Goal: Task Accomplishment & Management: Use online tool/utility

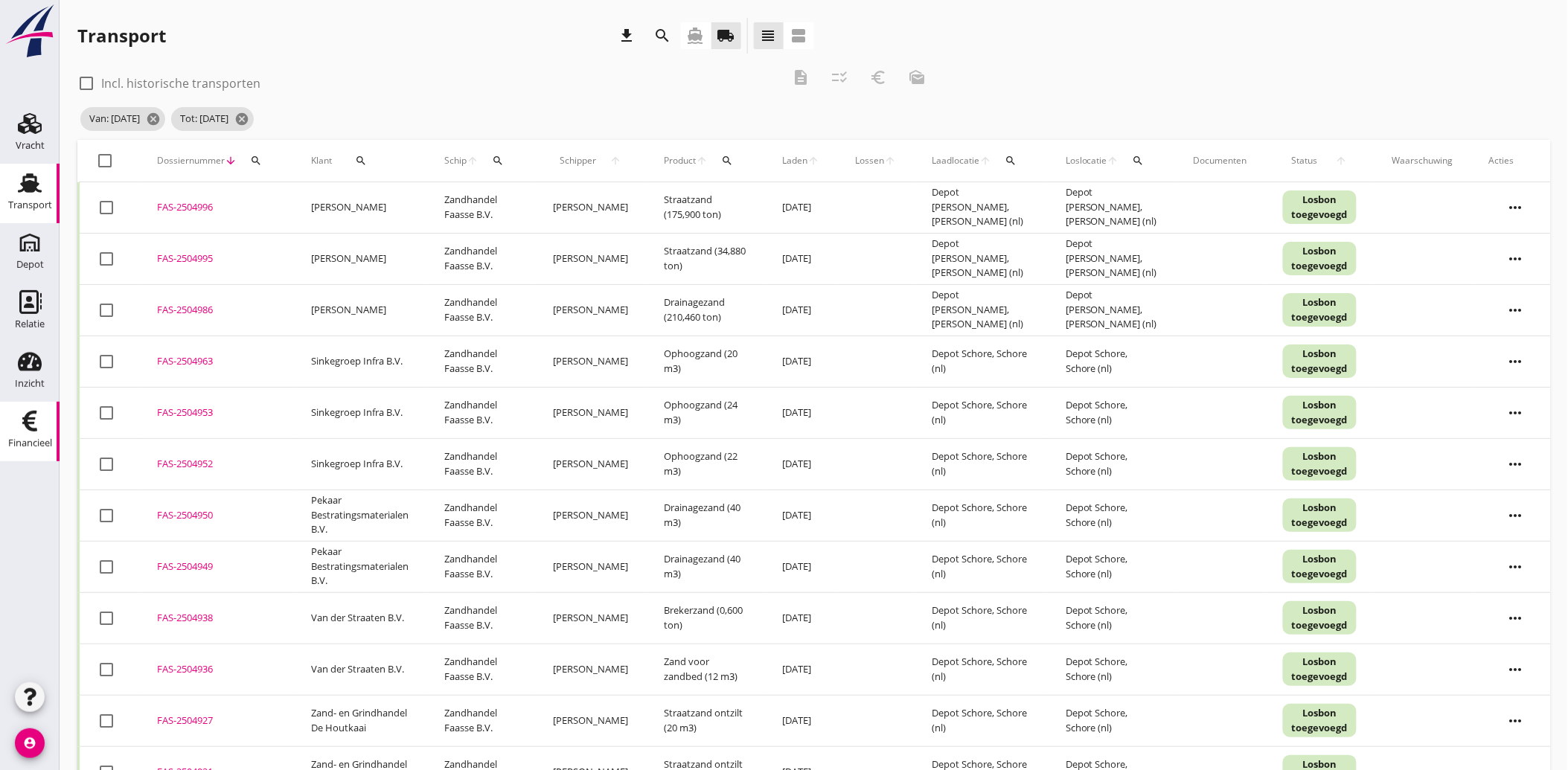
click at [26, 407] on link "Financieel Financieel" at bounding box center [30, 432] width 60 height 60
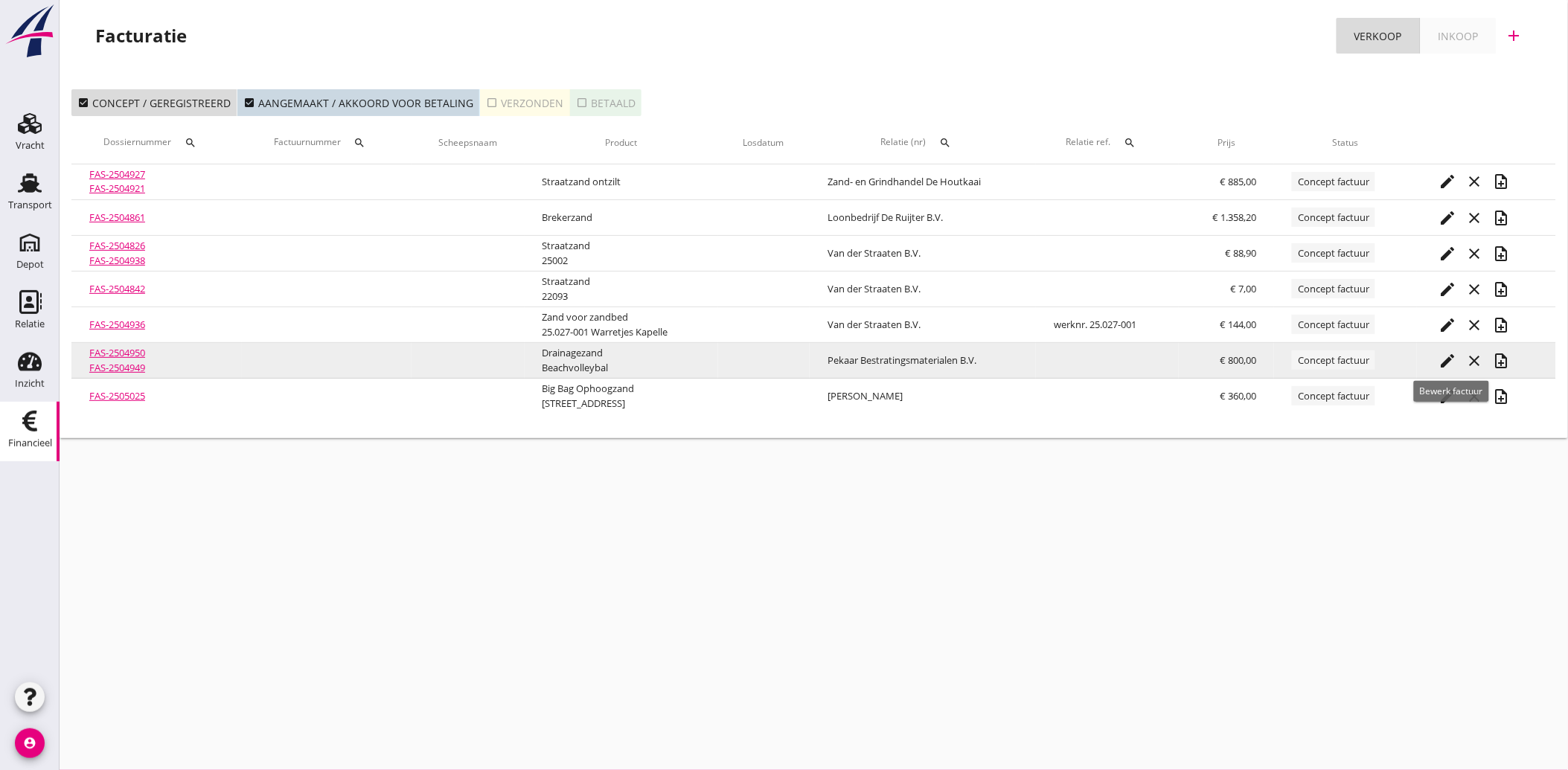
click at [1448, 356] on icon "edit" at bounding box center [1448, 361] width 18 height 18
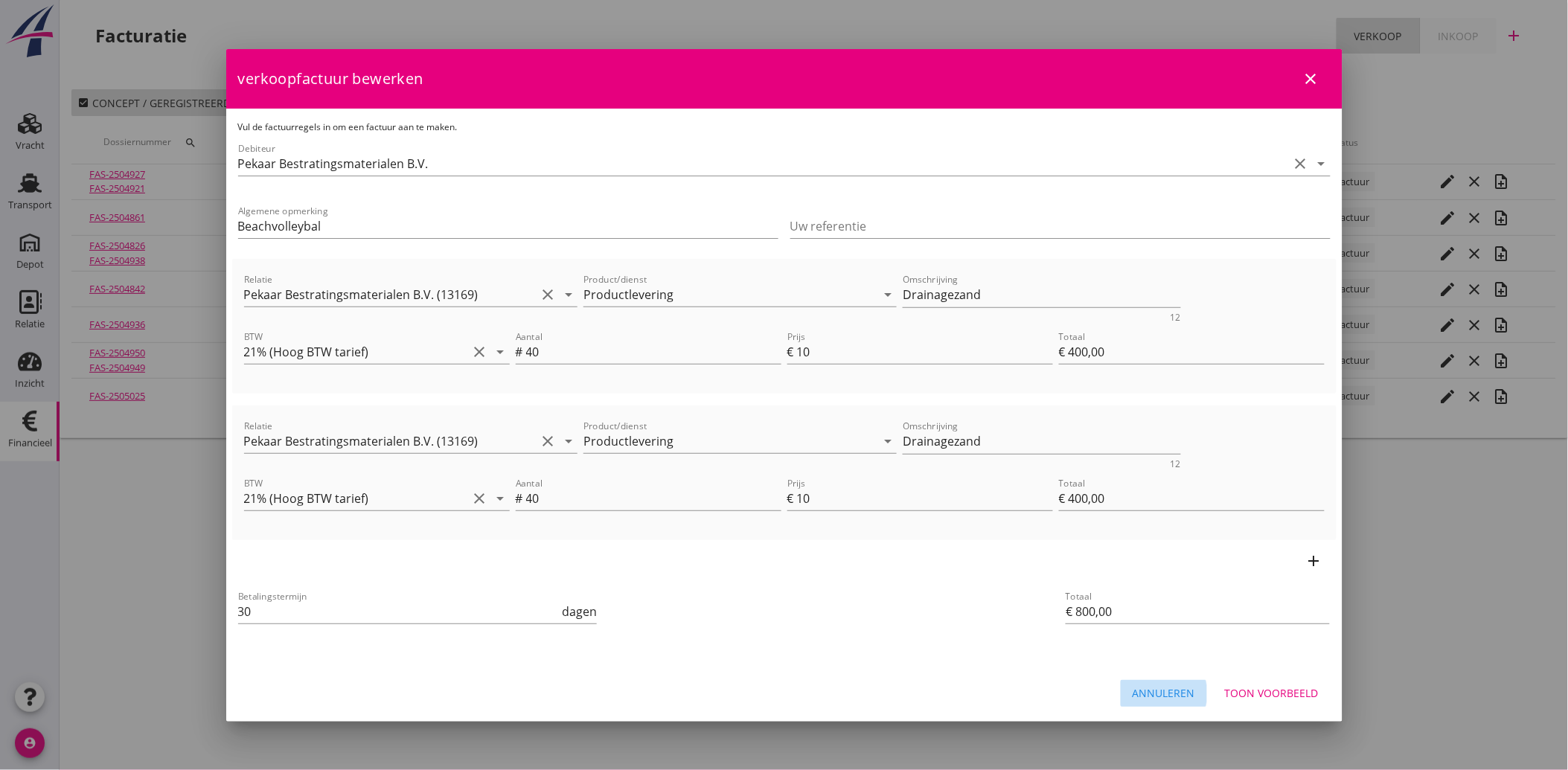
click at [1173, 704] on button "Annuleren" at bounding box center [1163, 693] width 86 height 27
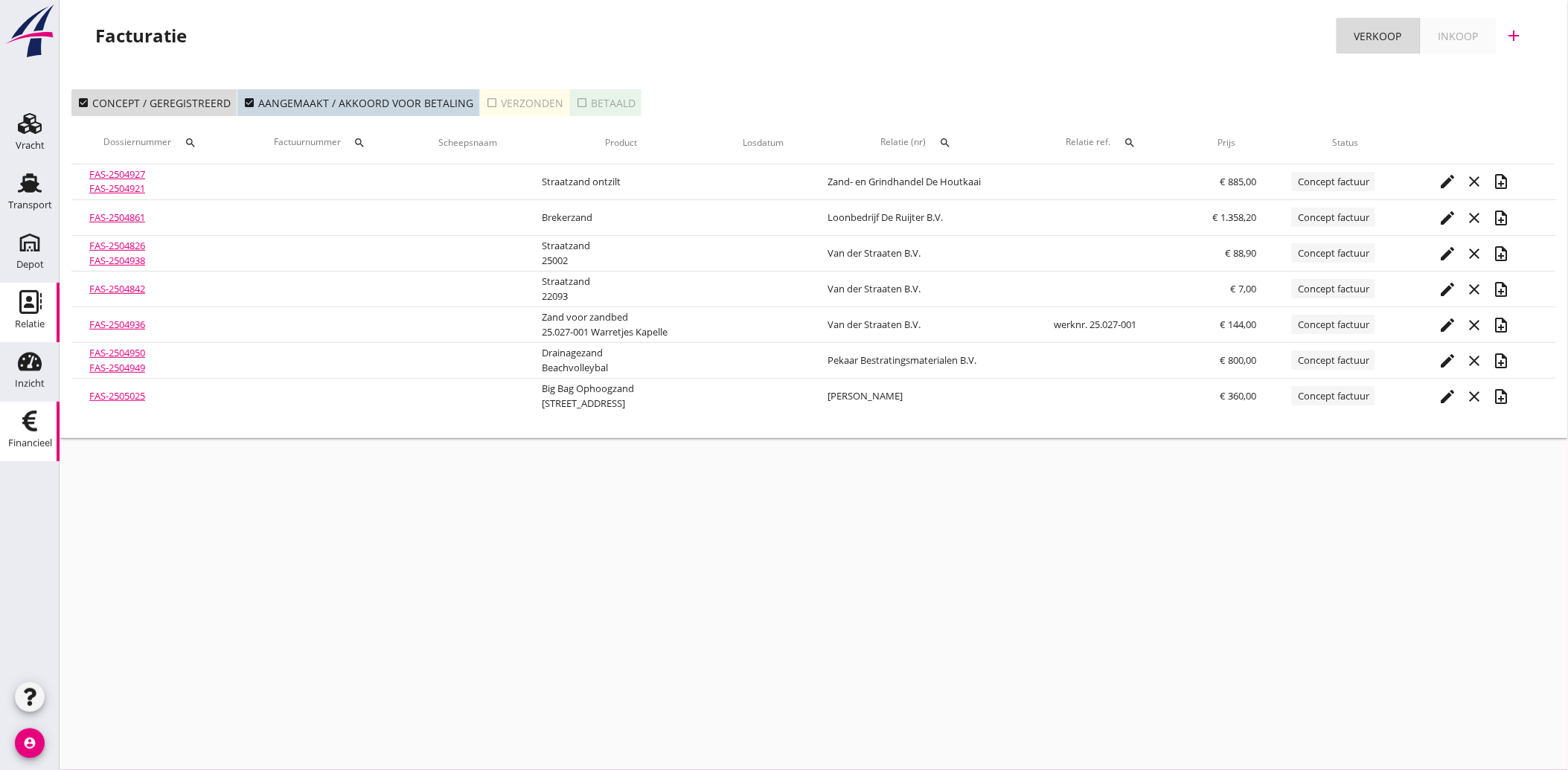
click at [31, 314] on div "Relatie" at bounding box center [29, 325] width 30 height 21
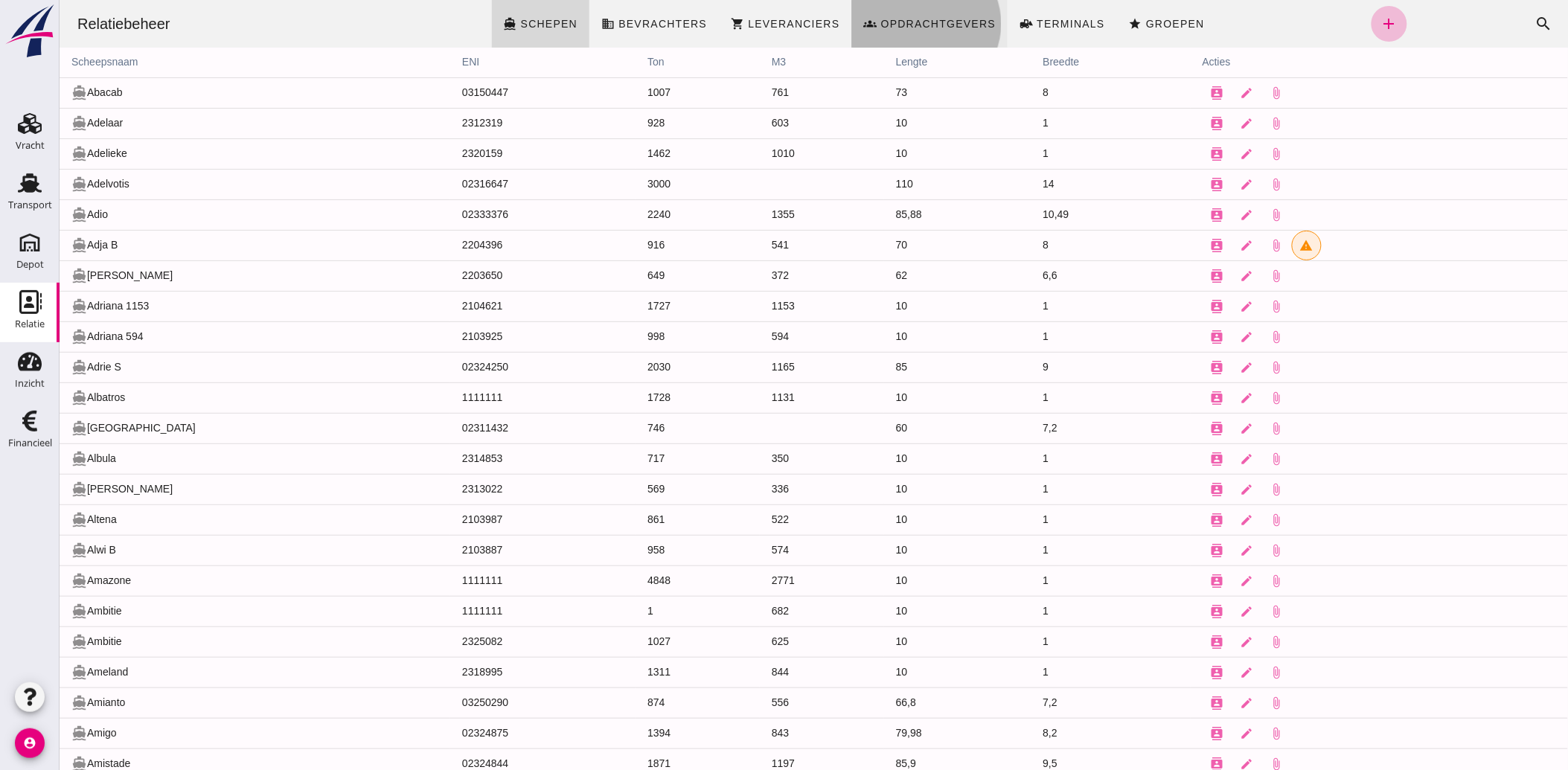
click link "groups Opdrachtgevers"
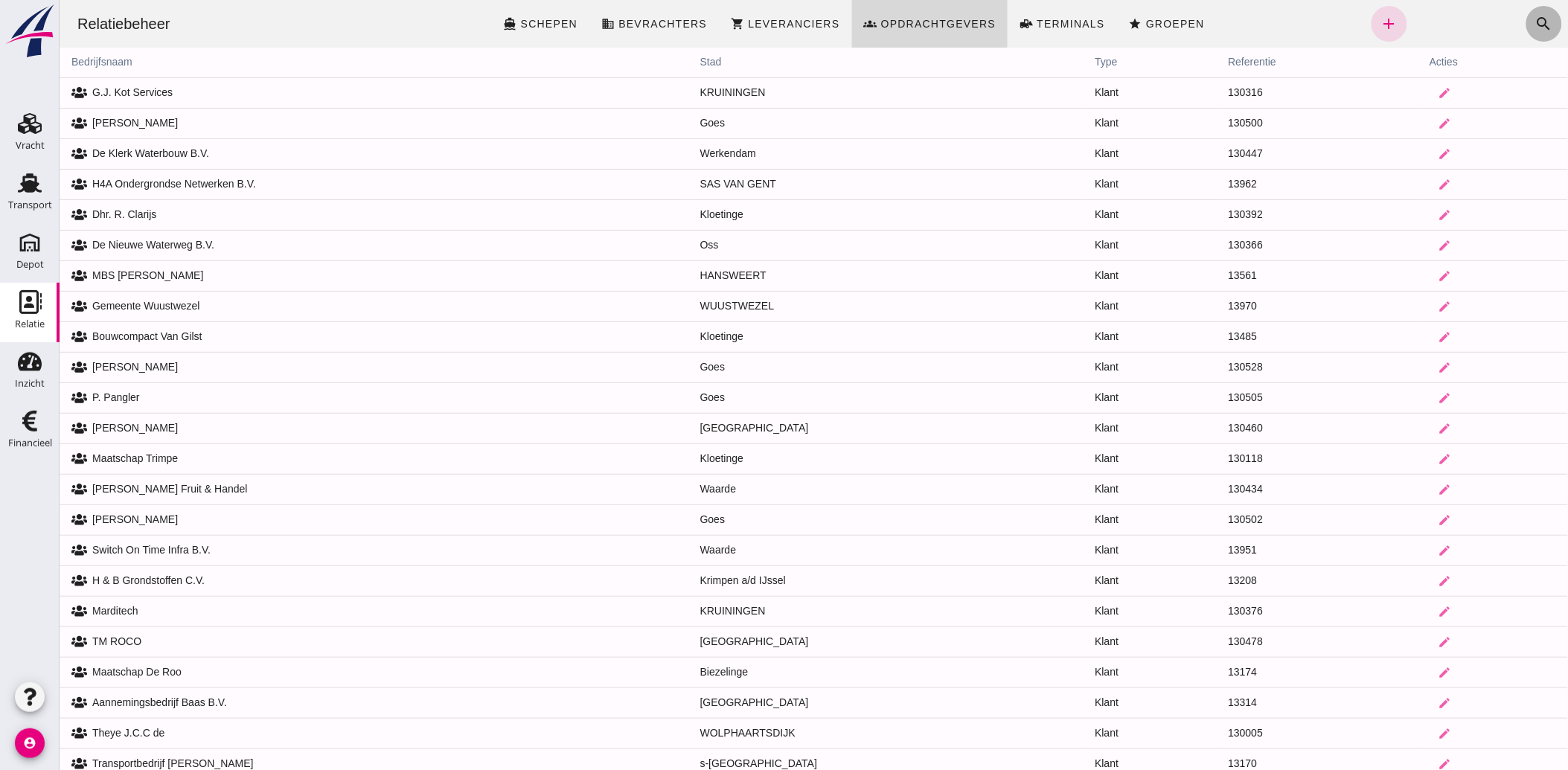
click at [1535, 18] on icon "search" at bounding box center [1544, 23] width 18 height 18
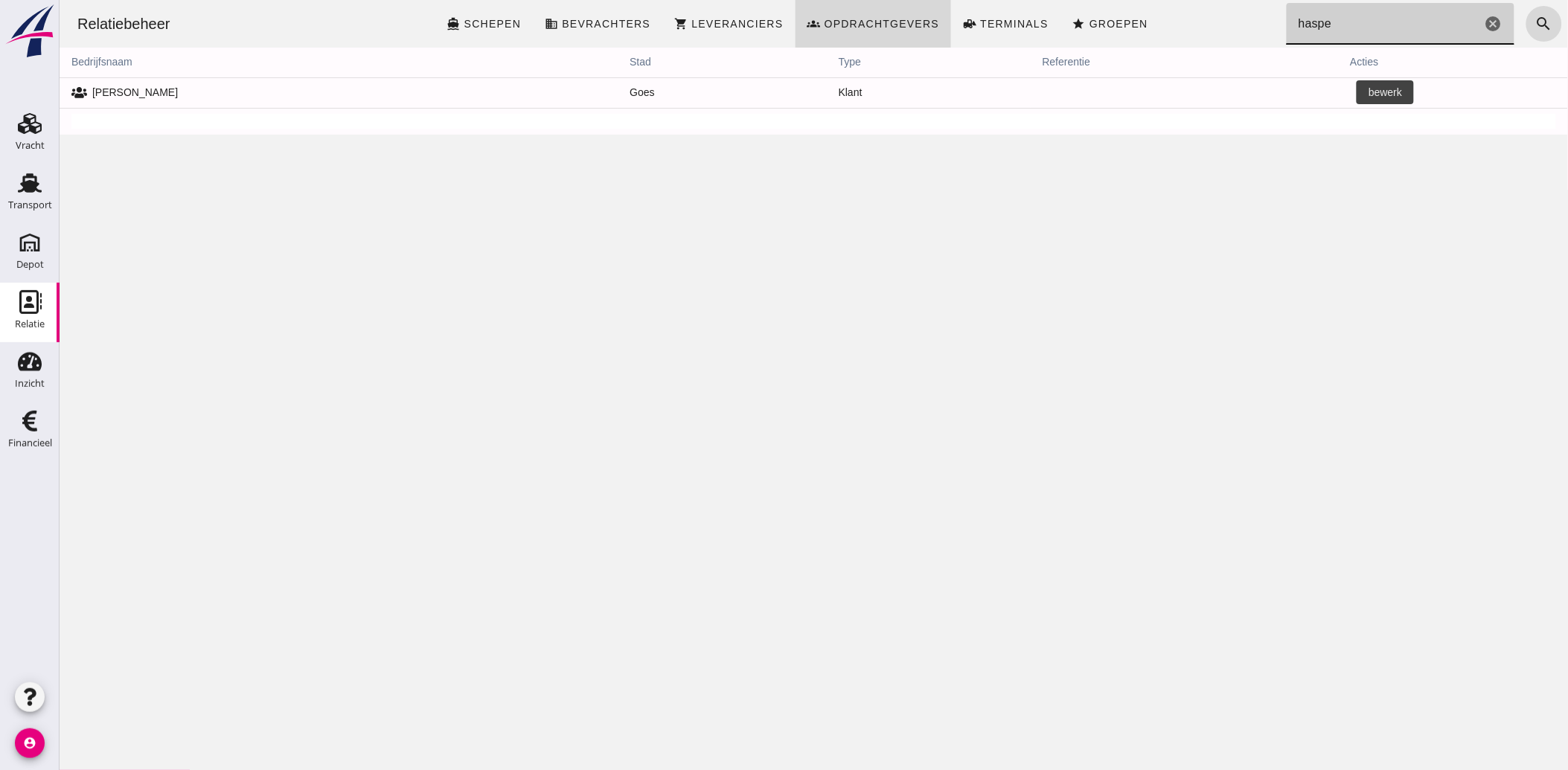
type input "haspe"
click at [1358, 87] on icon "edit" at bounding box center [1365, 93] width 14 height 14
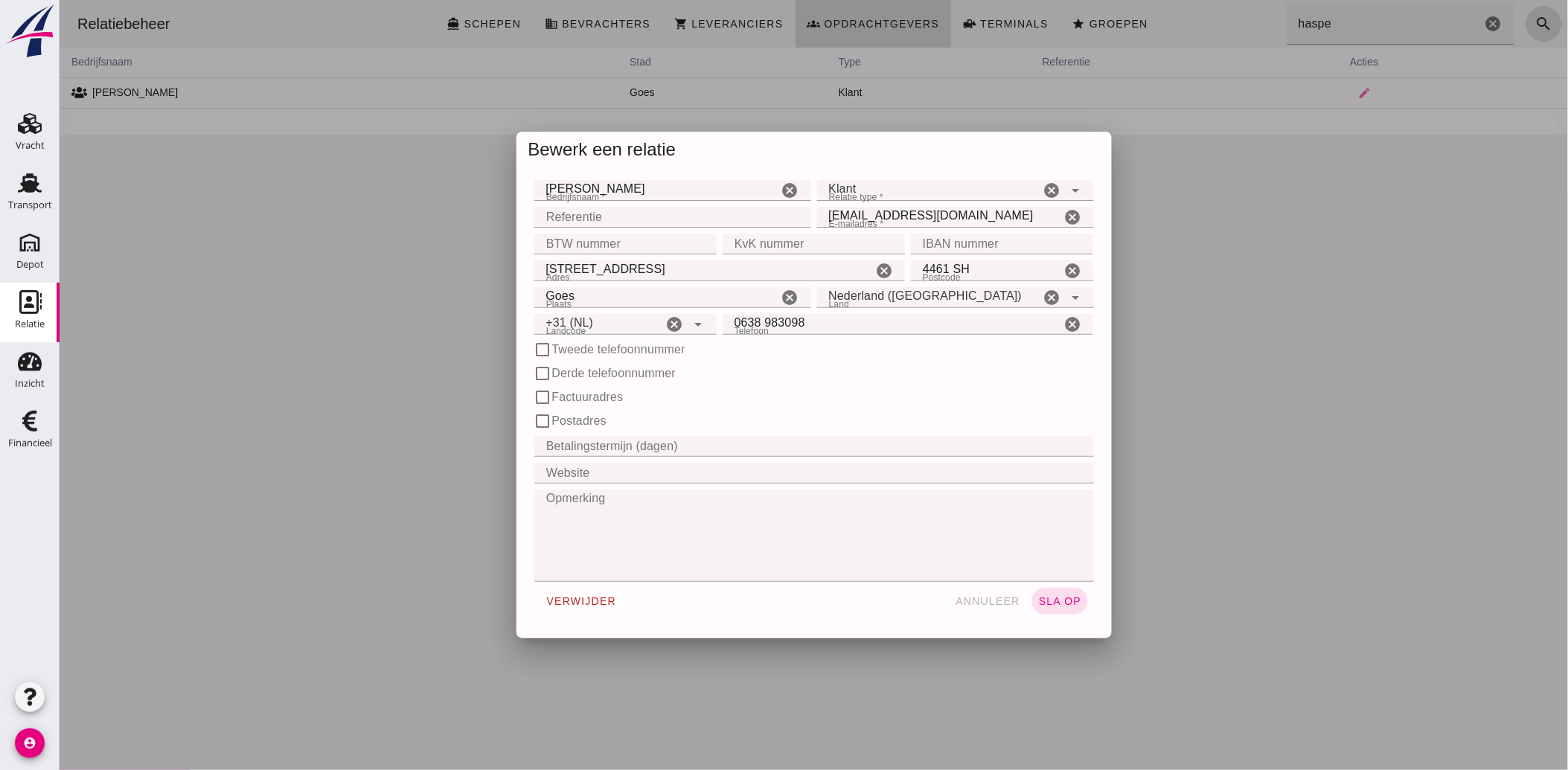
type input "+31 (NL)"
click input "Referentie"
type input "130539"
click input "[PERSON_NAME]"
type input "J.W. Haspels"
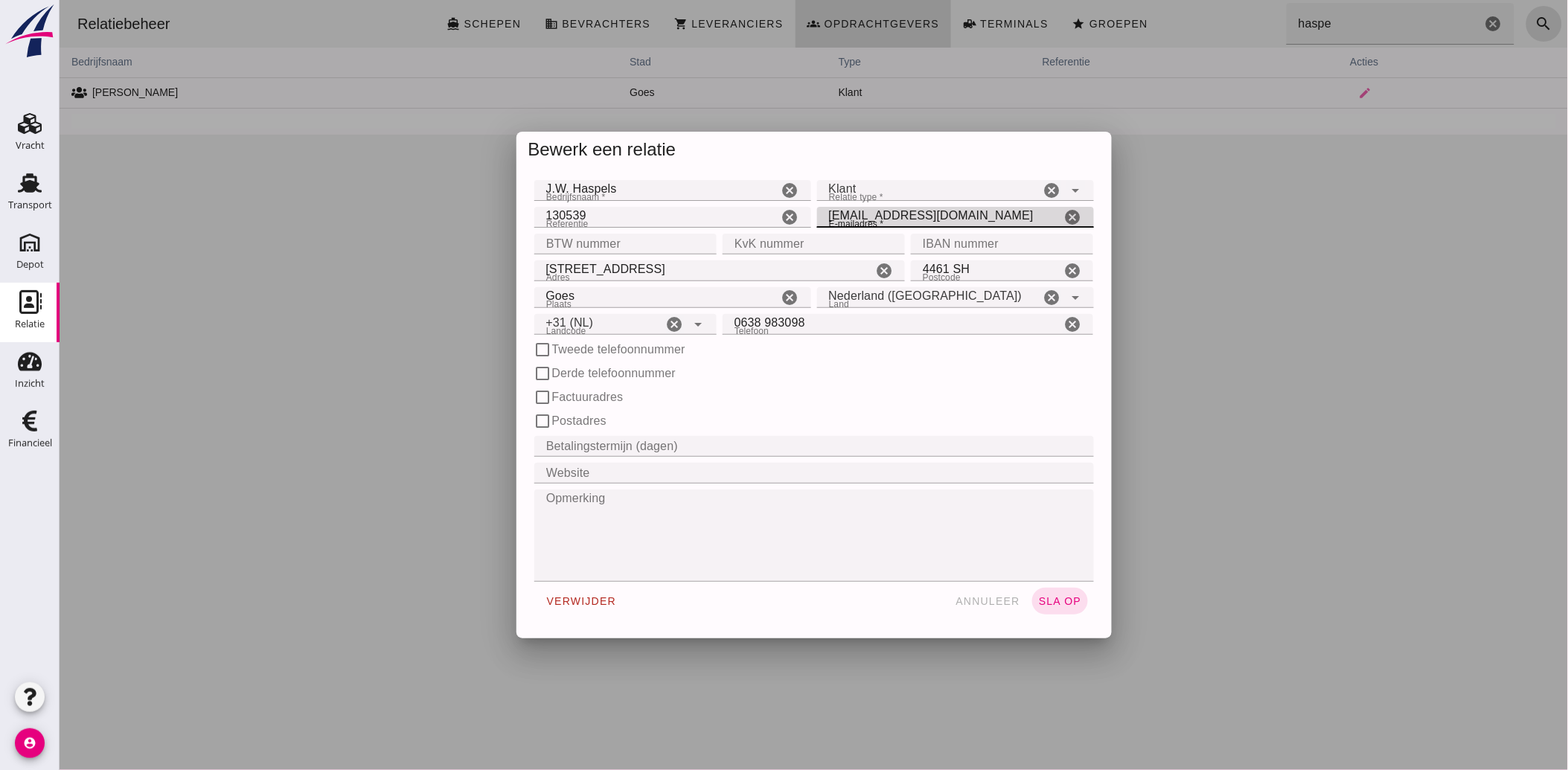
drag, startPoint x: 957, startPoint y: 216, endPoint x: 805, endPoint y: 222, distance: 152.1
click at [805, 231] on div "Referentie Referentie 130539 cancel E-mailadres * E-mailadres * [EMAIL_ADDRESS]…" at bounding box center [813, 243] width 566 height 27
click span "sla op"
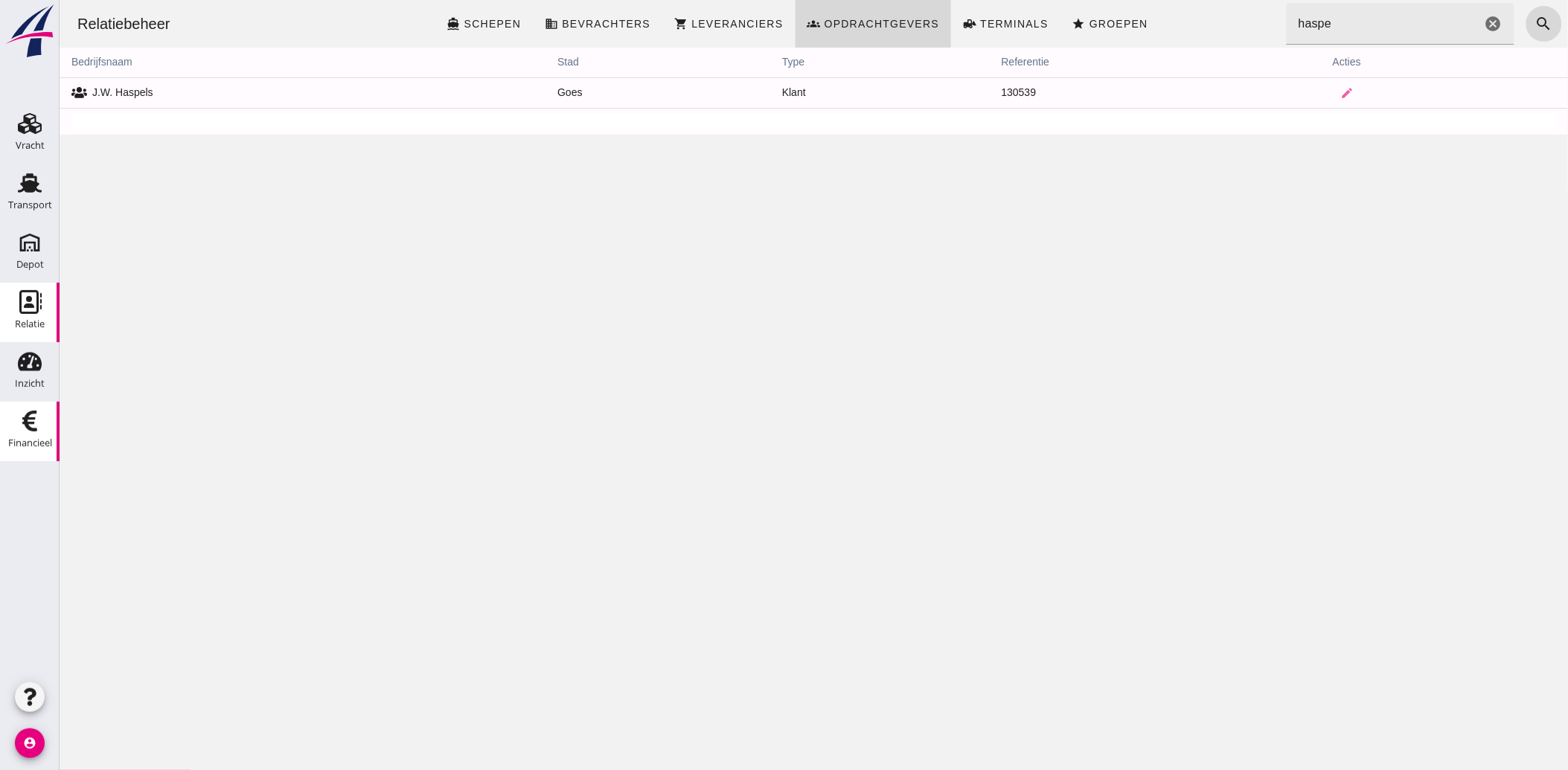
click at [25, 408] on link "Financieel Financieel" at bounding box center [30, 432] width 60 height 60
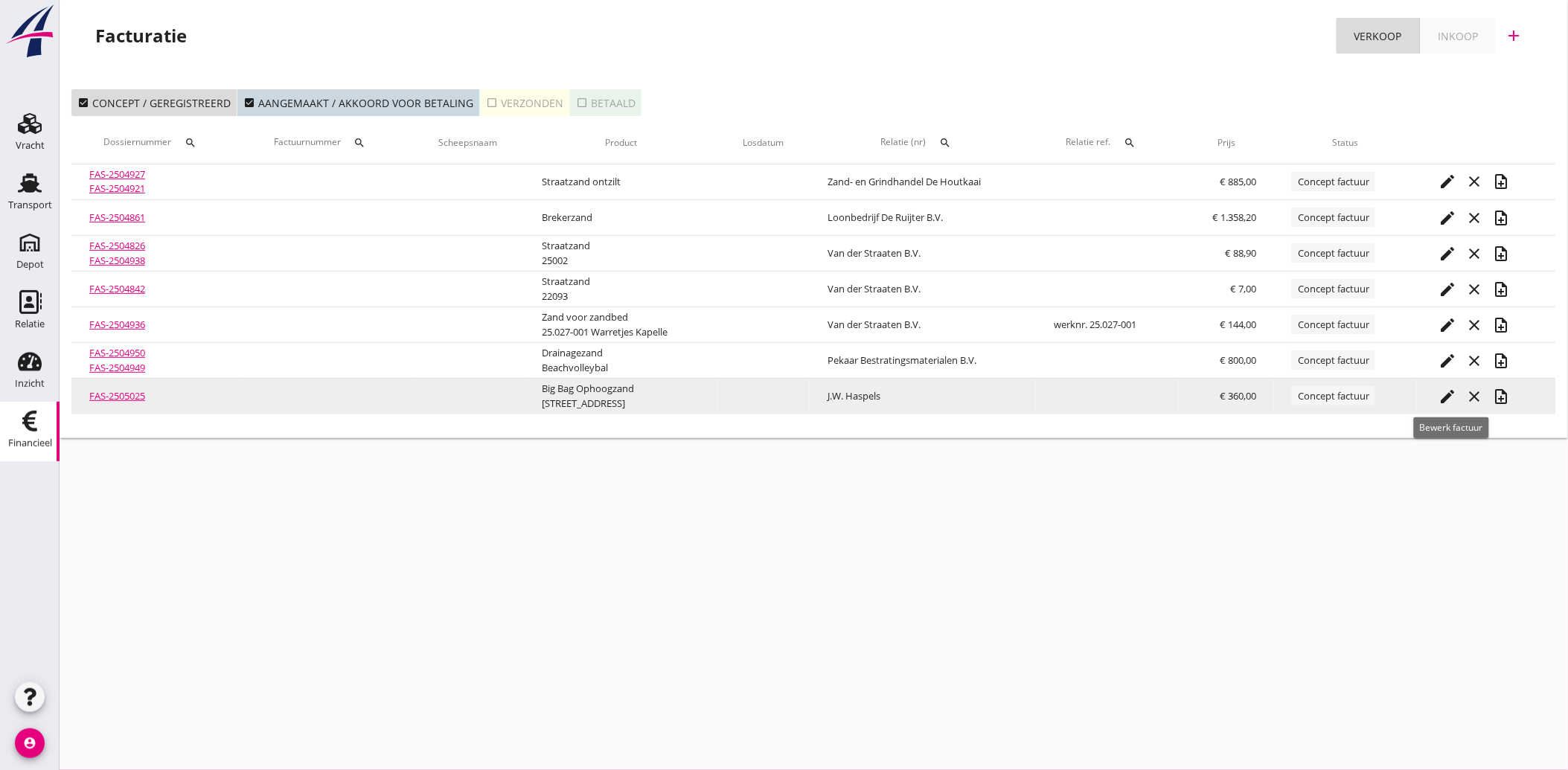
click at [1454, 396] on icon "edit" at bounding box center [1448, 397] width 18 height 18
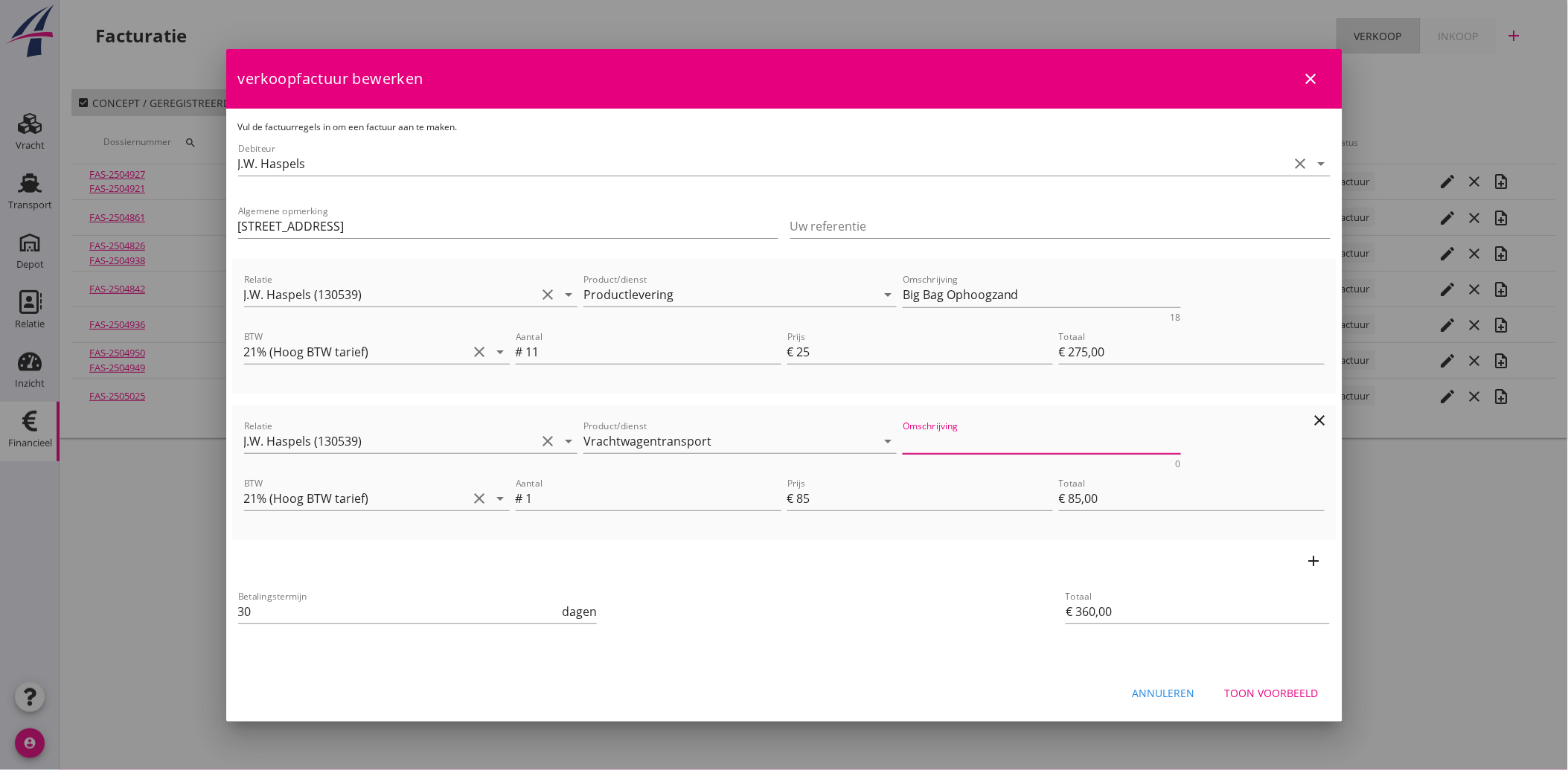
click at [925, 440] on textarea "Omschrijving" at bounding box center [1042, 442] width 278 height 24
click at [697, 441] on input "Vrachtwagentransport" at bounding box center [730, 442] width 293 height 24
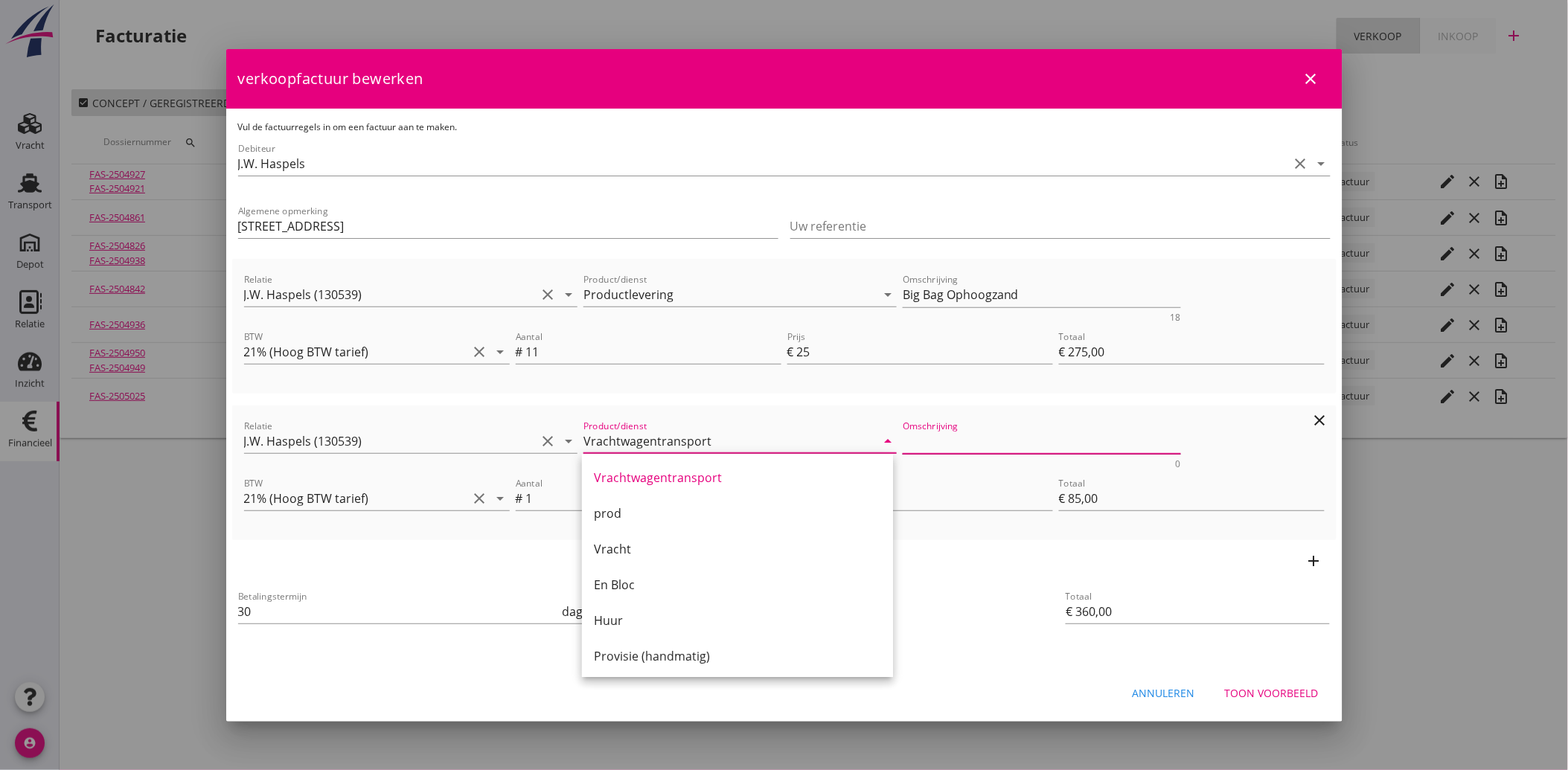
click at [945, 440] on textarea "Omschrijving" at bounding box center [1042, 442] width 278 height 24
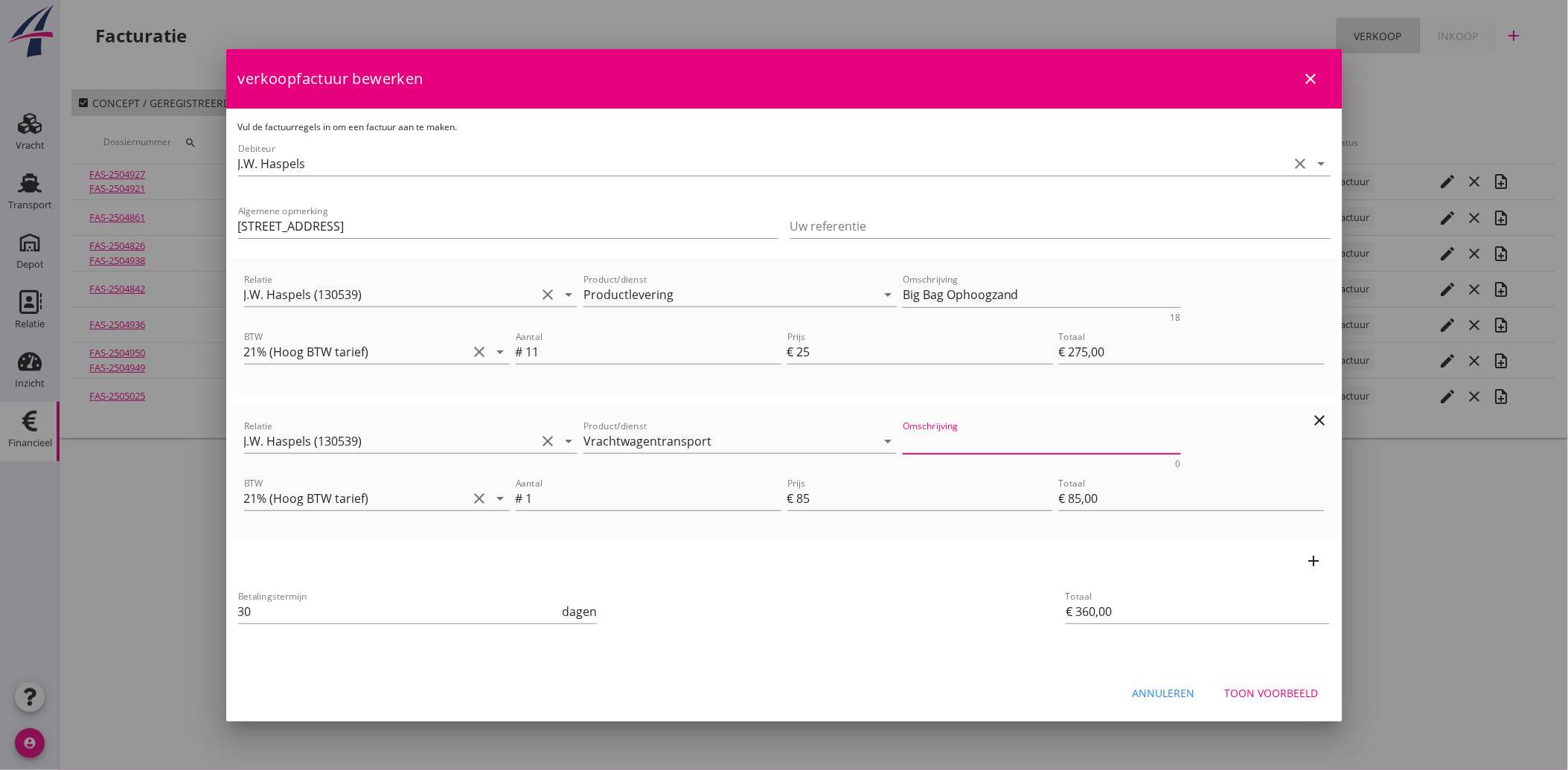
paste textarea "Vrachtwagentransport"
type textarea "Vrachtwagentransport"
click at [891, 622] on div "Betalingstermijn 30 dagen" at bounding box center [601, 614] width 730 height 56
click at [1241, 689] on div "Toon voorbeeld" at bounding box center [1272, 693] width 94 height 15
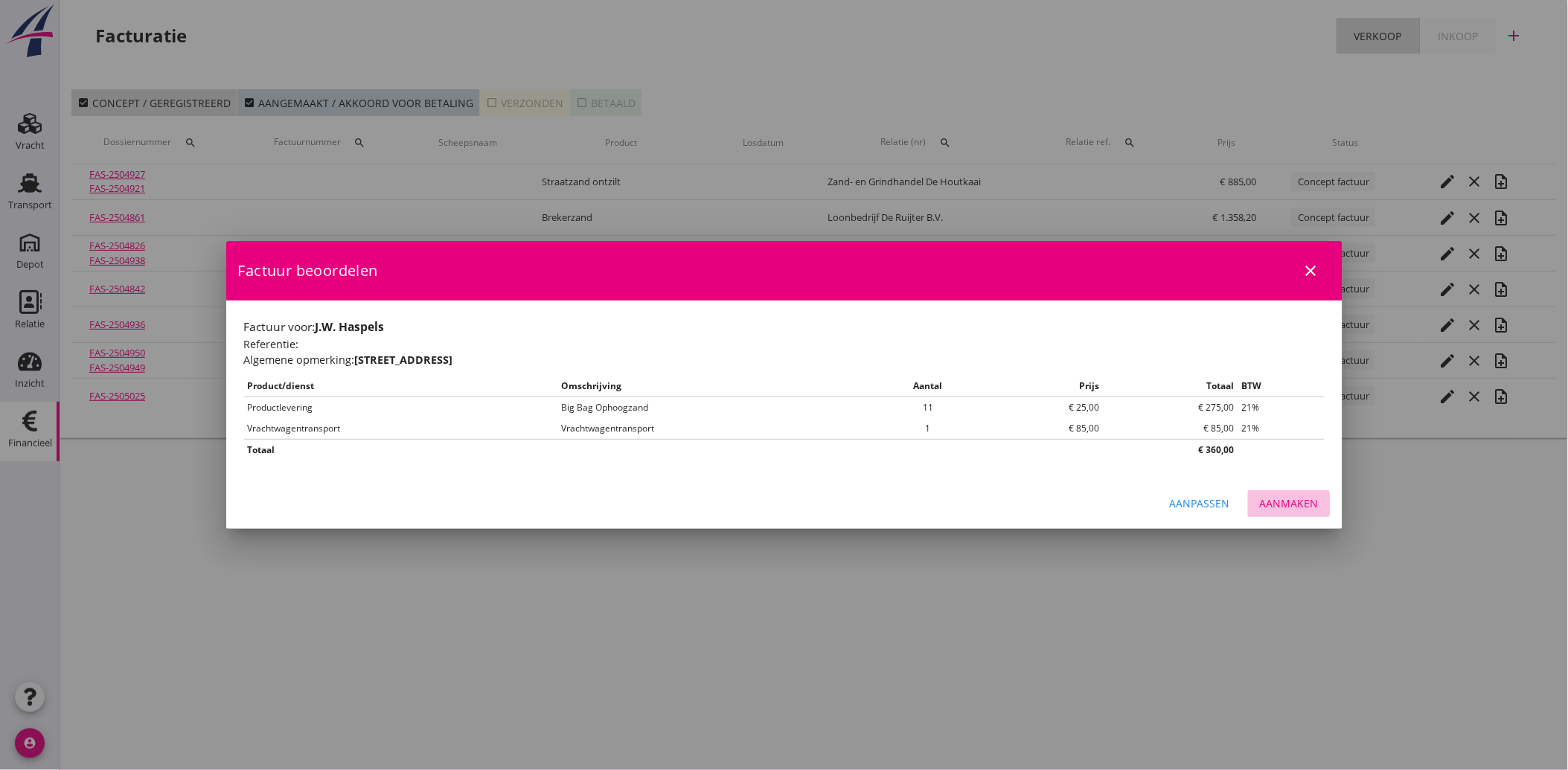
click at [1303, 499] on div "Aanmaken" at bounding box center [1289, 503] width 59 height 15
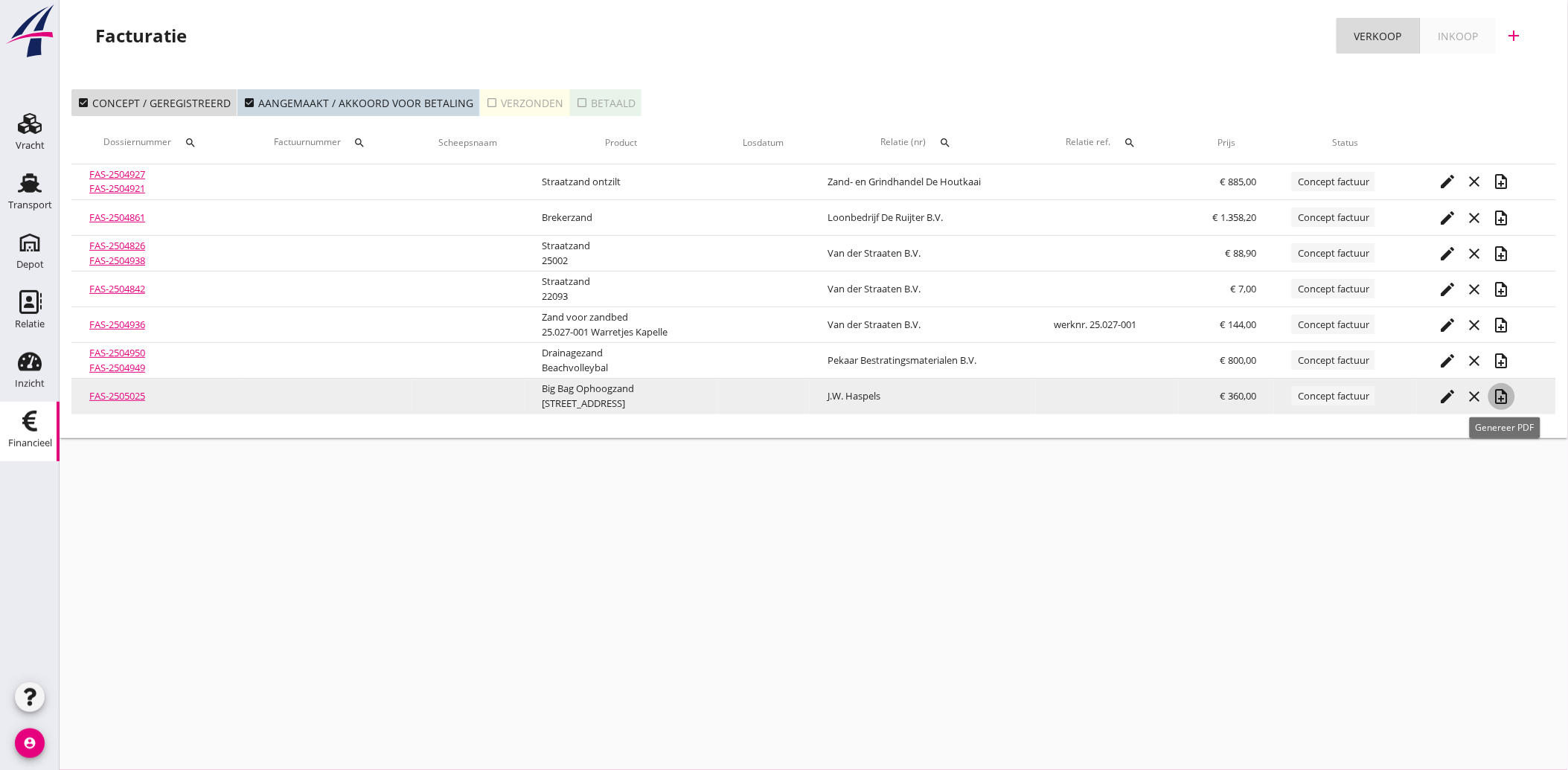
click at [1504, 393] on icon "note_add" at bounding box center [1502, 397] width 18 height 18
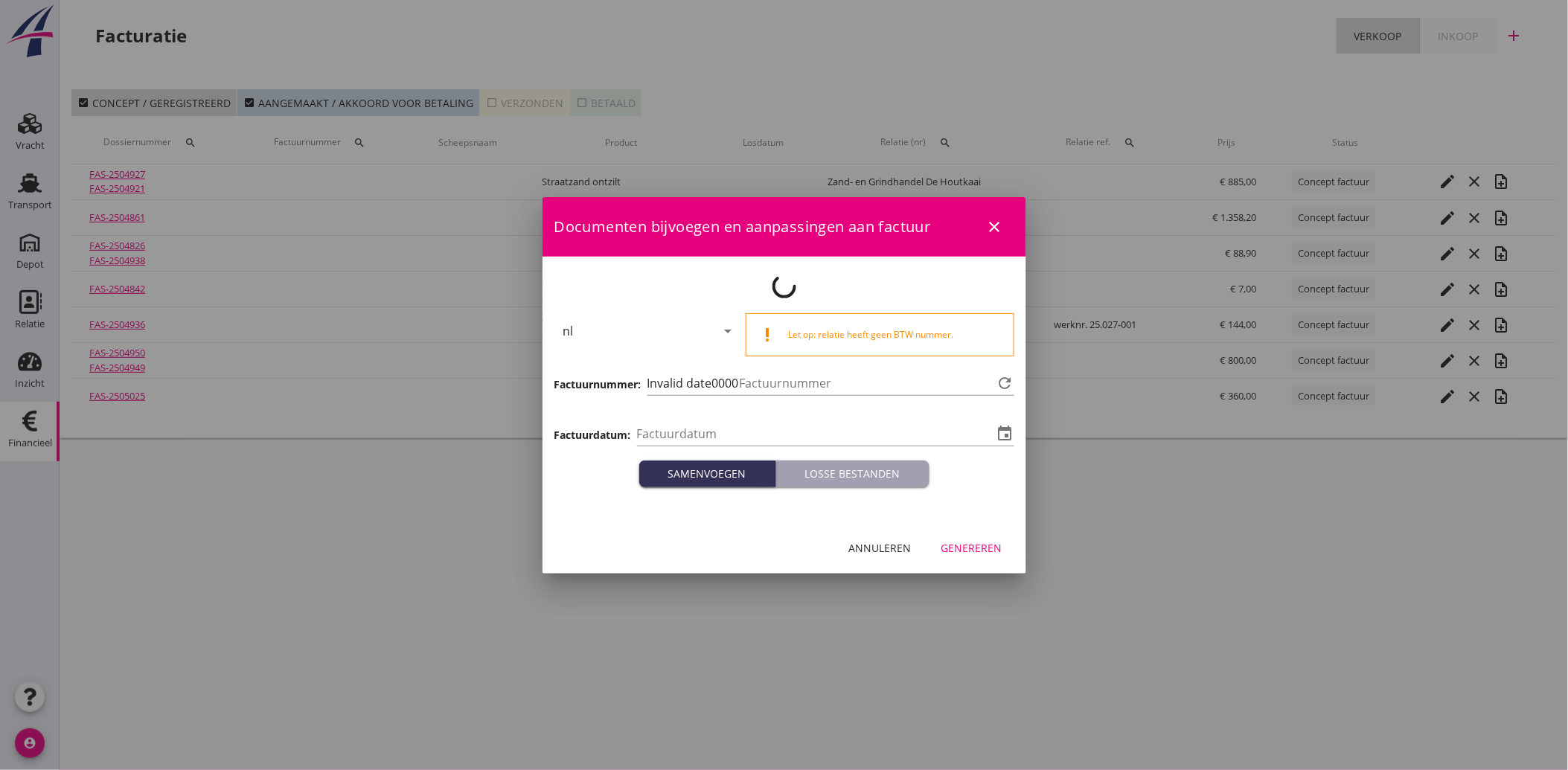
type input "[DATE]"
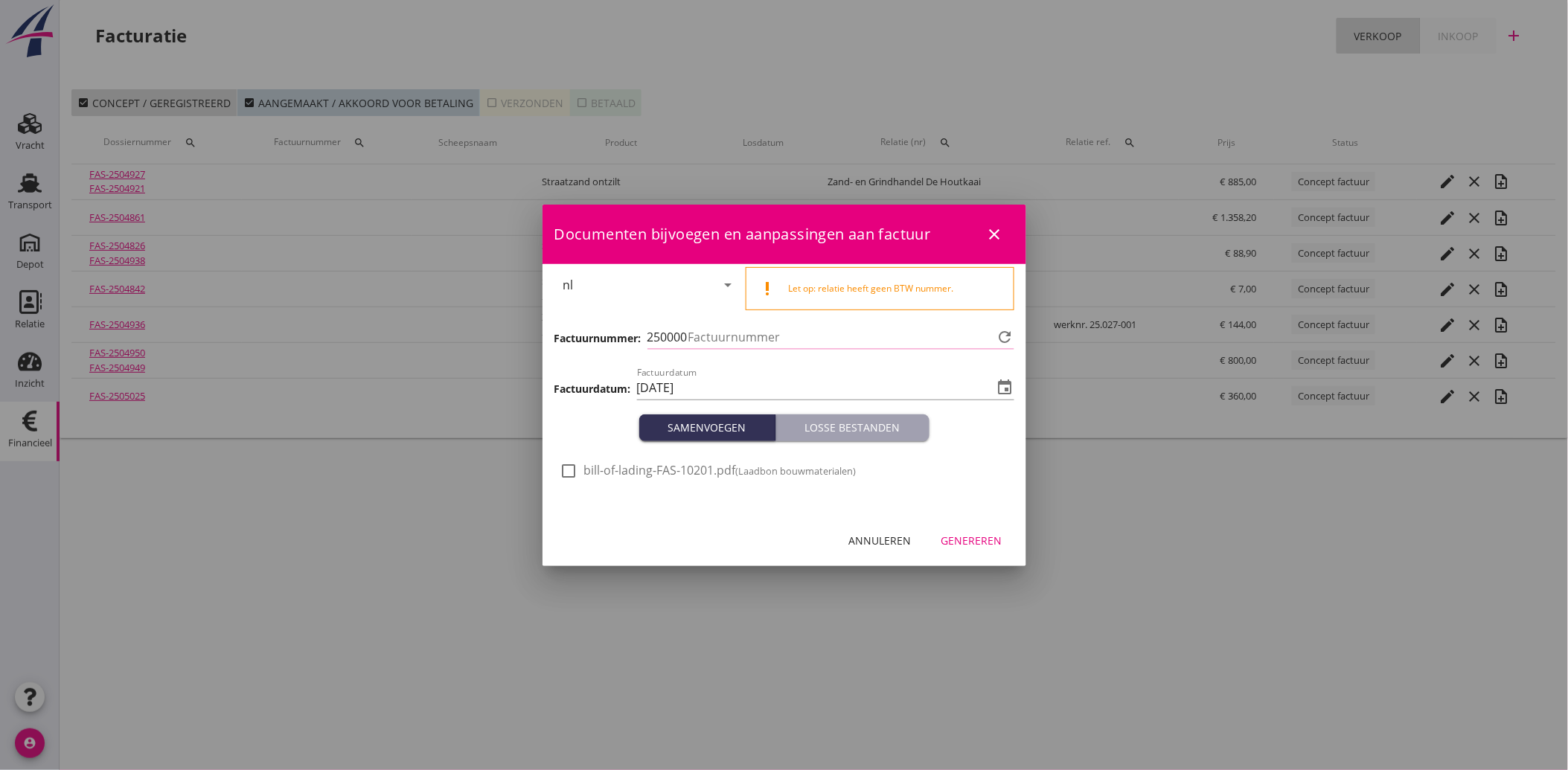
type input "3548"
click at [571, 470] on div at bounding box center [569, 471] width 25 height 25
checkbox input "true"
click at [963, 530] on button "Genereren" at bounding box center [971, 541] width 85 height 27
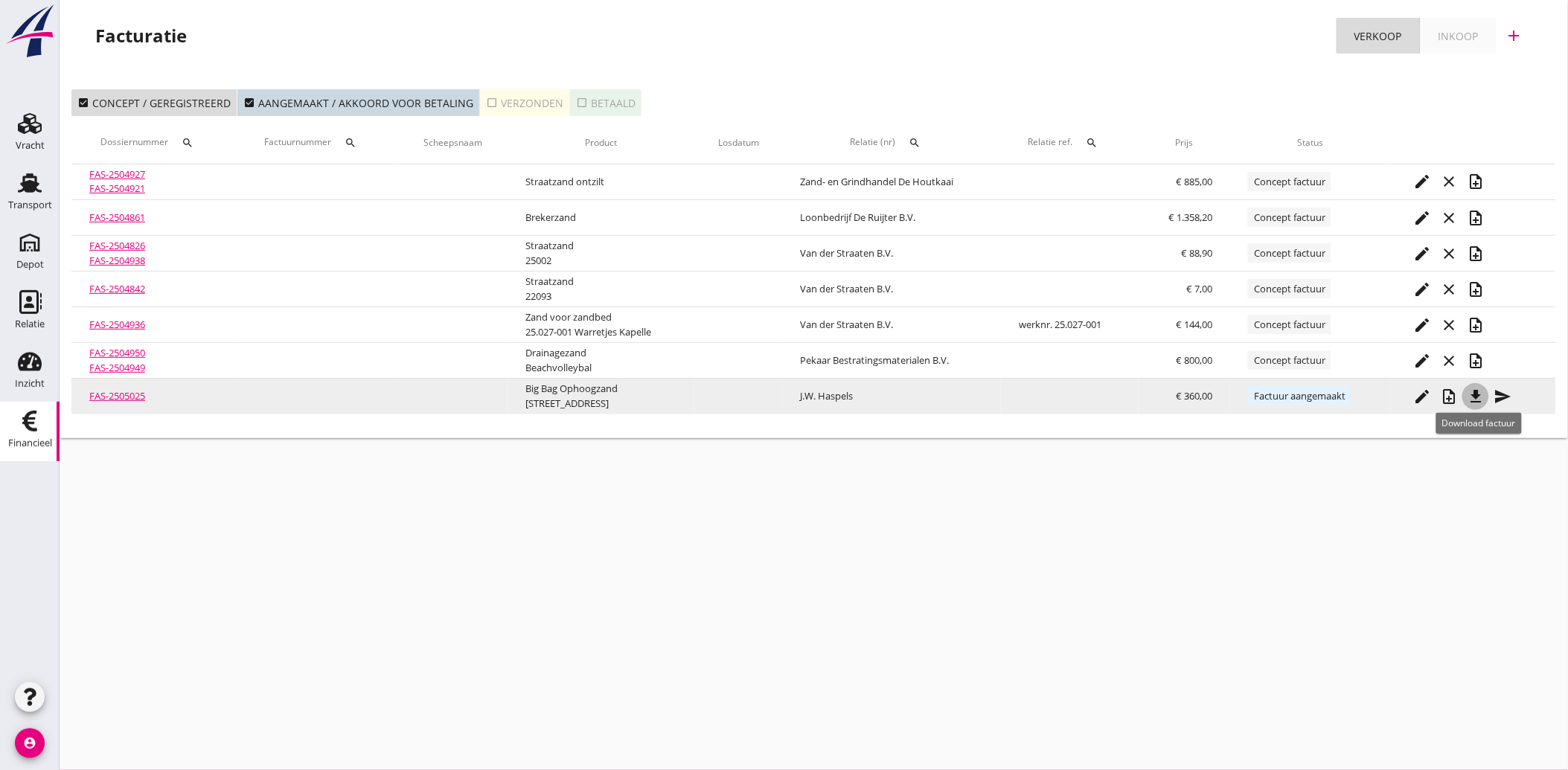
click at [1479, 398] on icon "file_download" at bounding box center [1476, 397] width 18 height 18
click at [1505, 399] on icon "send" at bounding box center [1503, 397] width 18 height 18
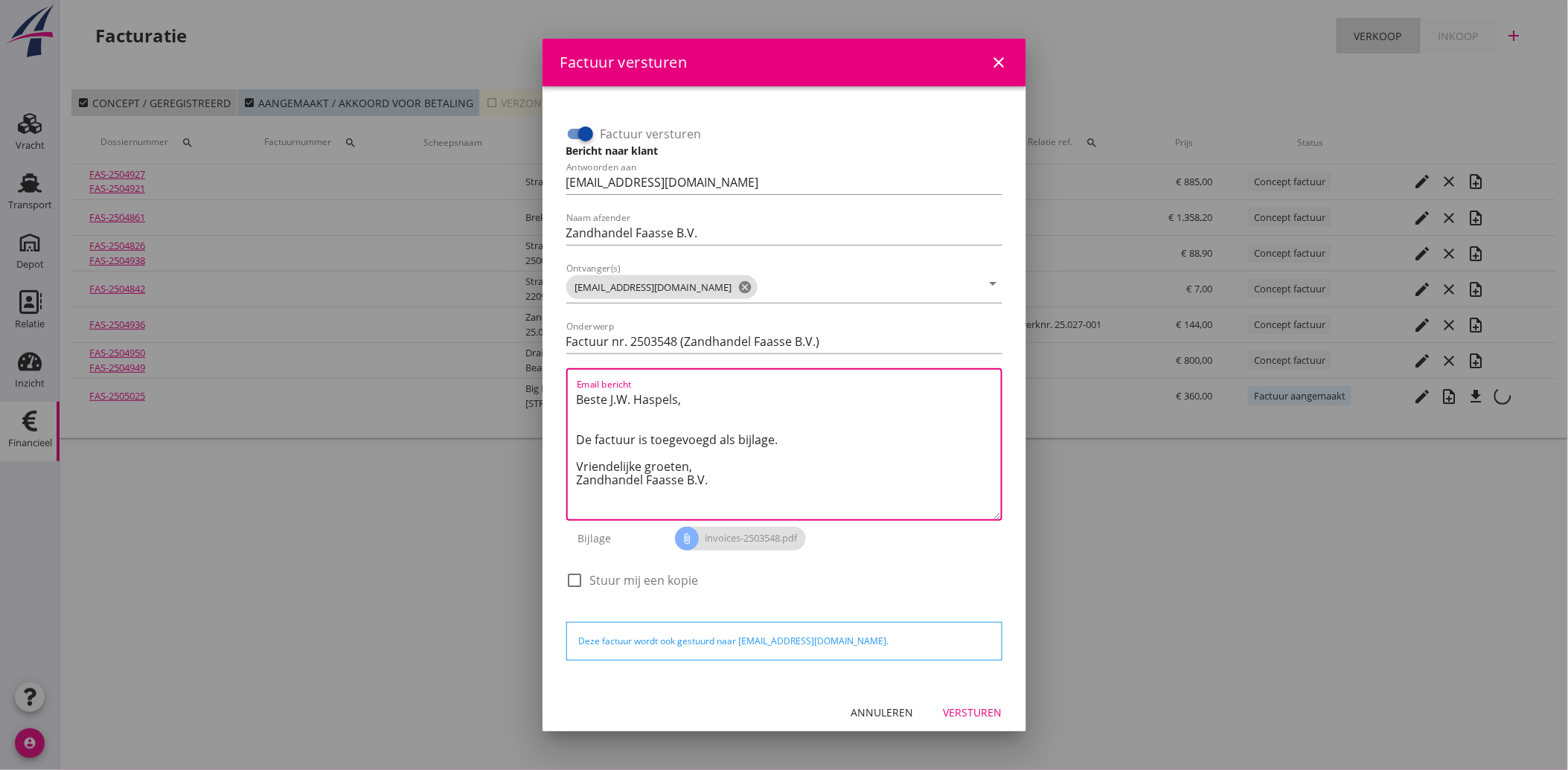
drag, startPoint x: 709, startPoint y: 481, endPoint x: 573, endPoint y: 383, distance: 167.6
click at [573, 383] on div "Email bericht Beste J.W. Haspels, De factuur is toegevoegd als bijlage. Vriende…" at bounding box center [784, 444] width 436 height 152
paste textarea "Geachte heer/mevrouw, Hierbij zenden wij u onze factuur i.v.m. de door ons aan …"
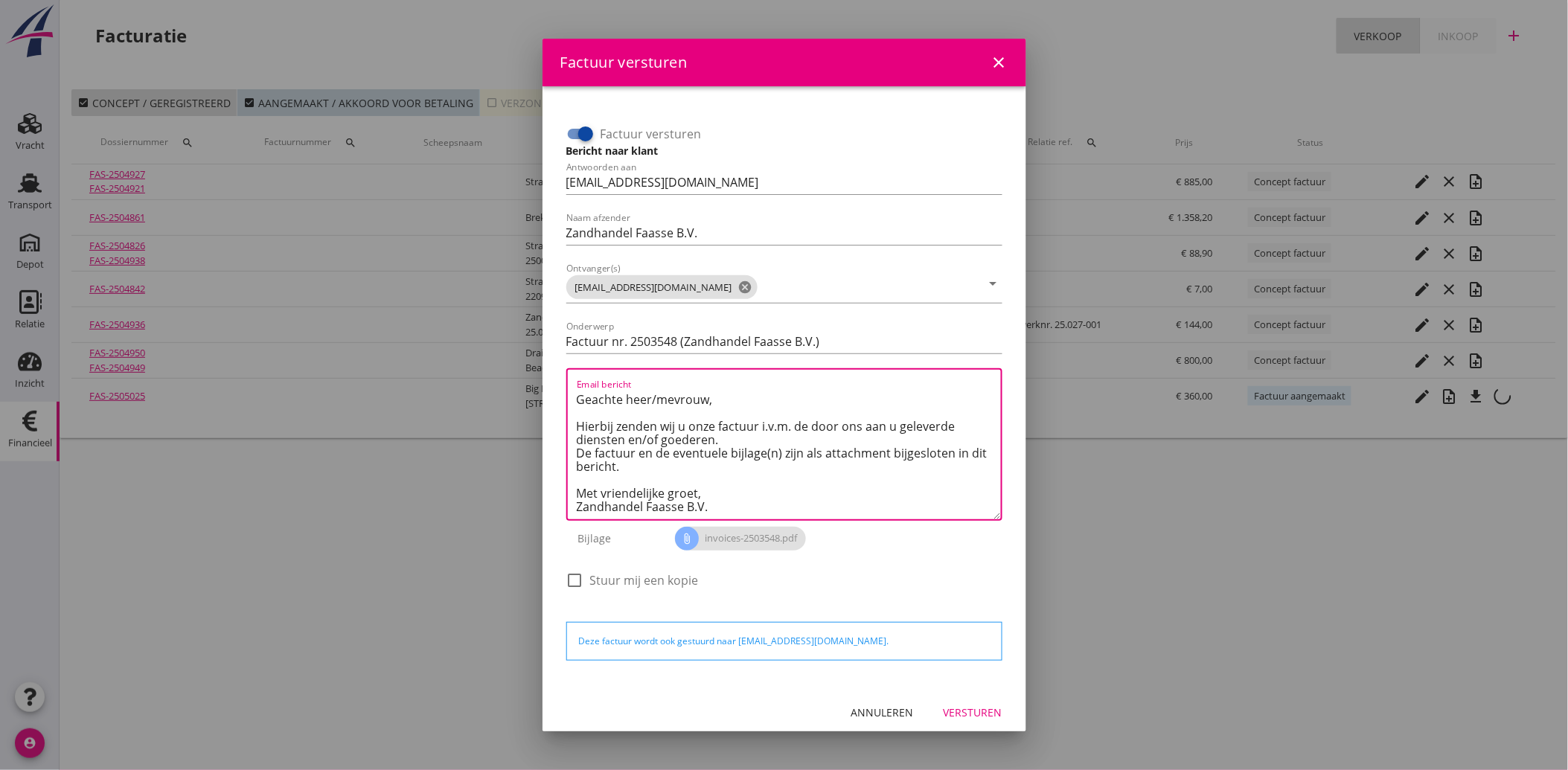
scroll to position [8, 0]
type textarea "Geachte heer/mevrouw, Hierbij zenden wij u onze factuur i.v.m. de door ons aan …"
click at [980, 710] on div "Versturen" at bounding box center [973, 712] width 59 height 15
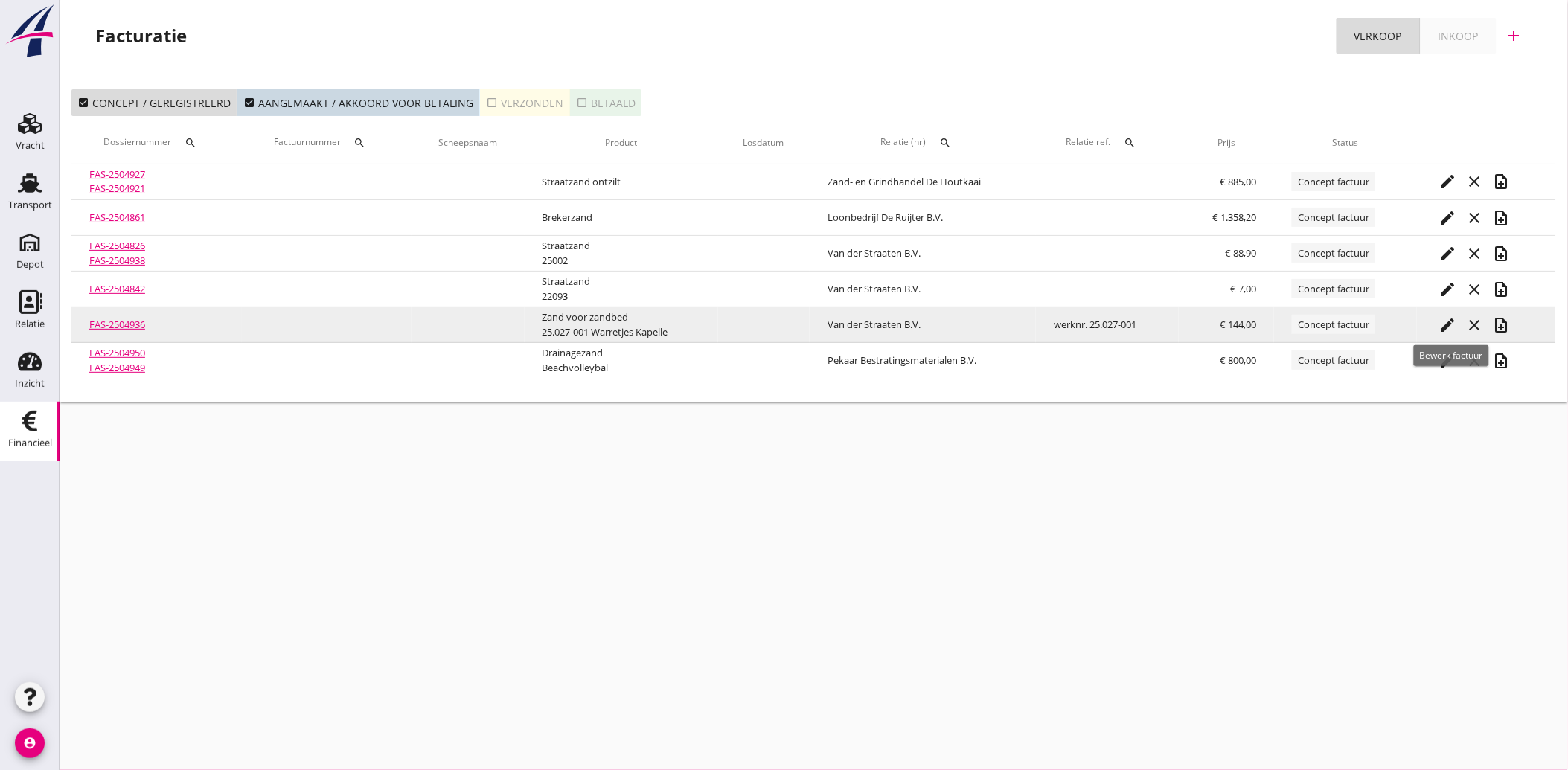
click at [1445, 323] on icon "edit" at bounding box center [1448, 325] width 18 height 18
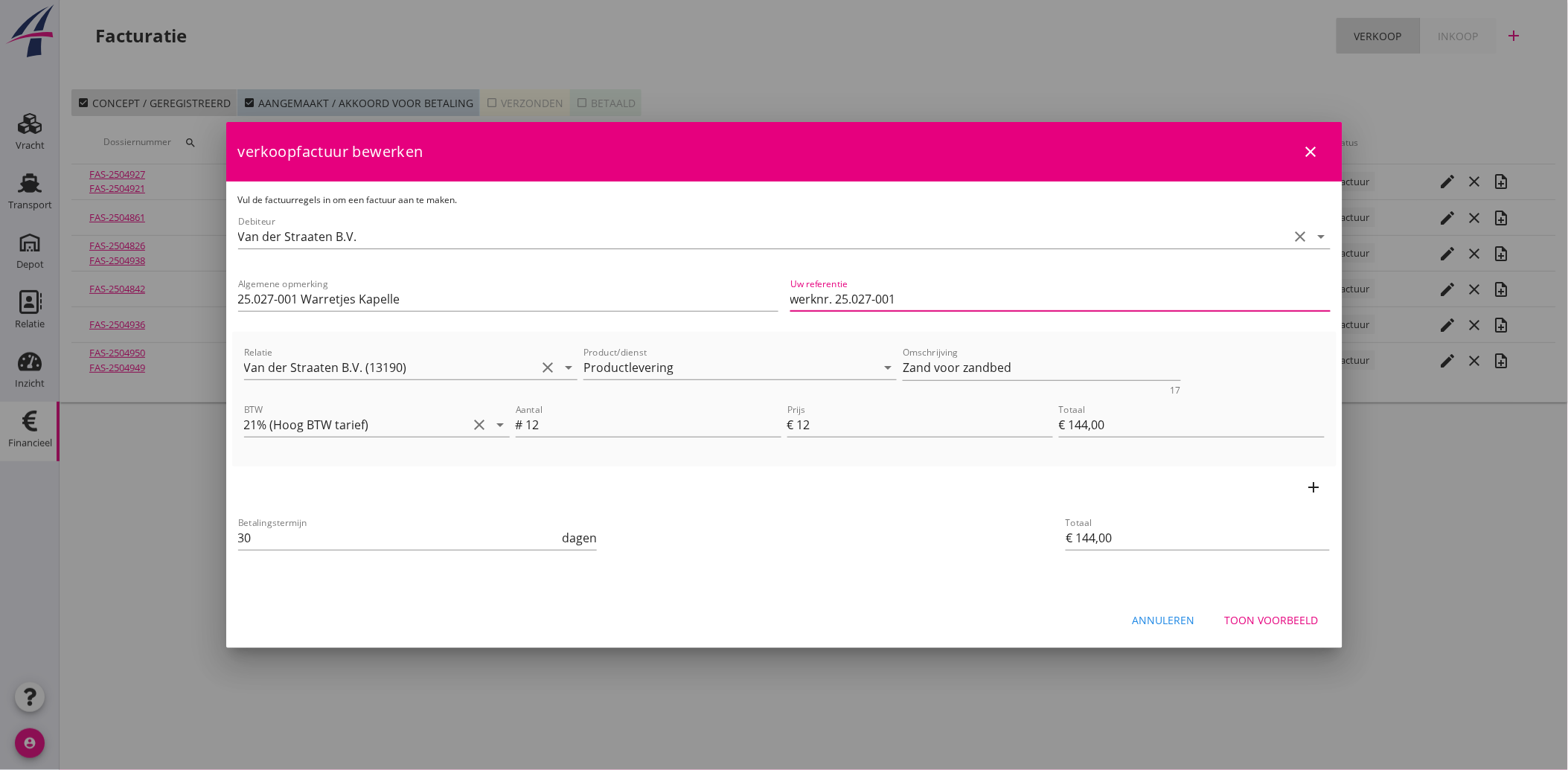
drag, startPoint x: 795, startPoint y: 298, endPoint x: 780, endPoint y: 302, distance: 15.5
click at [780, 302] on div "Algemene opmerking 25.027-001 Warretjes Kapelle Uw referentie werknr. 25.027-001" at bounding box center [784, 301] width 1104 height 63
type input "Werknr. 25.027-001"
click at [809, 530] on div "Betalingstermijn 30 dagen" at bounding box center [601, 539] width 730 height 56
click at [1271, 614] on div "Toon voorbeeld" at bounding box center [1272, 620] width 94 height 15
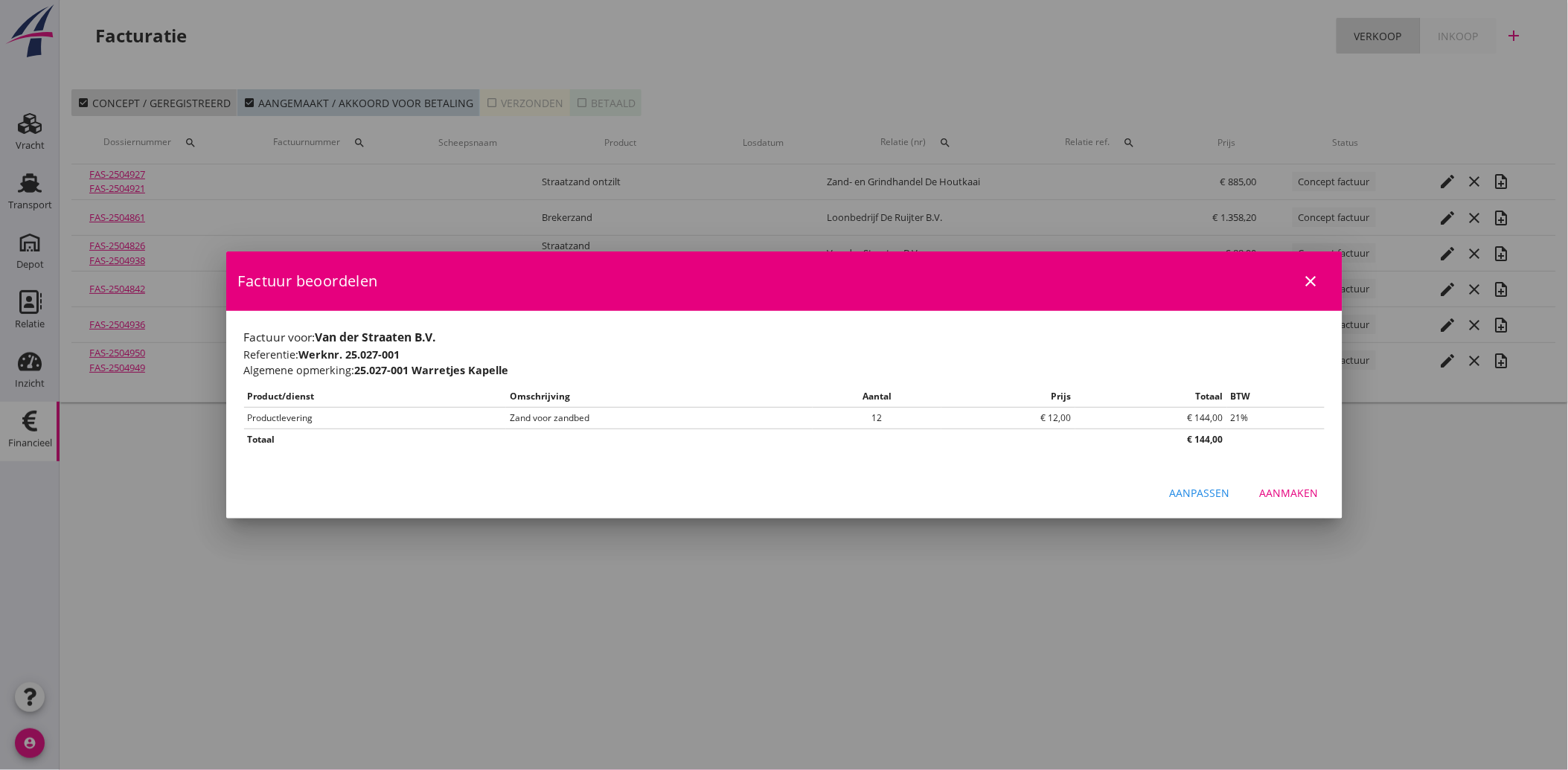
click at [1275, 487] on div "Aanmaken" at bounding box center [1289, 493] width 59 height 15
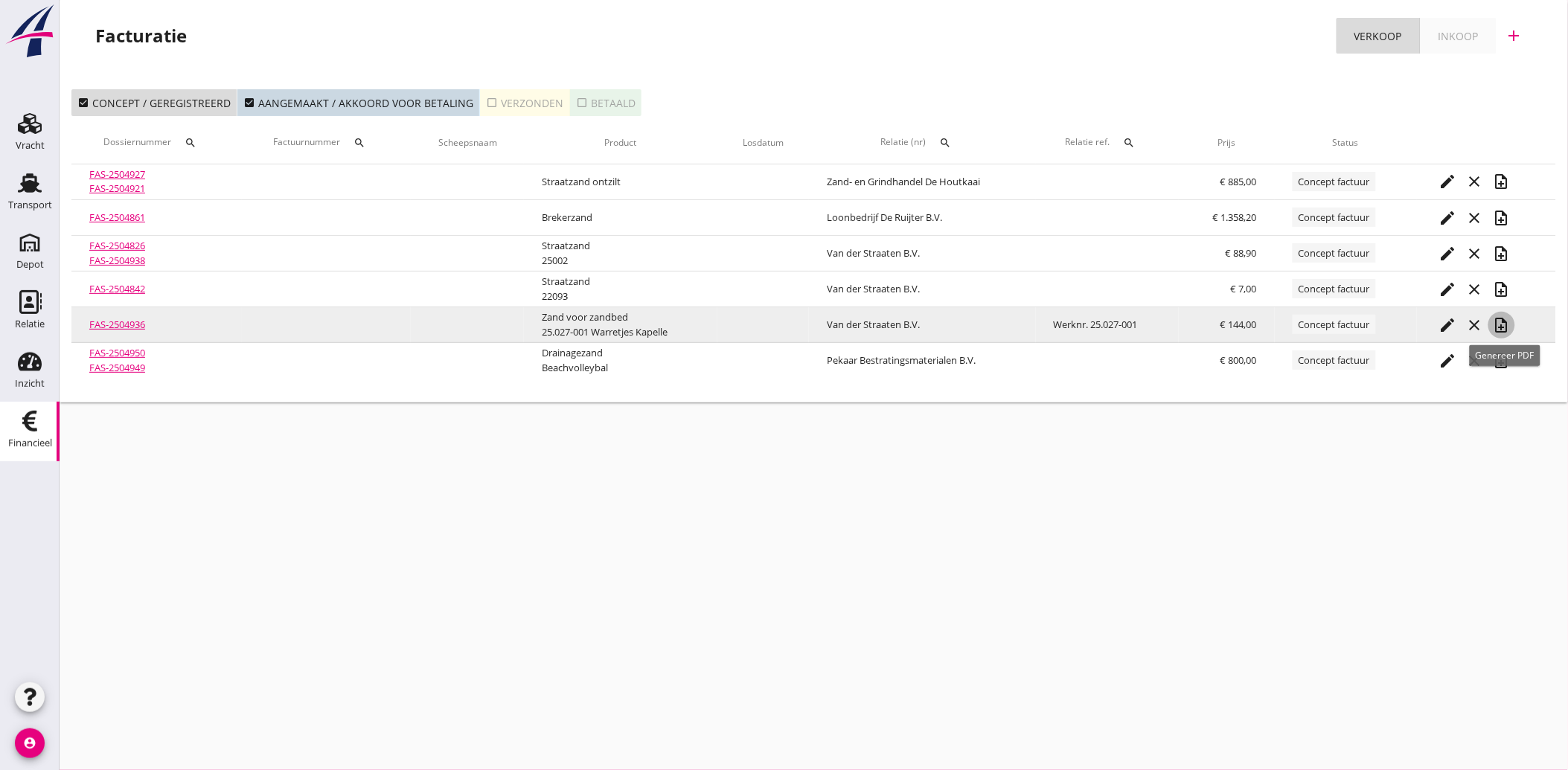
click at [1504, 321] on icon "note_add" at bounding box center [1502, 325] width 18 height 18
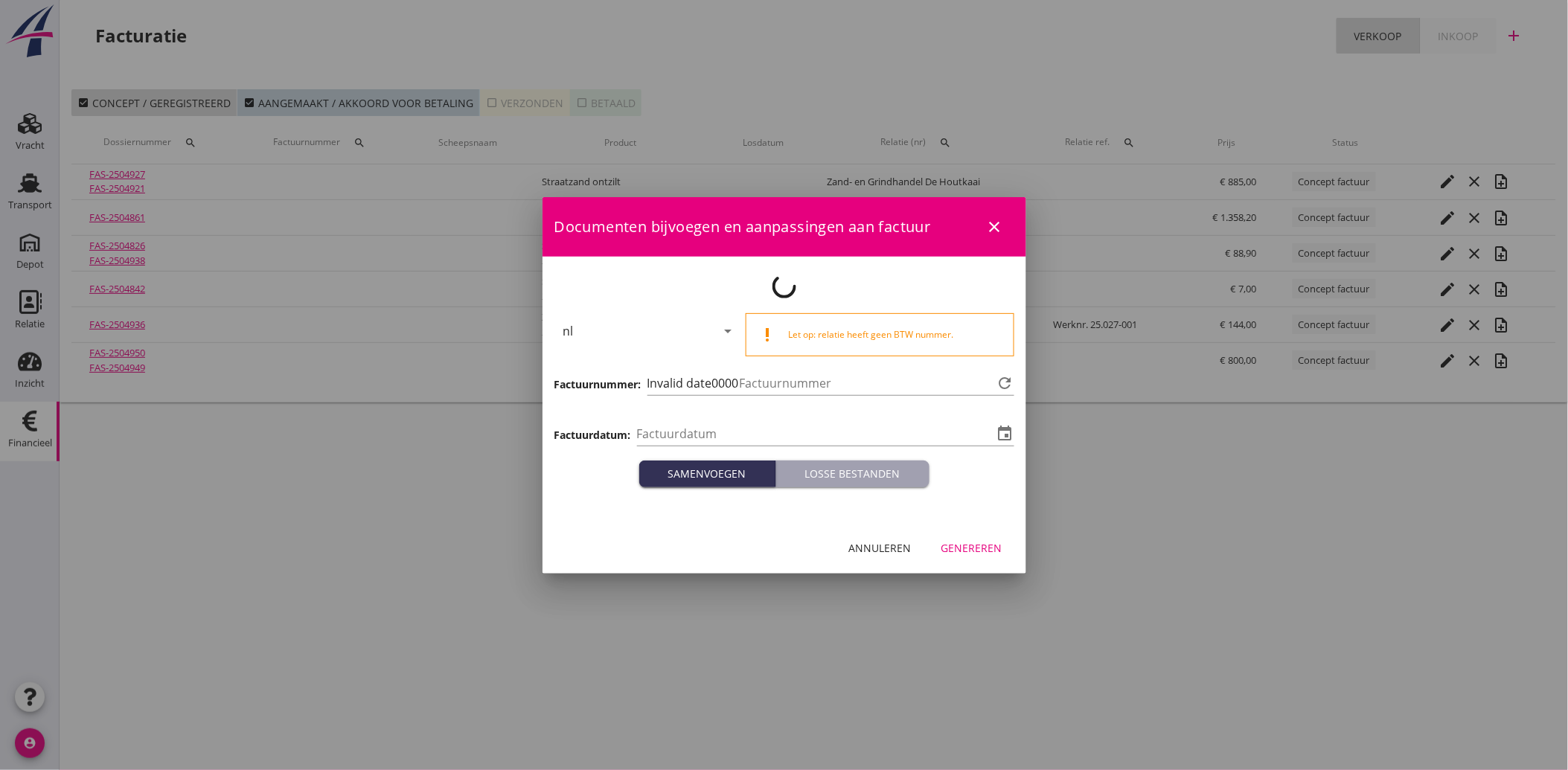
type input "[DATE]"
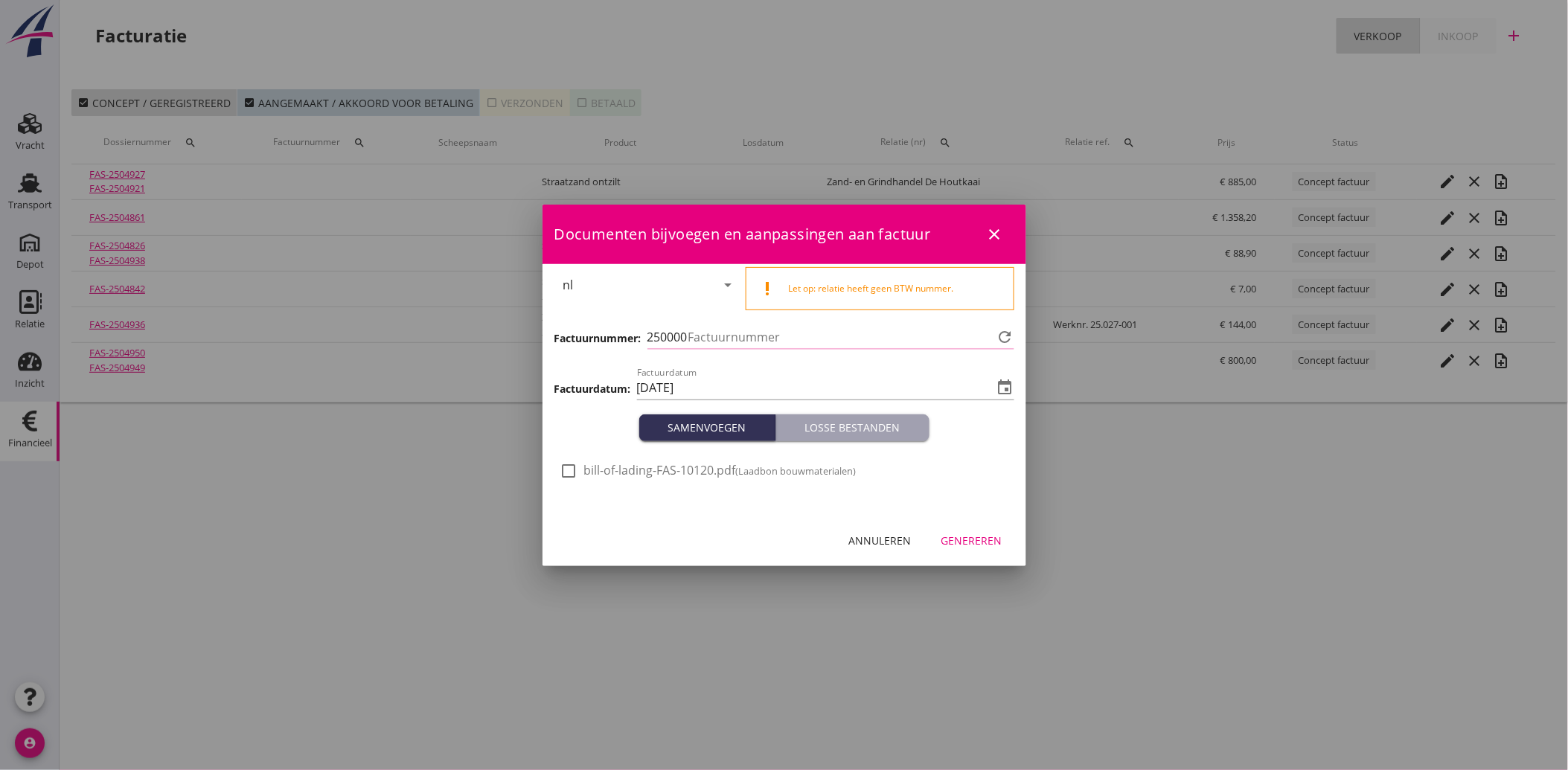
type input "3549"
click at [575, 478] on div at bounding box center [569, 471] width 25 height 25
checkbox input "true"
click at [963, 539] on div "Genereren" at bounding box center [972, 540] width 61 height 15
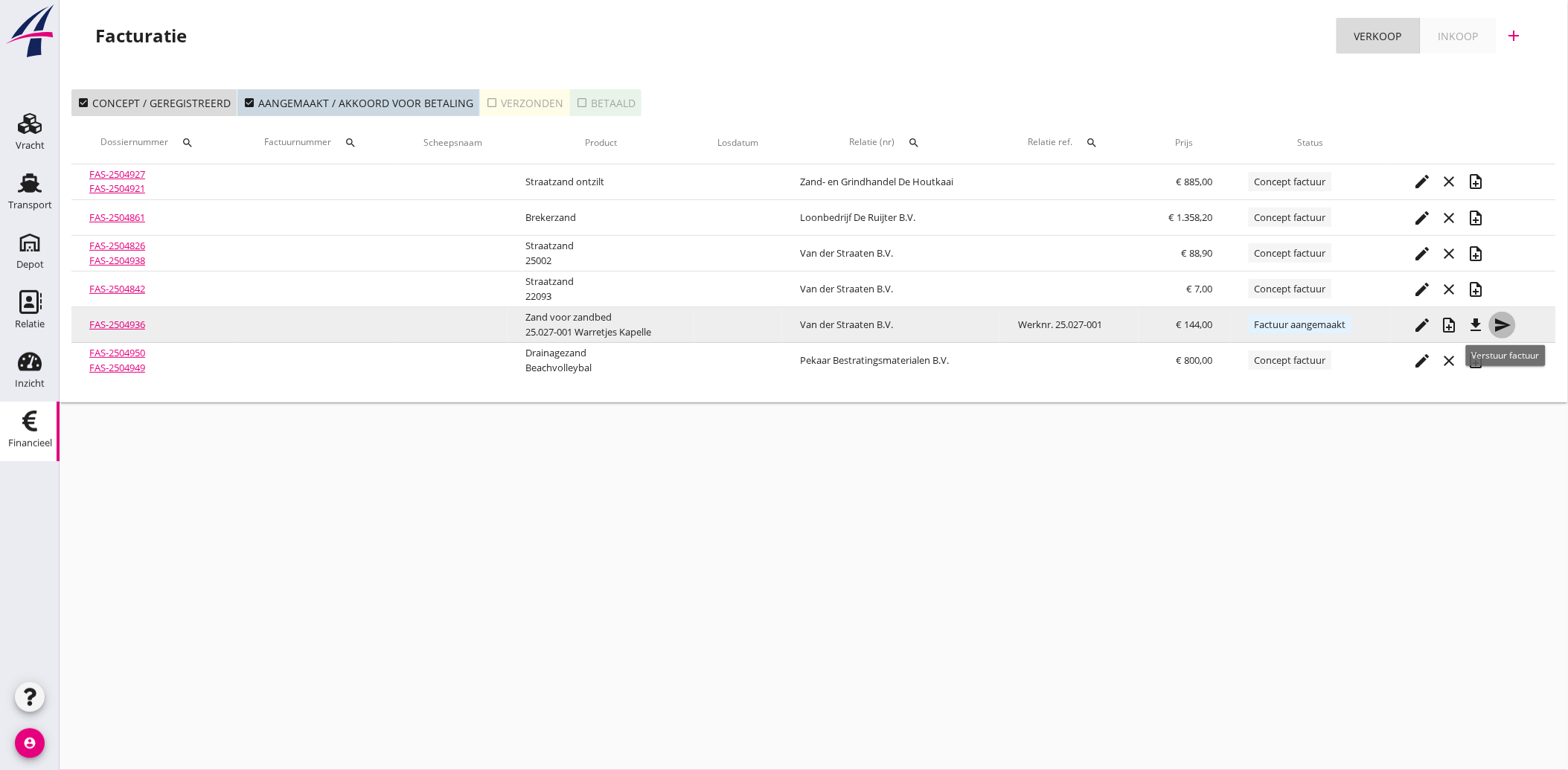
click at [1502, 316] on icon "send" at bounding box center [1503, 325] width 18 height 18
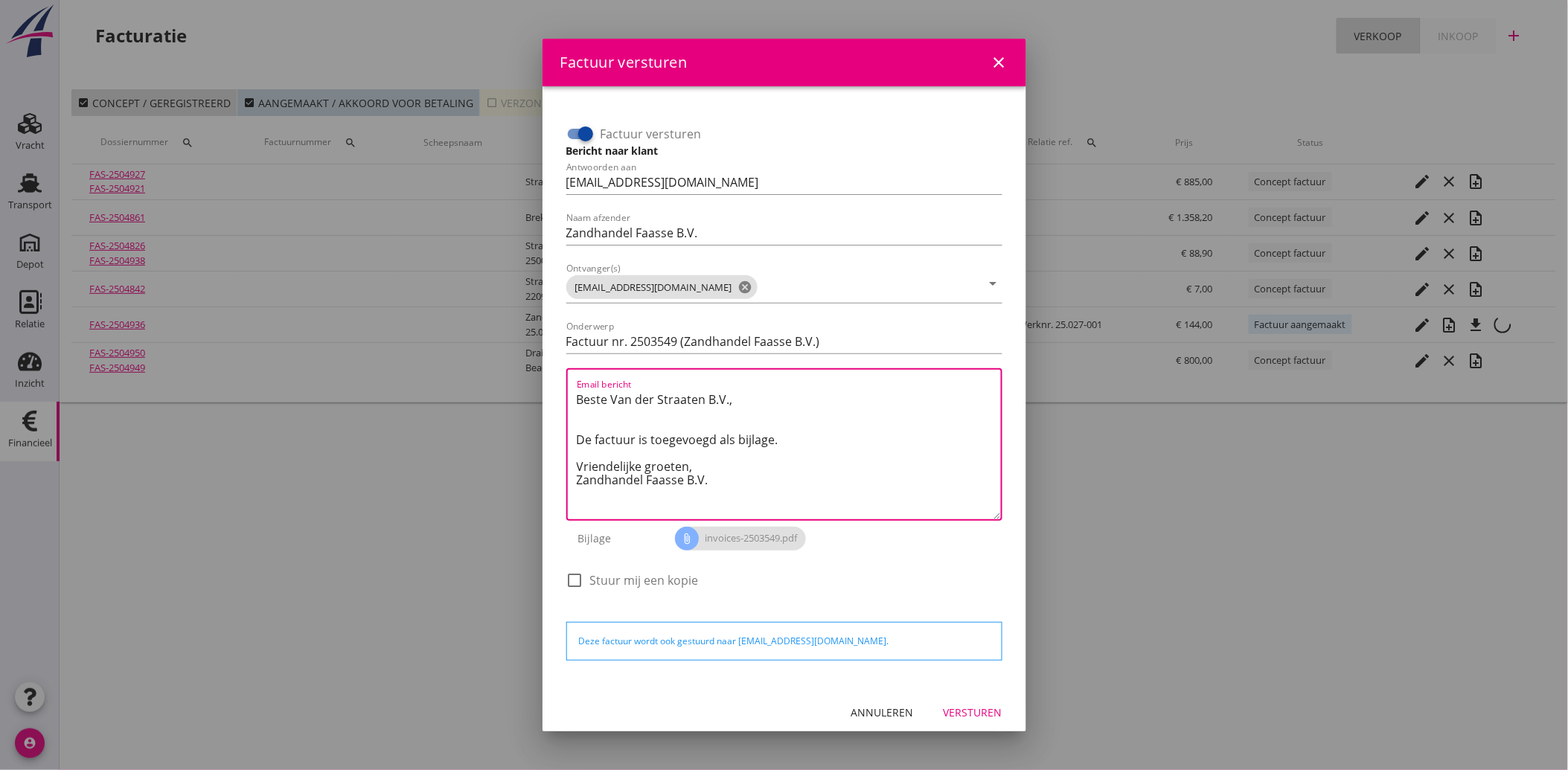
drag, startPoint x: 718, startPoint y: 481, endPoint x: 570, endPoint y: 396, distance: 170.7
click at [570, 396] on div "Email bericht Beste Van der Straaten B.V., De factuur is toegevoegd als bijlage…" at bounding box center [784, 444] width 436 height 152
paste textarea "Geachte heer/mevrouw, Hierbij zenden wij u onze factuur i.v.m. de door ons aan …"
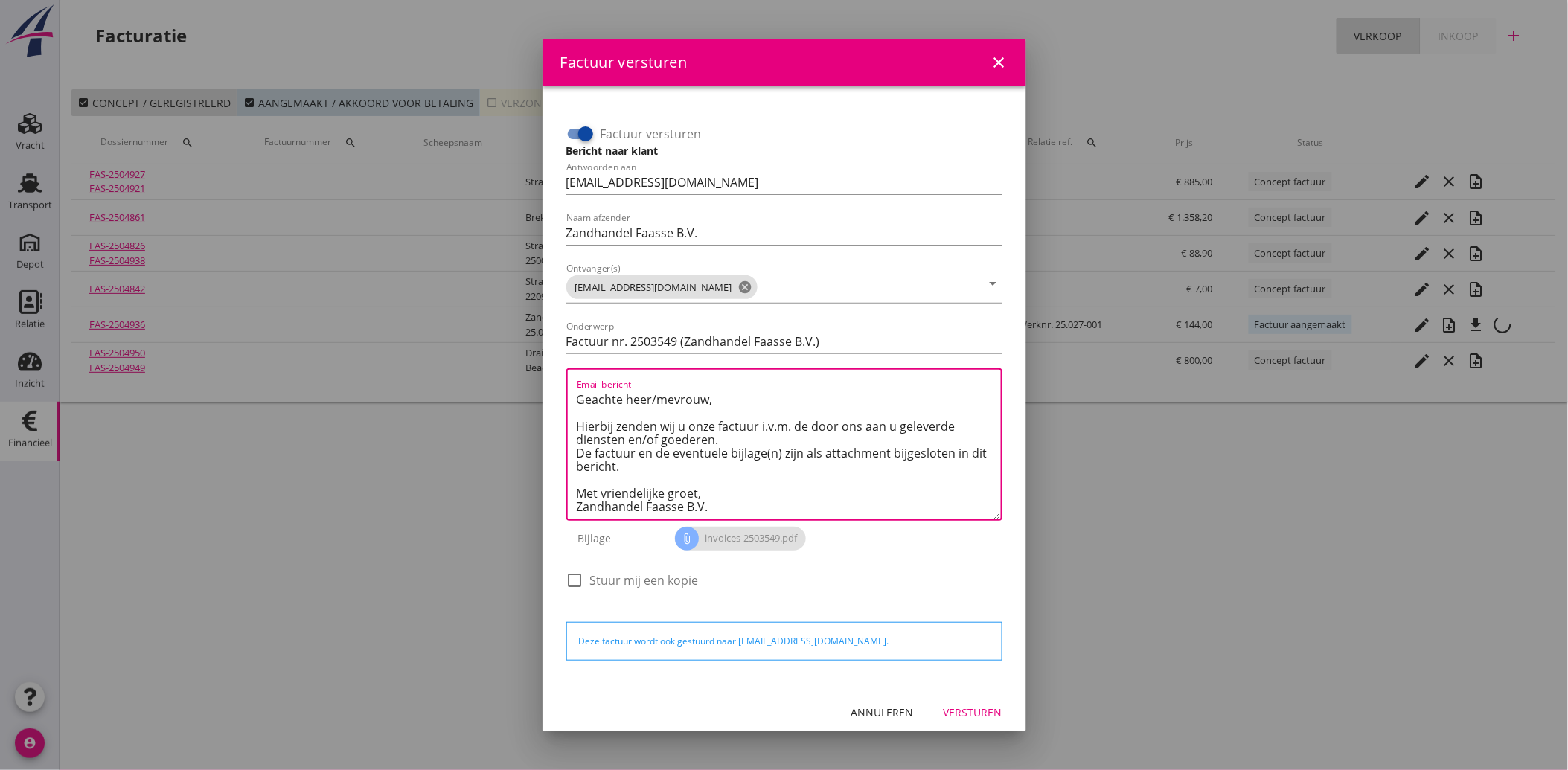
type textarea "Geachte heer/mevrouw, Hierbij zenden wij u onze factuur i.v.m. de door ons aan …"
click at [971, 716] on div "Versturen" at bounding box center [973, 712] width 59 height 15
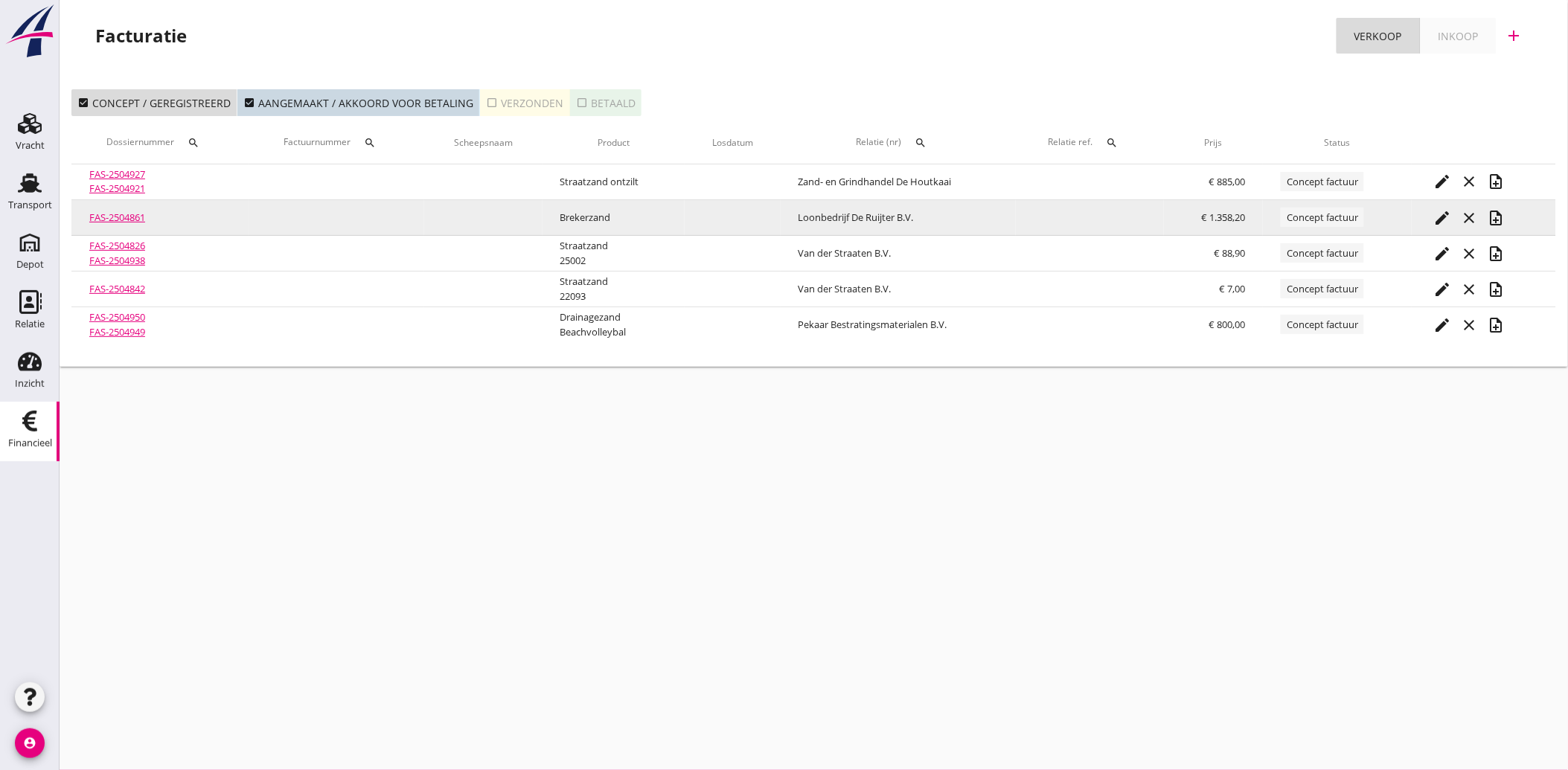
click at [1442, 212] on icon "edit" at bounding box center [1443, 218] width 18 height 18
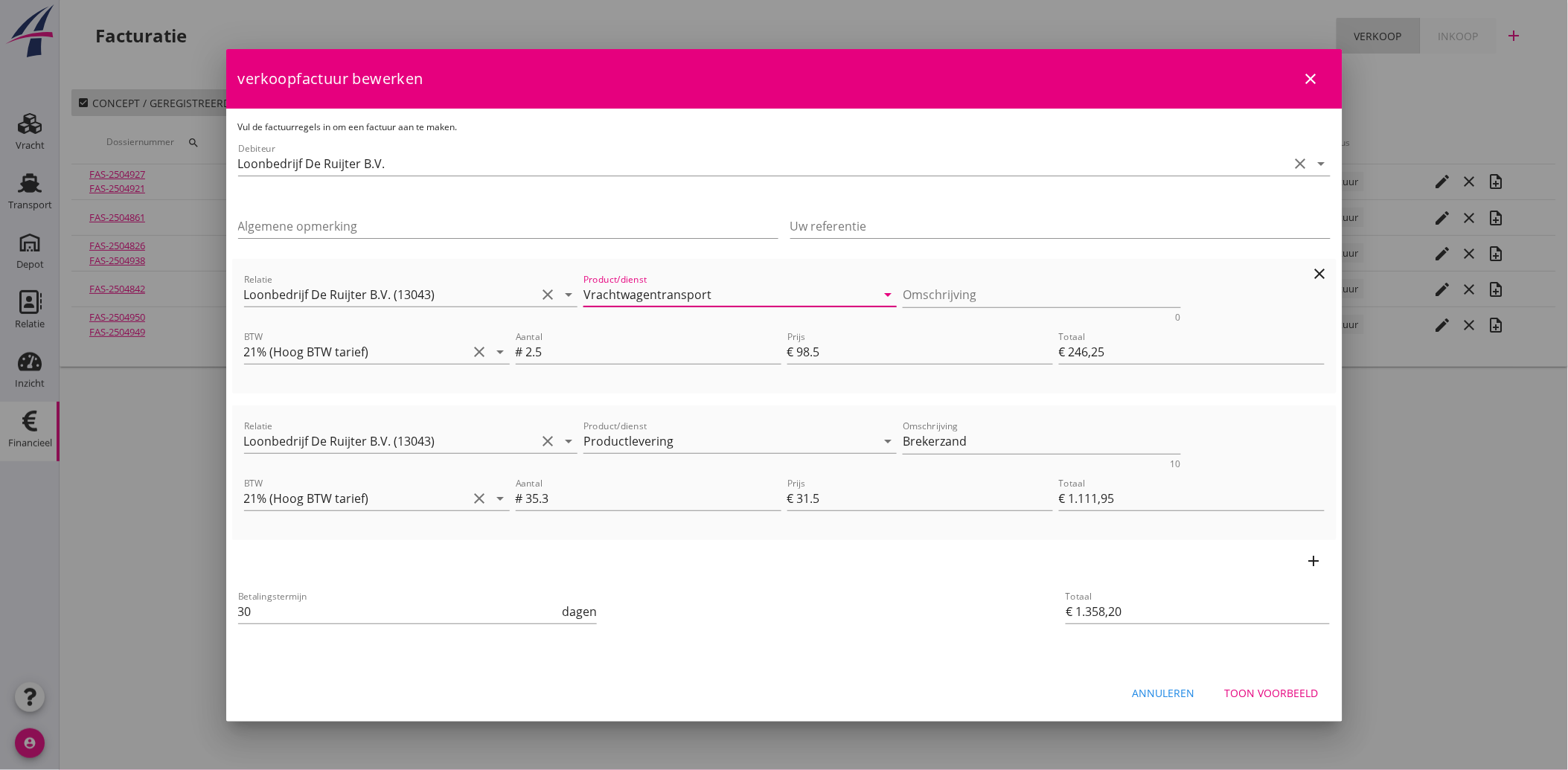
click at [704, 293] on input "Vrachtwagentransport" at bounding box center [730, 295] width 293 height 24
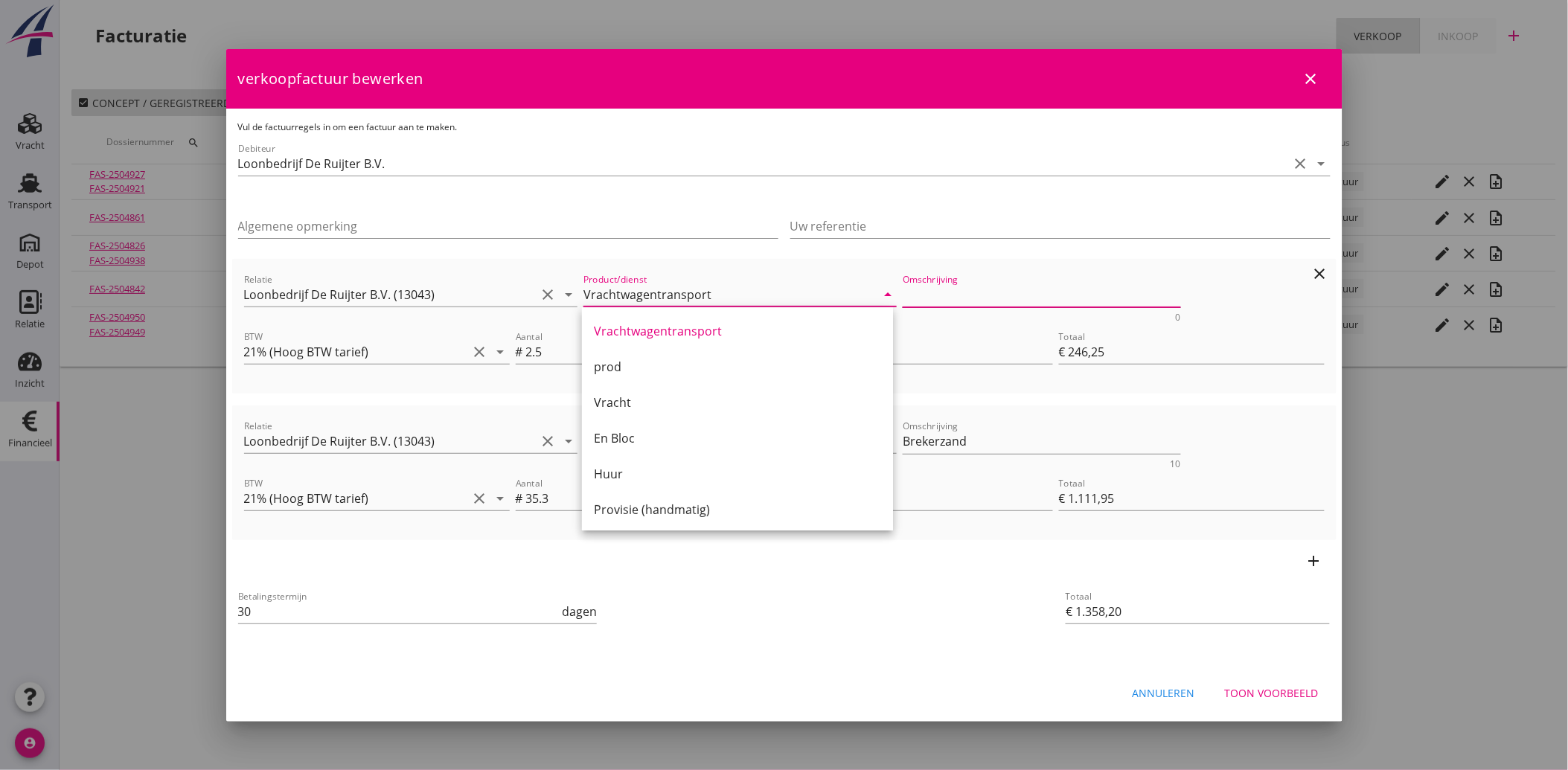
click at [914, 295] on textarea "Omschrijving" at bounding box center [1042, 295] width 278 height 24
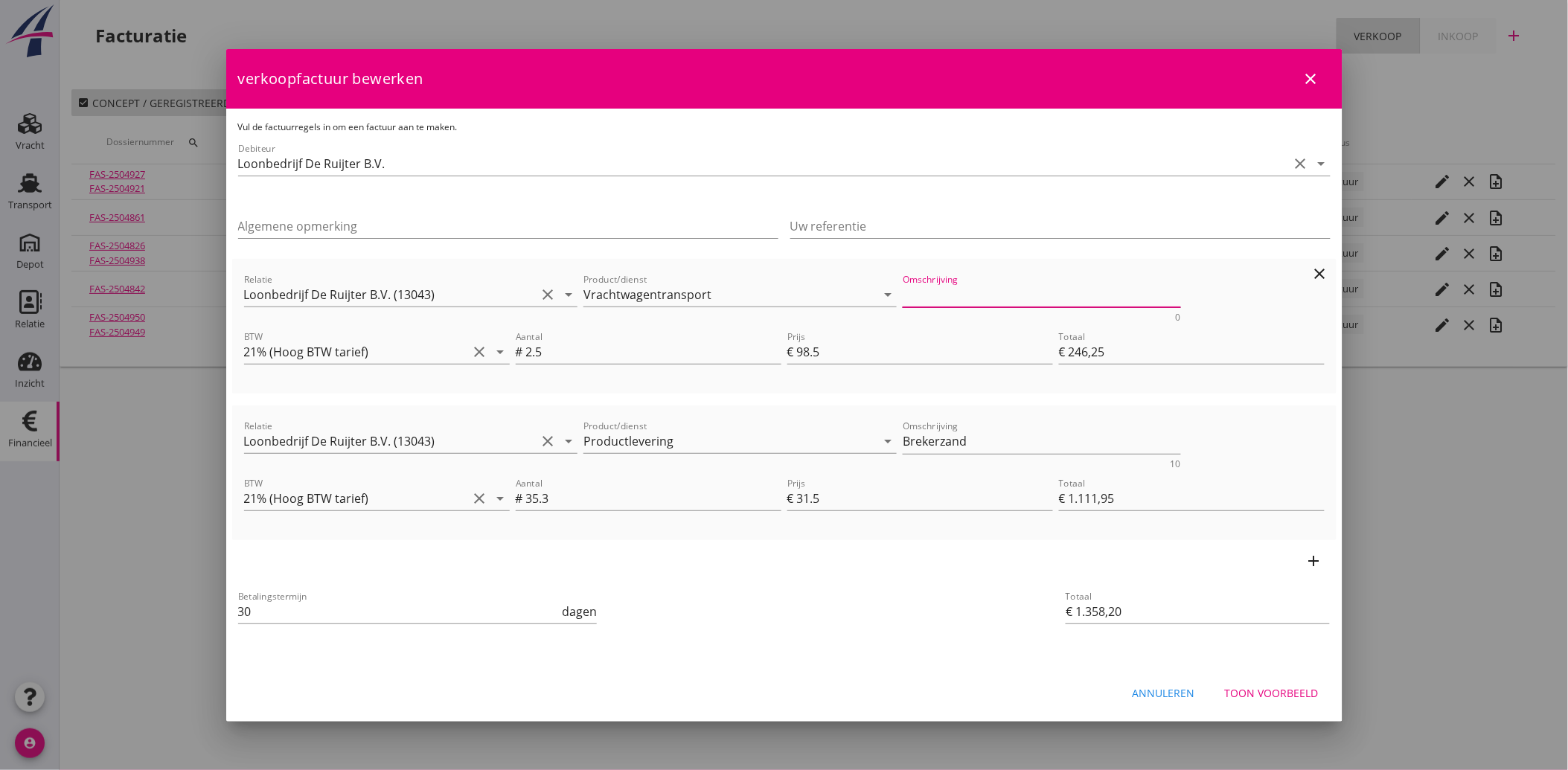
paste textarea "Vrachtwagentransport"
type textarea "Vrachtwagentransport"
click at [838, 624] on div "Betalingstermijn 30 dagen" at bounding box center [601, 614] width 730 height 56
click at [1284, 689] on div "Toon voorbeeld" at bounding box center [1272, 693] width 94 height 15
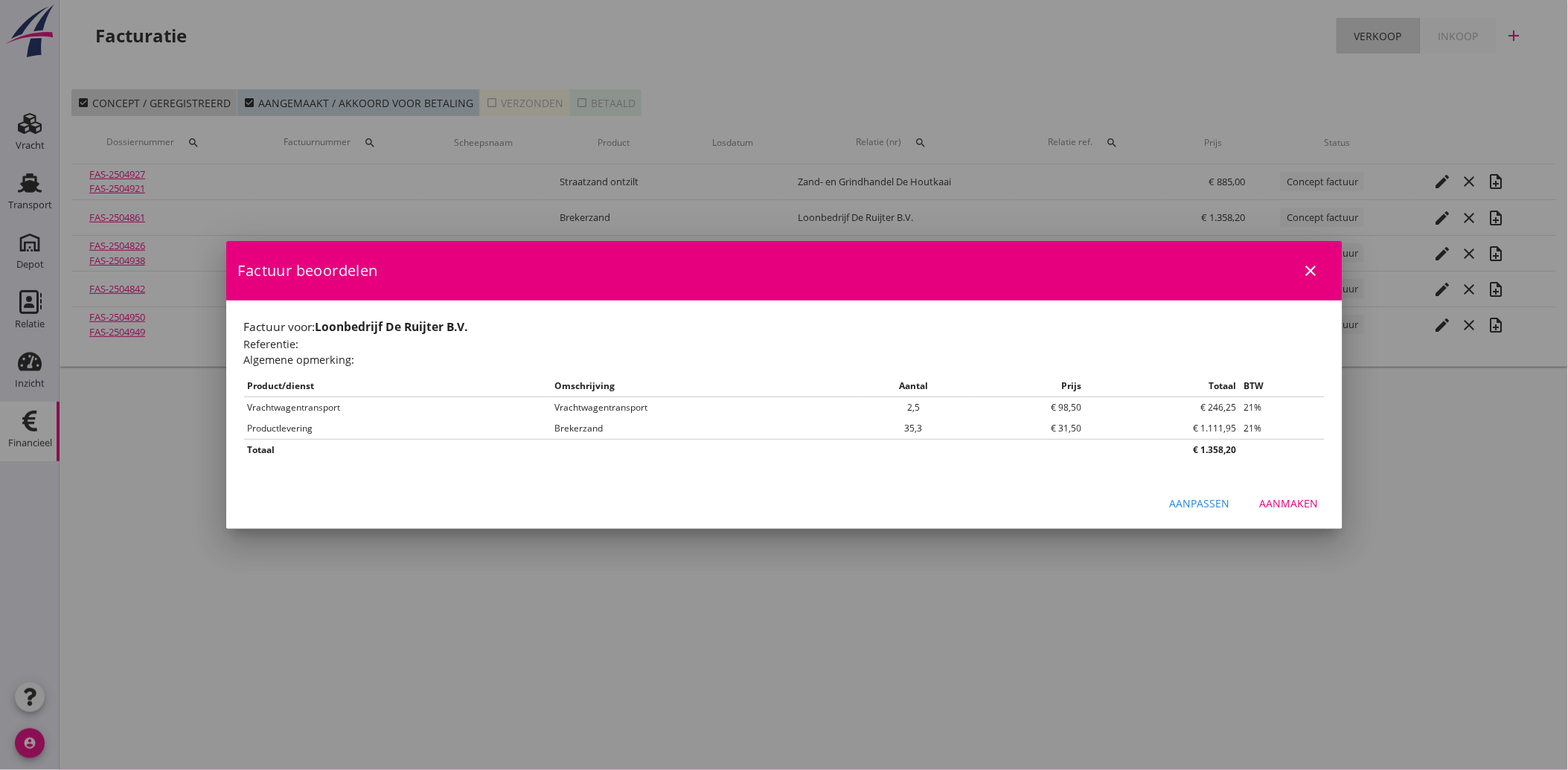
click at [1271, 506] on div "Aanmaken" at bounding box center [1289, 503] width 59 height 15
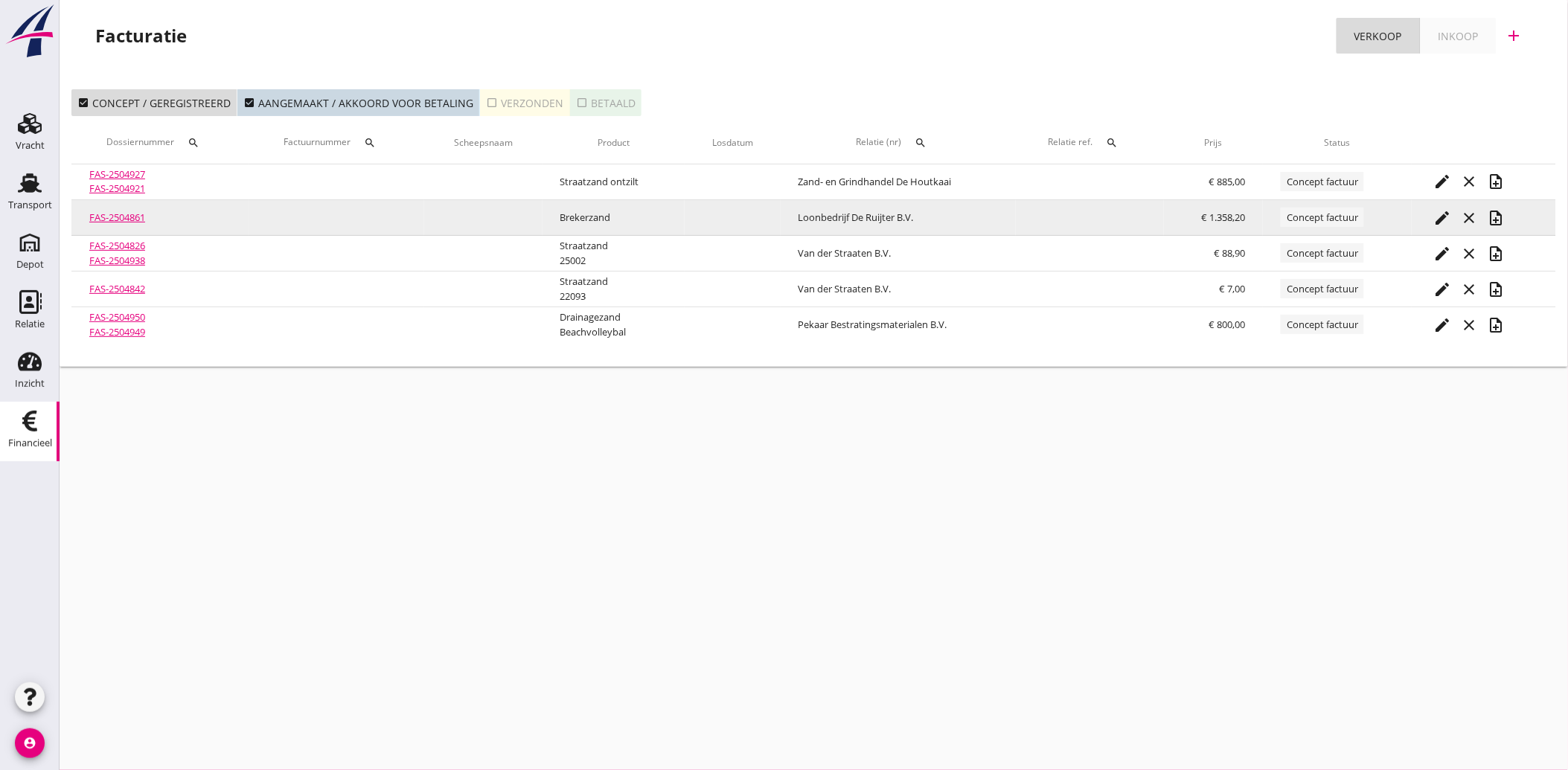
click at [1497, 210] on icon "note_add" at bounding box center [1496, 218] width 18 height 18
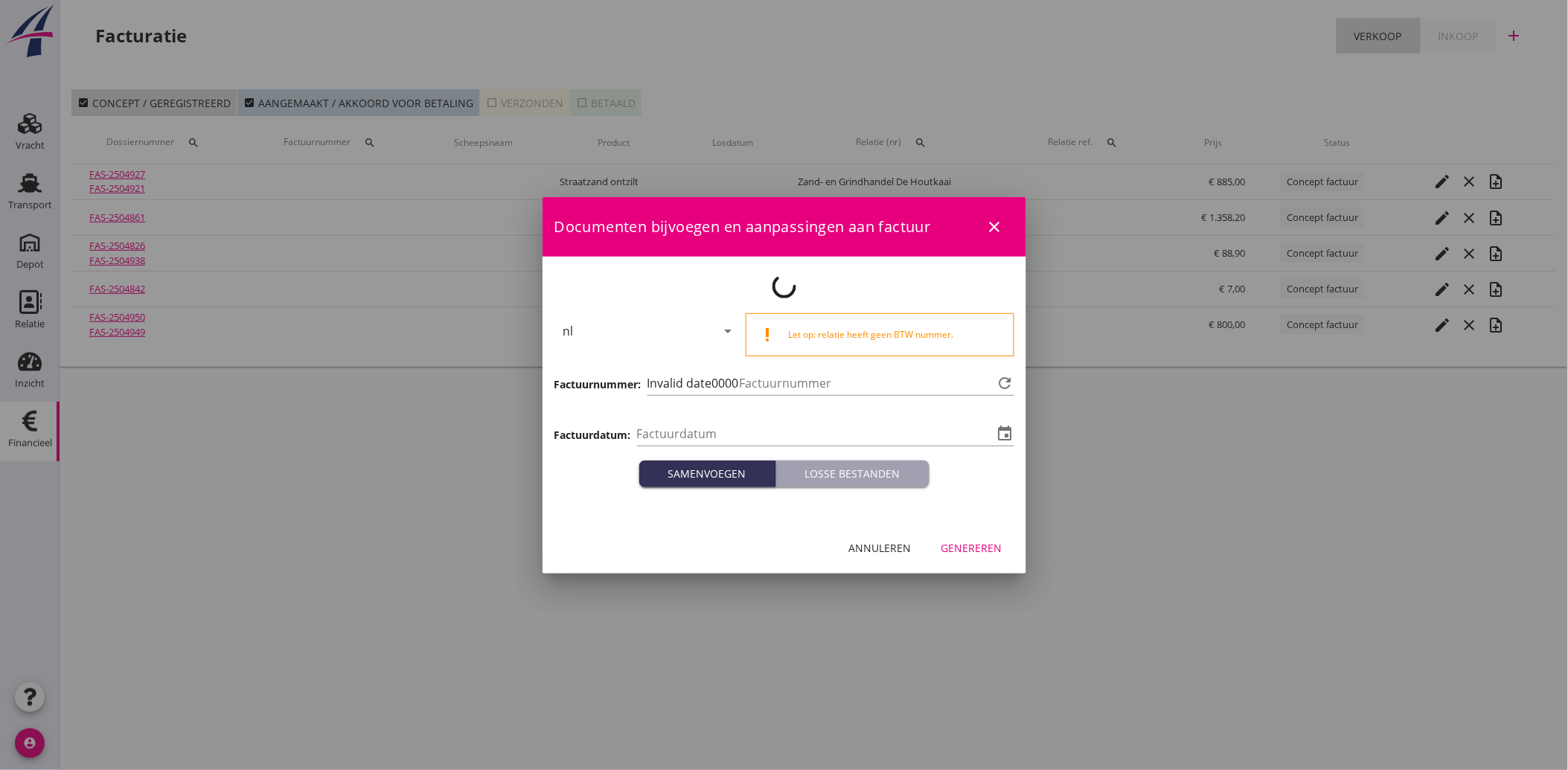
type input "[DATE]"
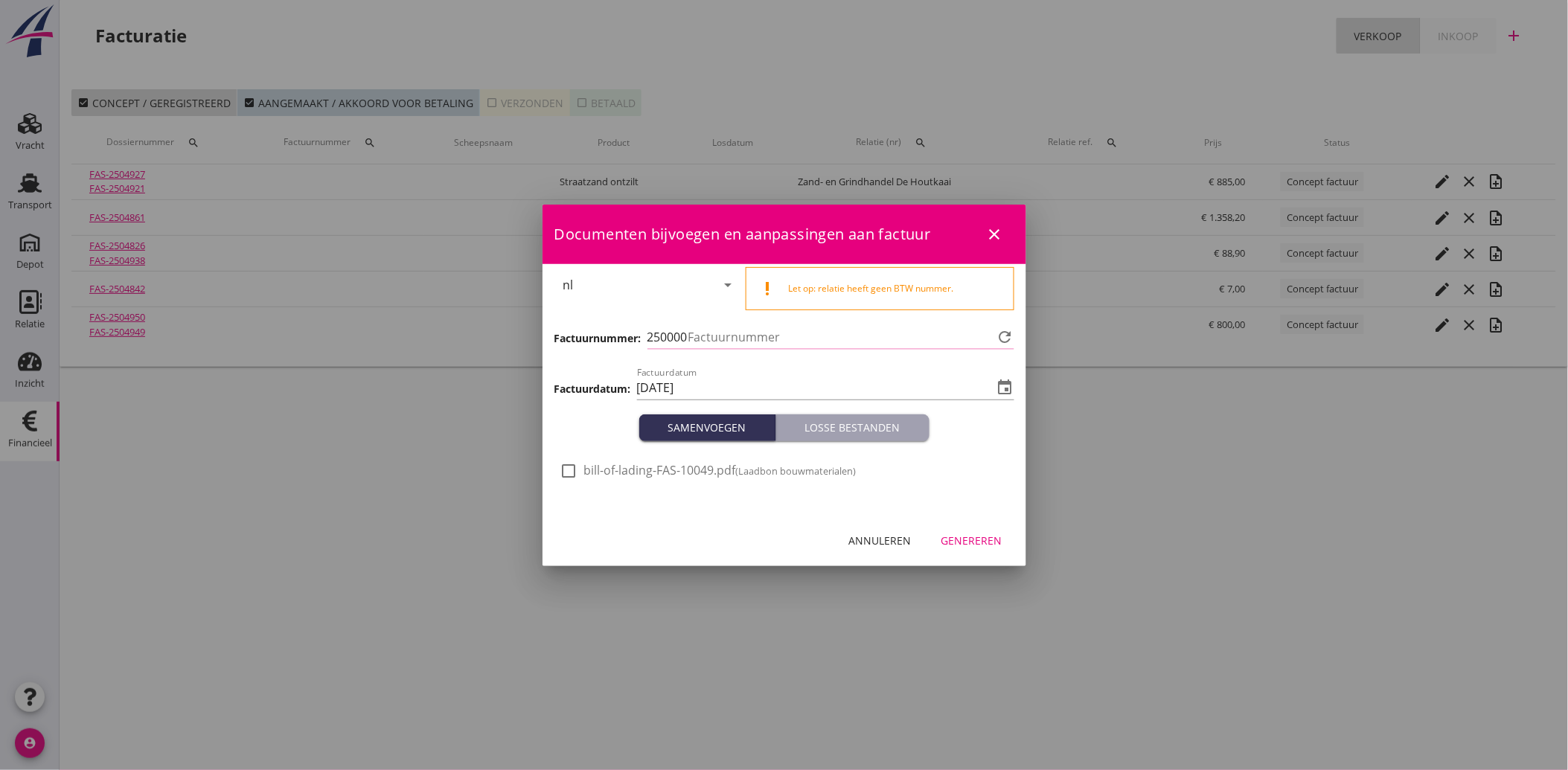
type input "3550"
click at [576, 477] on div at bounding box center [569, 471] width 25 height 25
checkbox input "true"
click at [962, 551] on button "Genereren" at bounding box center [971, 541] width 85 height 27
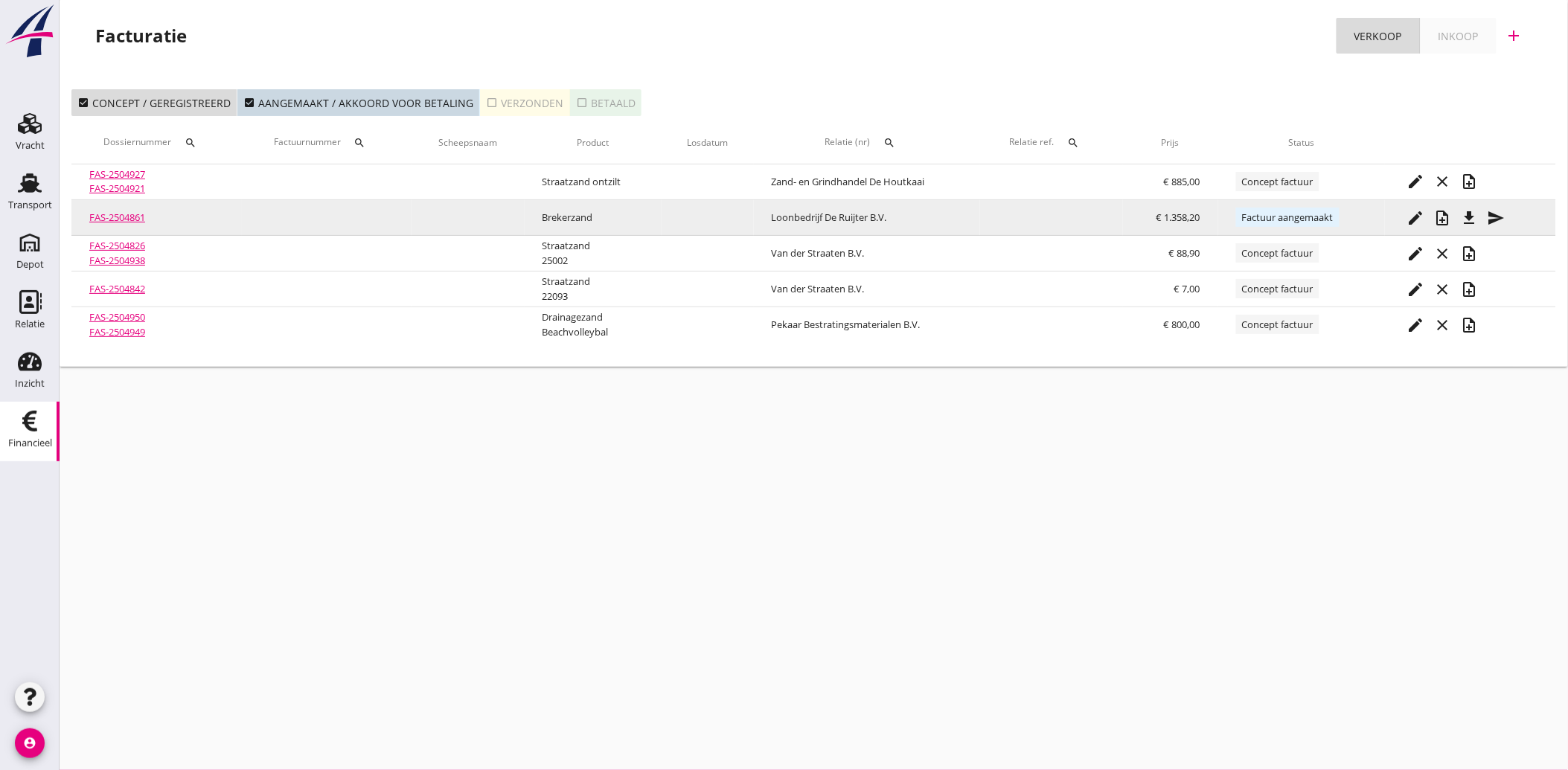
click at [1496, 222] on icon "send" at bounding box center [1496, 218] width 18 height 18
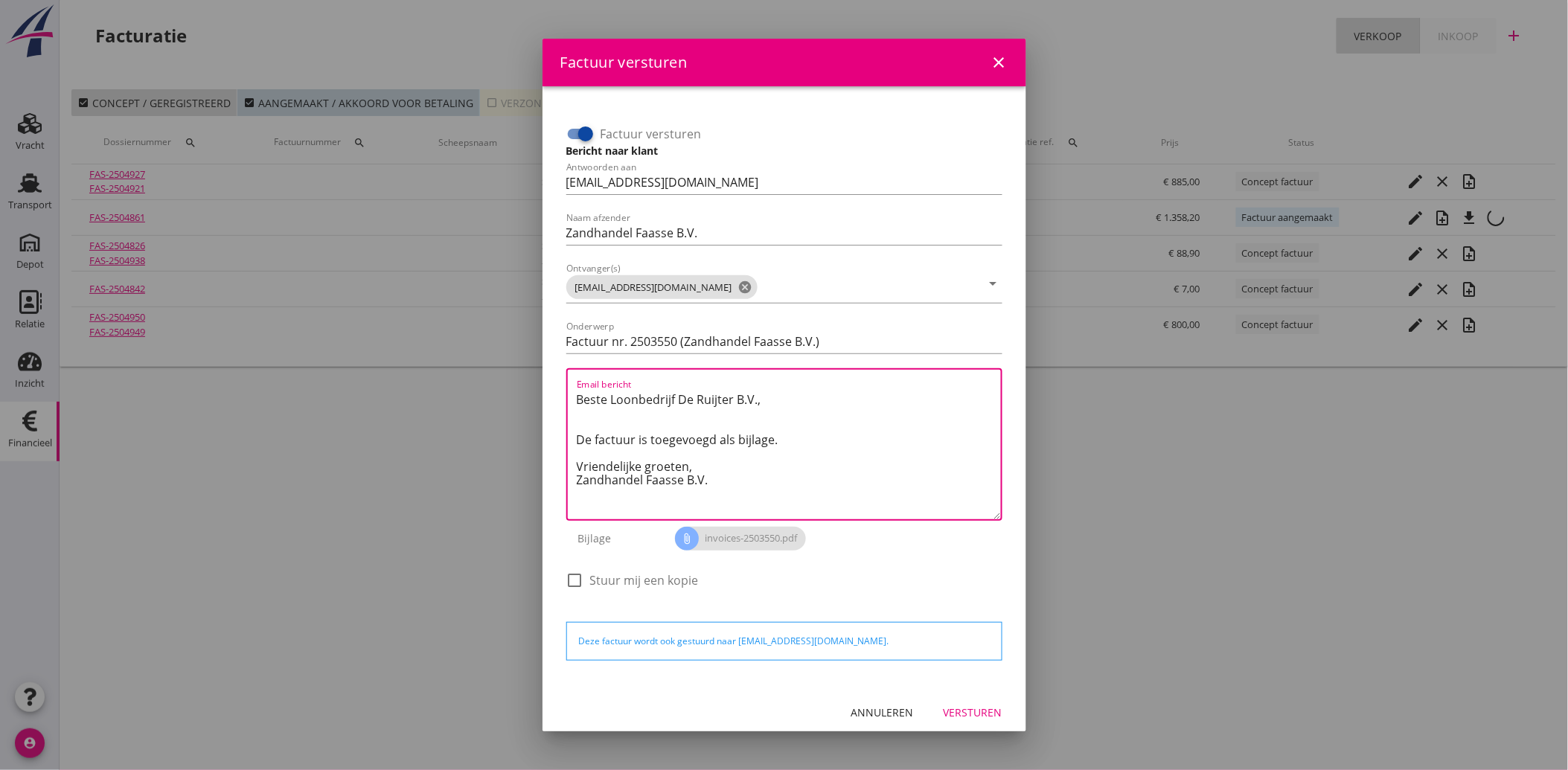
click at [725, 493] on textarea "Beste Loonbedrijf De Ruijter B.V., De factuur is toegevoegd als bijlage. Vriend…" at bounding box center [788, 453] width 424 height 131
drag, startPoint x: 711, startPoint y: 481, endPoint x: 552, endPoint y: 382, distance: 187.3
click at [552, 382] on div "Factuur versturen Bericht naar klant Antwoorden aan [EMAIL_ADDRESS][DOMAIN_NAME…" at bounding box center [784, 387] width 484 height 601
paste textarea "Geachte heer/mevrouw, Hierbij zenden wij u onze factuur i.v.m. de door ons aan …"
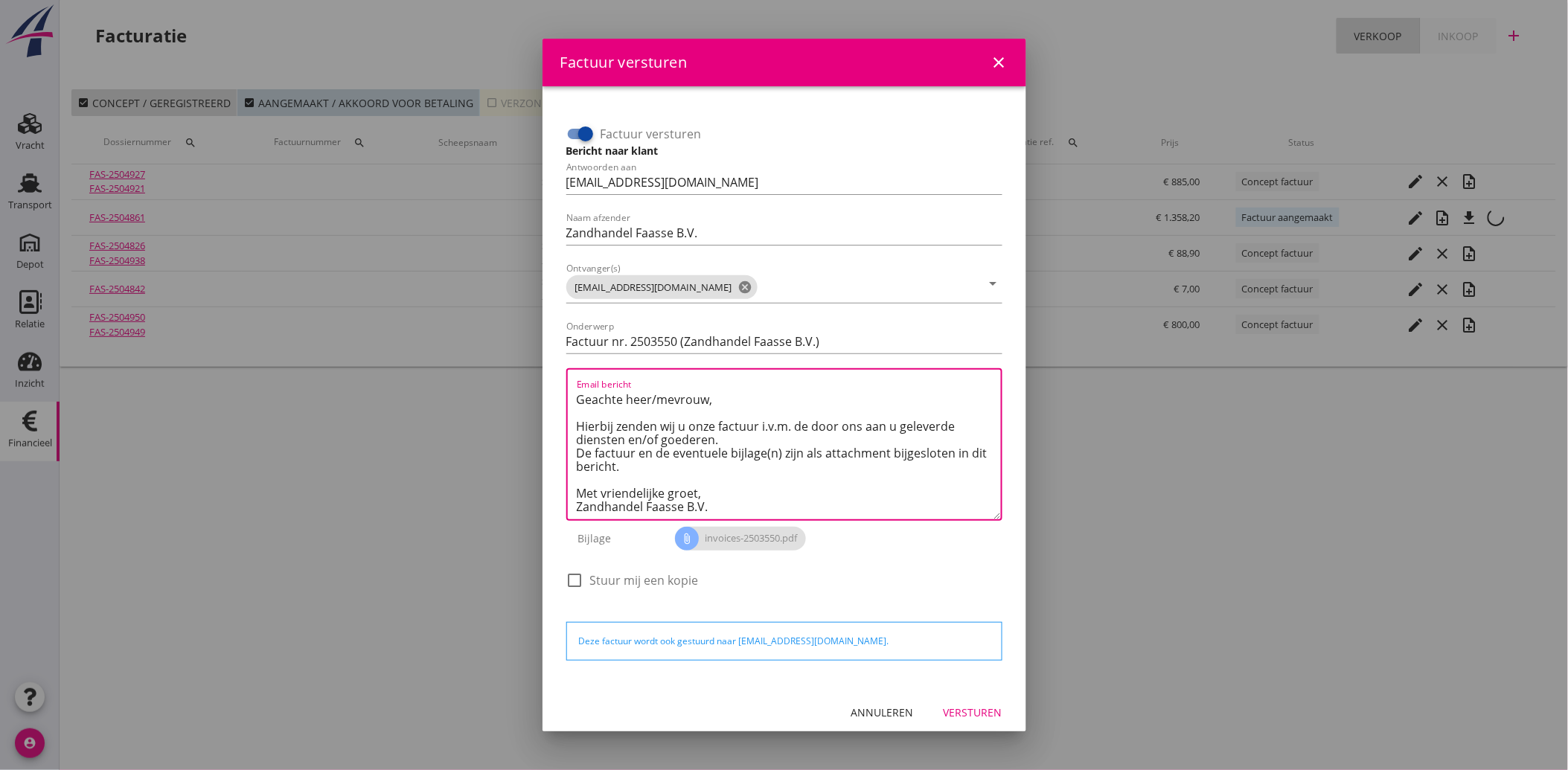
type textarea "Geachte heer/mevrouw, Hierbij zenden wij u onze factuur i.v.m. de door ons aan …"
click at [967, 712] on div "Versturen" at bounding box center [973, 712] width 59 height 15
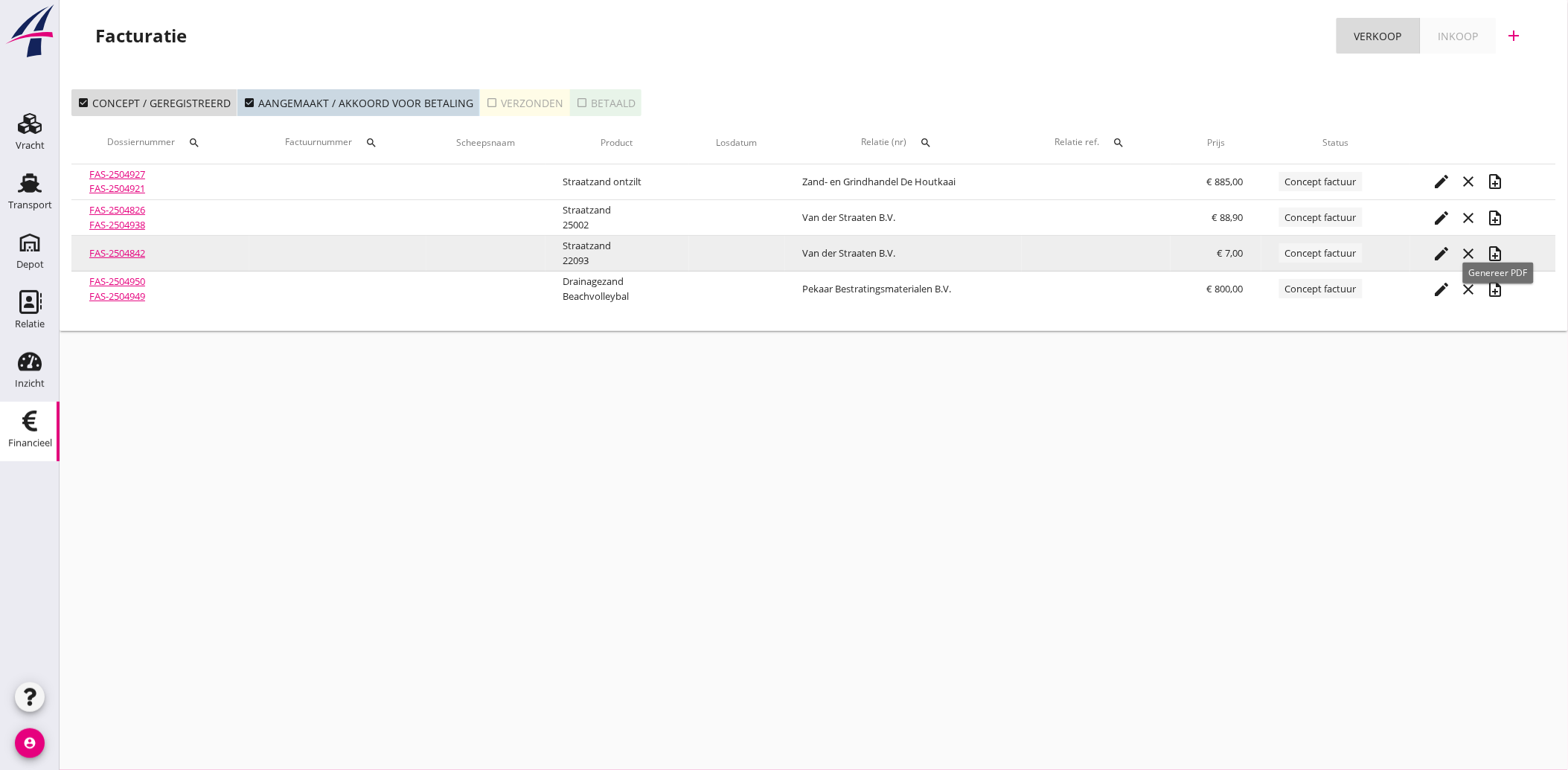
click at [1496, 248] on icon "note_add" at bounding box center [1495, 254] width 18 height 18
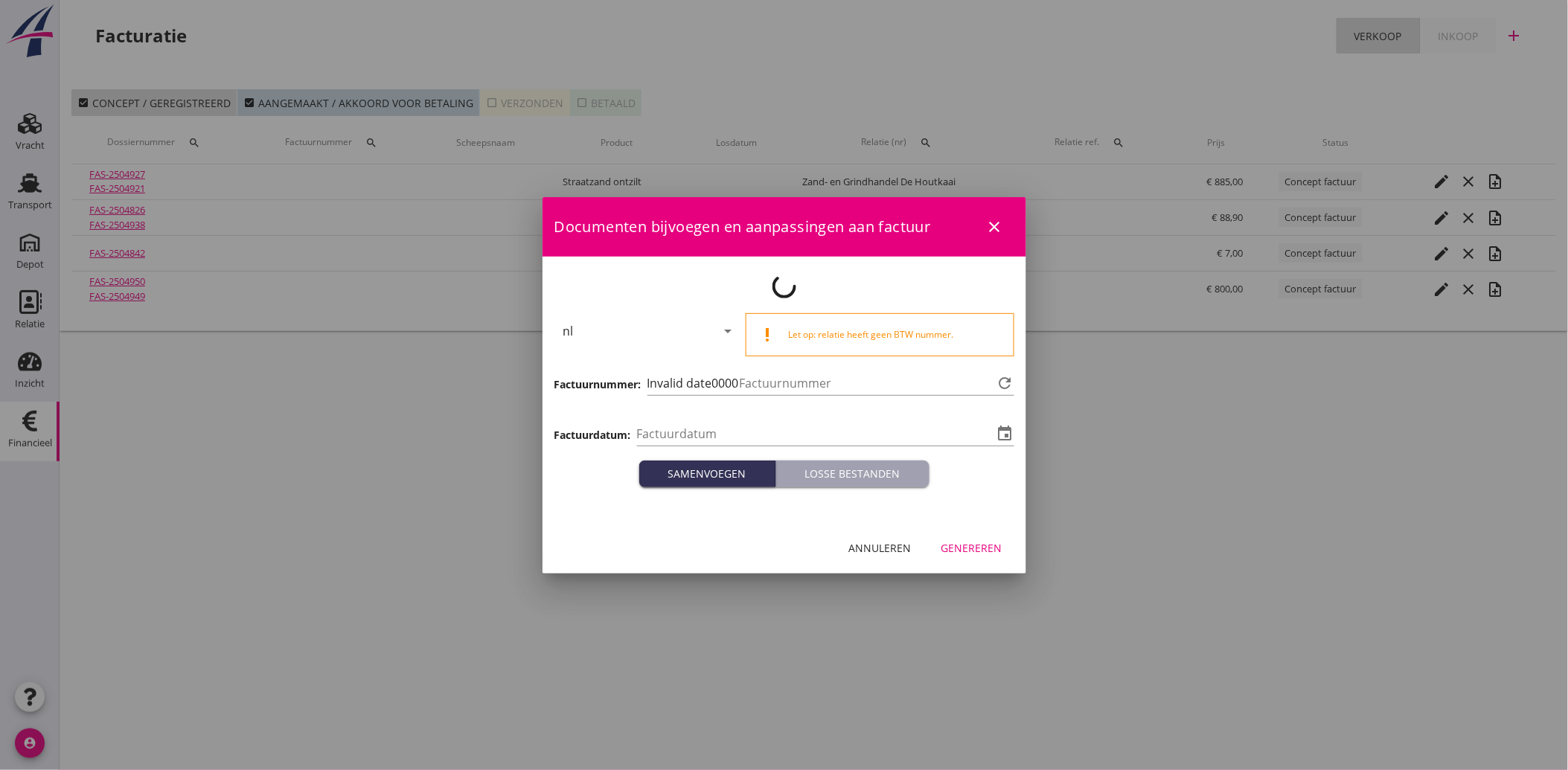
type input "[DATE]"
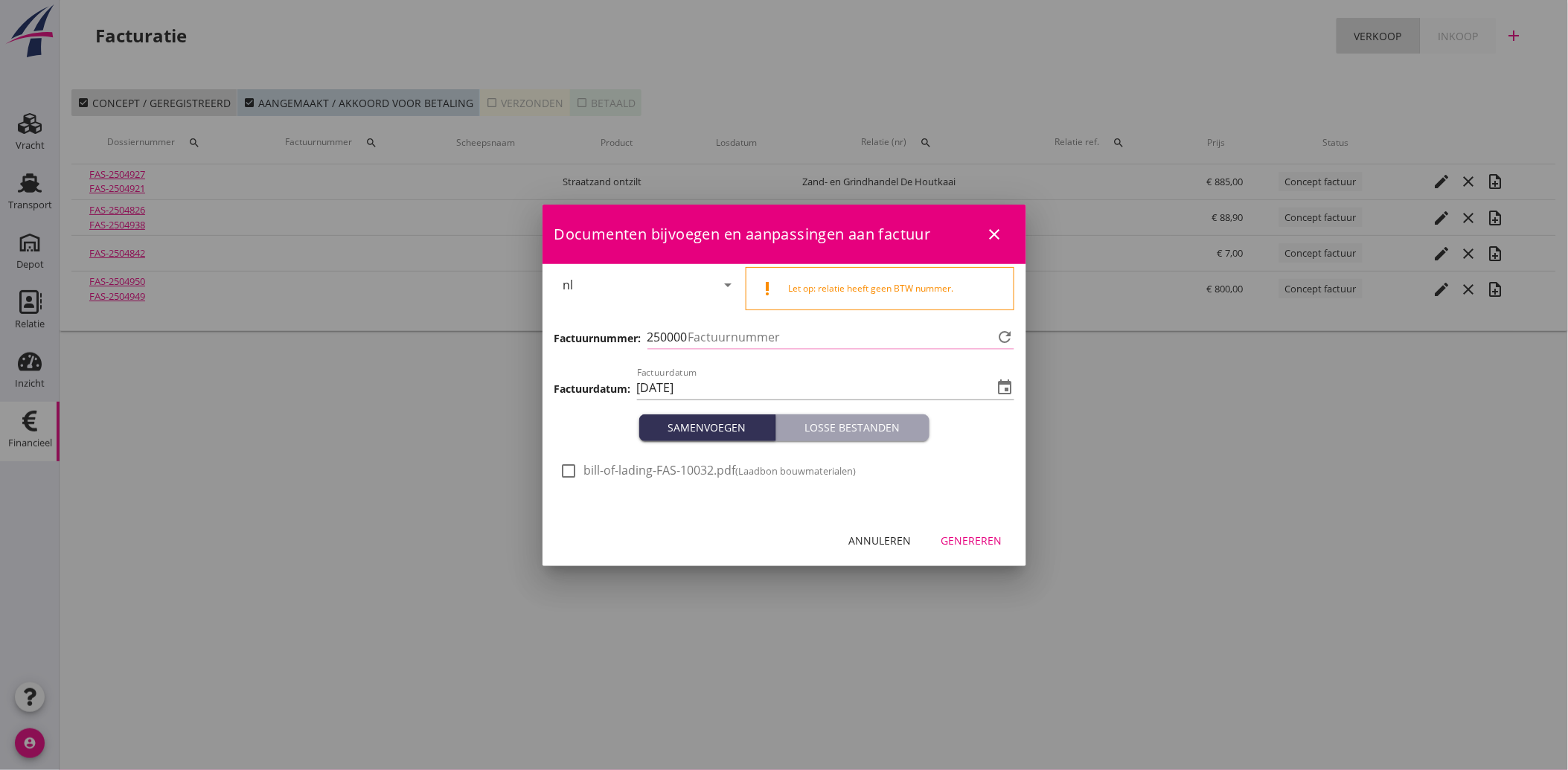
type input "3551"
click at [569, 475] on div at bounding box center [569, 471] width 25 height 25
checkbox input "true"
click at [971, 538] on div "Genereren" at bounding box center [972, 540] width 61 height 15
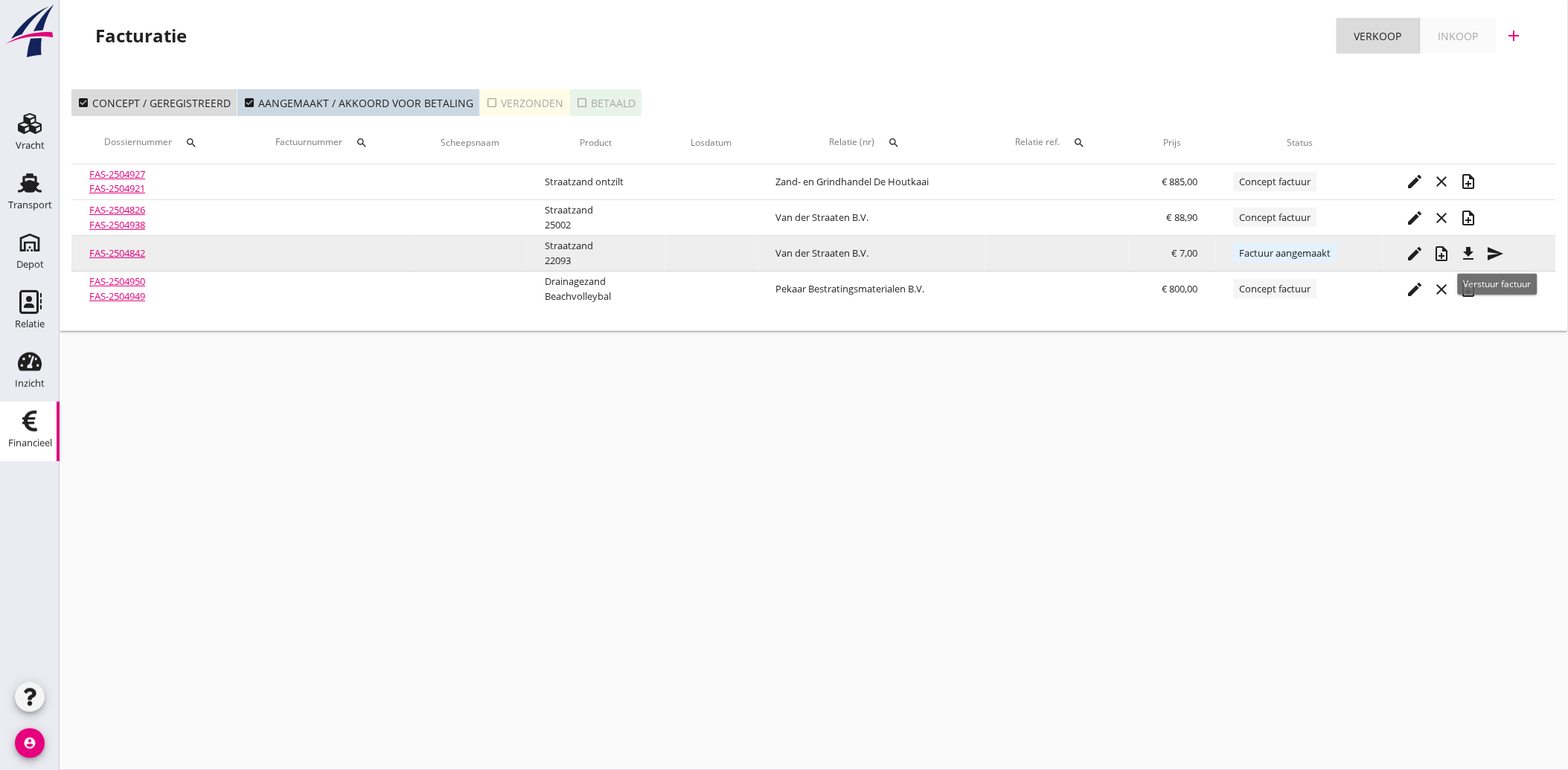
click at [1504, 252] on icon "send" at bounding box center [1495, 254] width 18 height 18
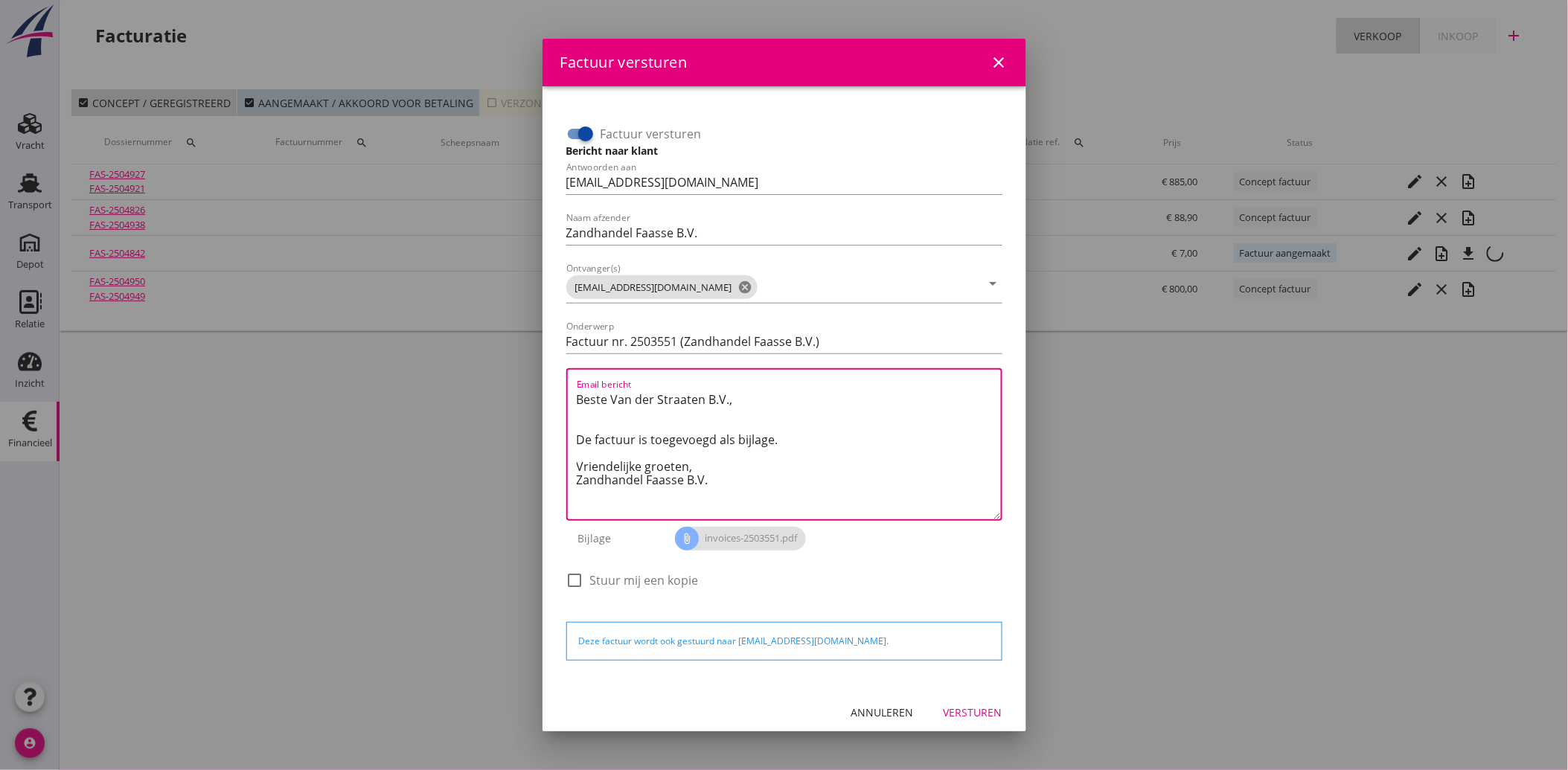
drag, startPoint x: 712, startPoint y: 484, endPoint x: 570, endPoint y: 389, distance: 170.8
click at [570, 389] on div "Email bericht Beste Van der Straaten B.V., De factuur is toegevoegd als bijlage…" at bounding box center [784, 444] width 436 height 152
paste textarea "Geachte heer/mevrouw, Hierbij zenden wij u onze factuur i.v.m. de door ons aan …"
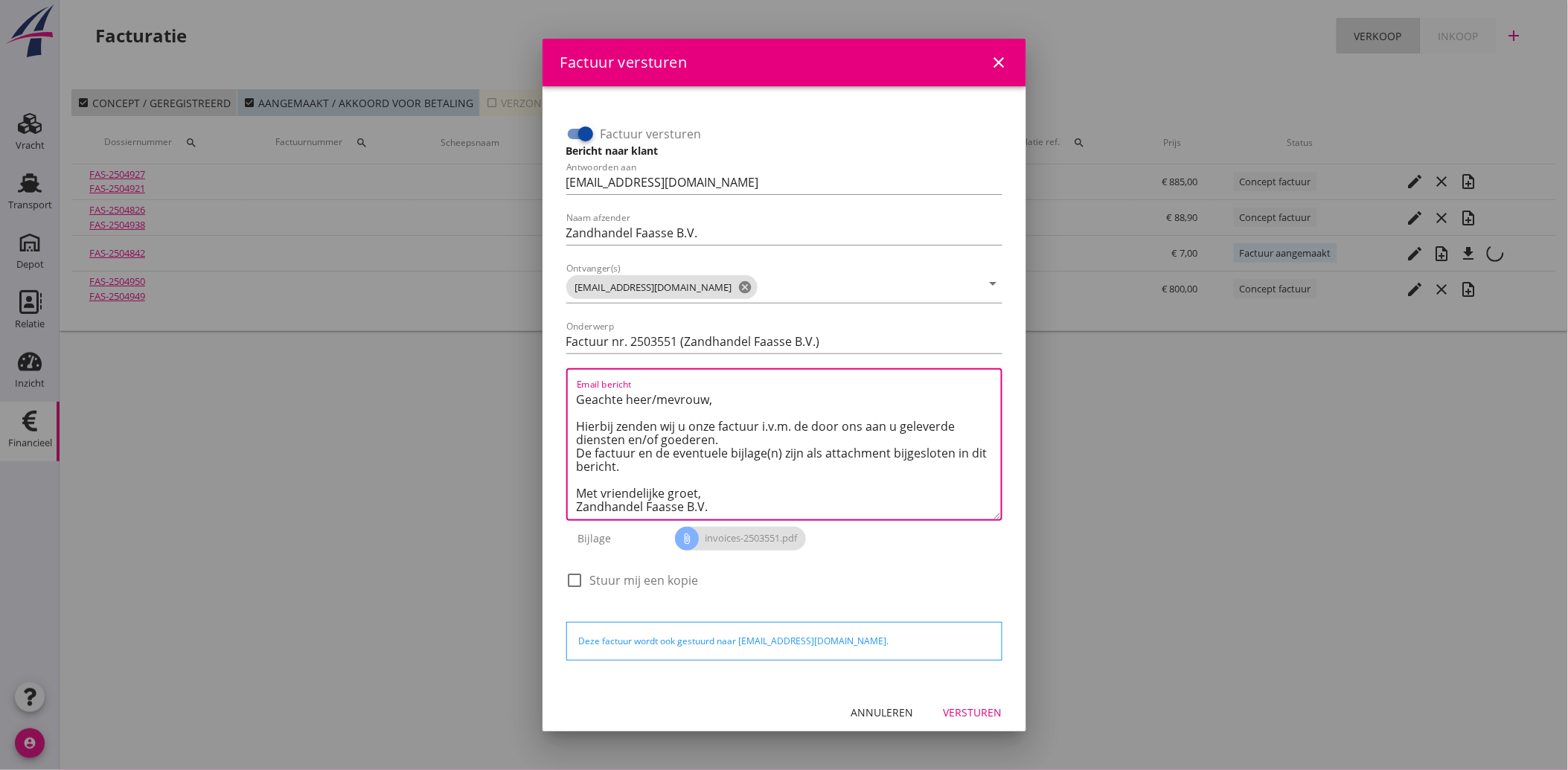
type textarea "Geachte heer/mevrouw, Hierbij zenden wij u onze factuur i.v.m. de door ons aan …"
click at [964, 705] on div "Versturen" at bounding box center [973, 712] width 59 height 15
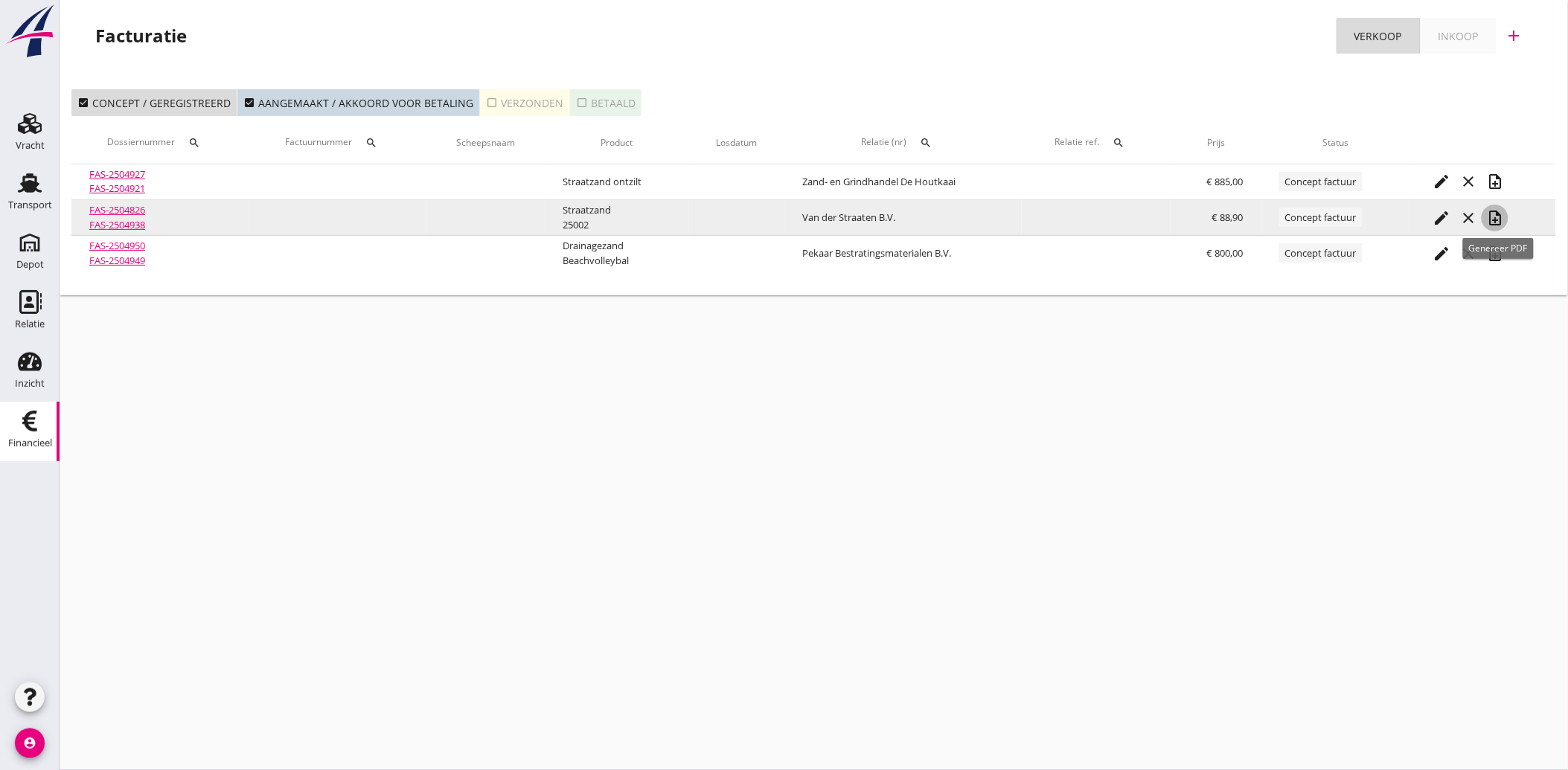
click at [1504, 217] on icon "note_add" at bounding box center [1495, 218] width 18 height 18
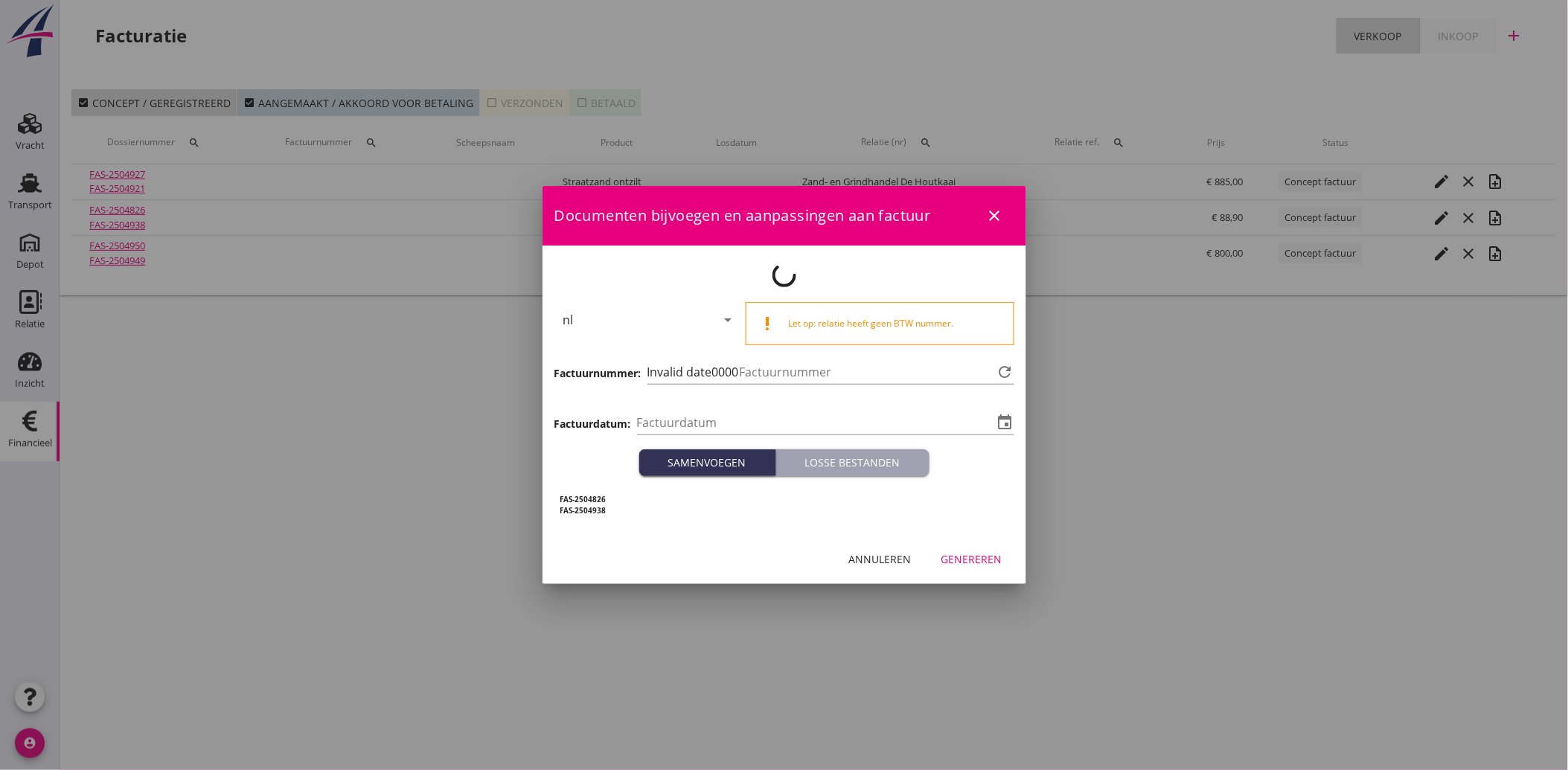
type input "[DATE]"
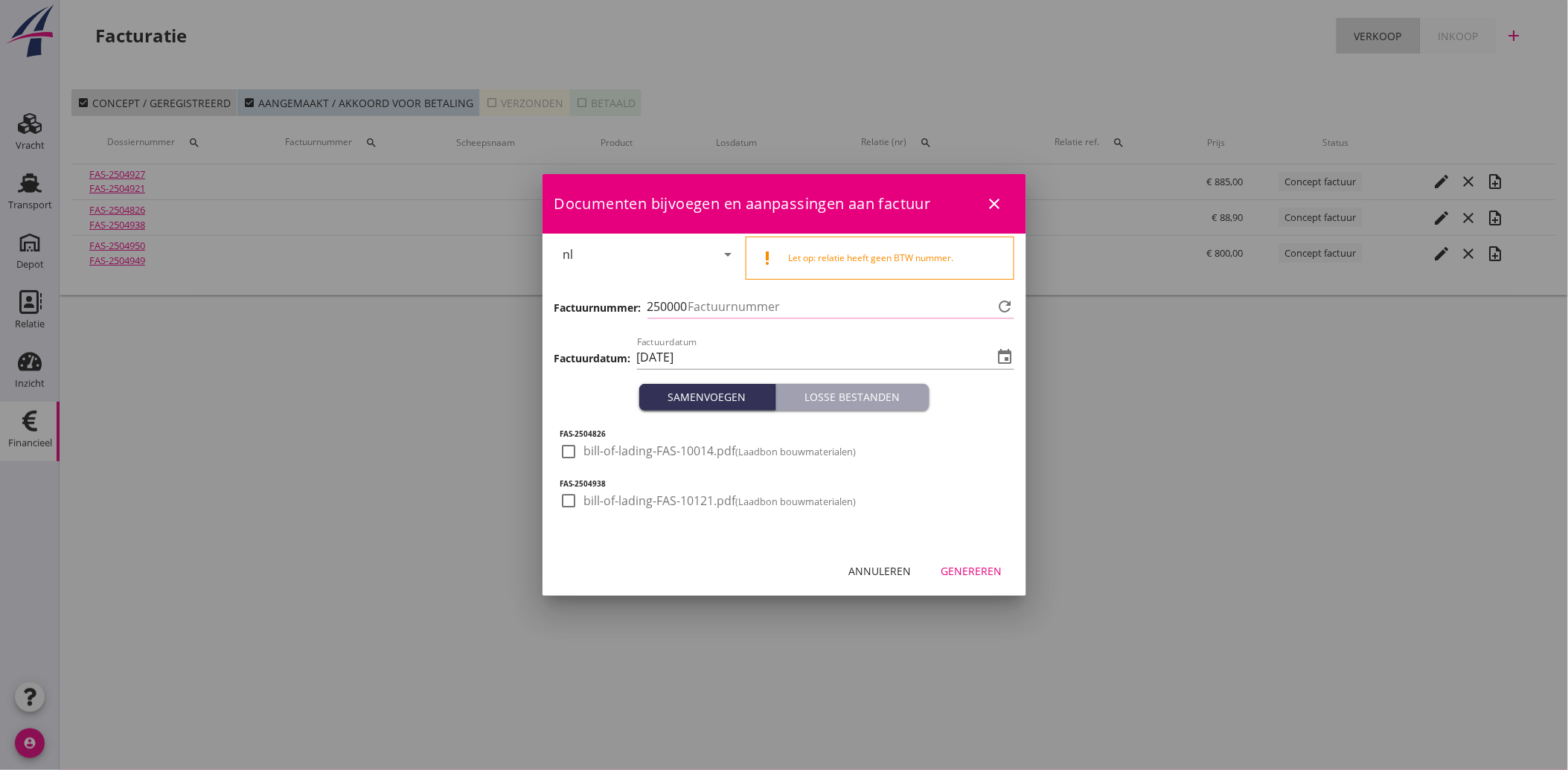
type input "3552"
click at [579, 456] on div at bounding box center [569, 452] width 25 height 25
checkbox input "true"
click at [560, 497] on div at bounding box center [569, 501] width 25 height 25
checkbox input "true"
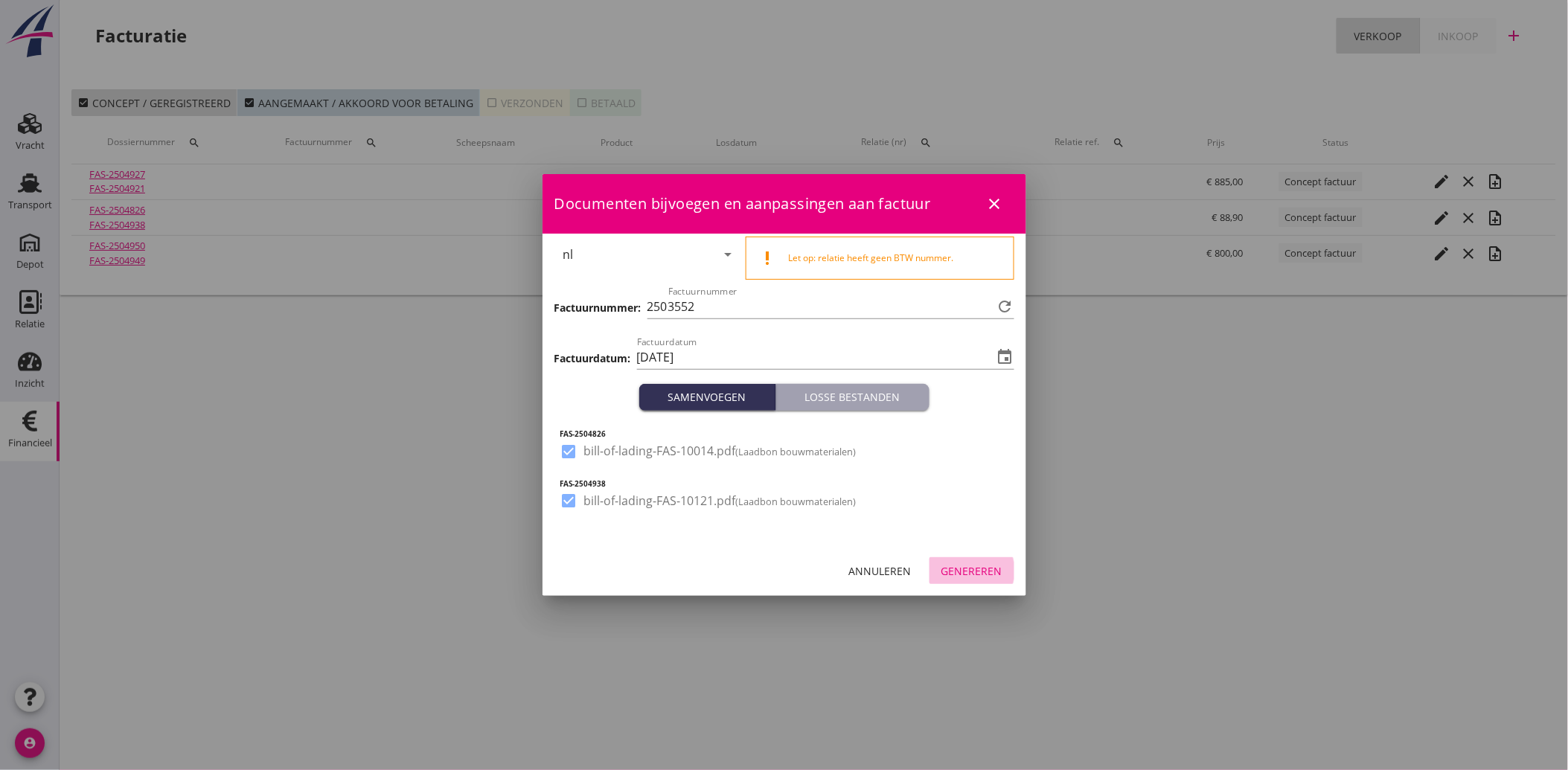
click at [967, 560] on button "Genereren" at bounding box center [971, 570] width 85 height 27
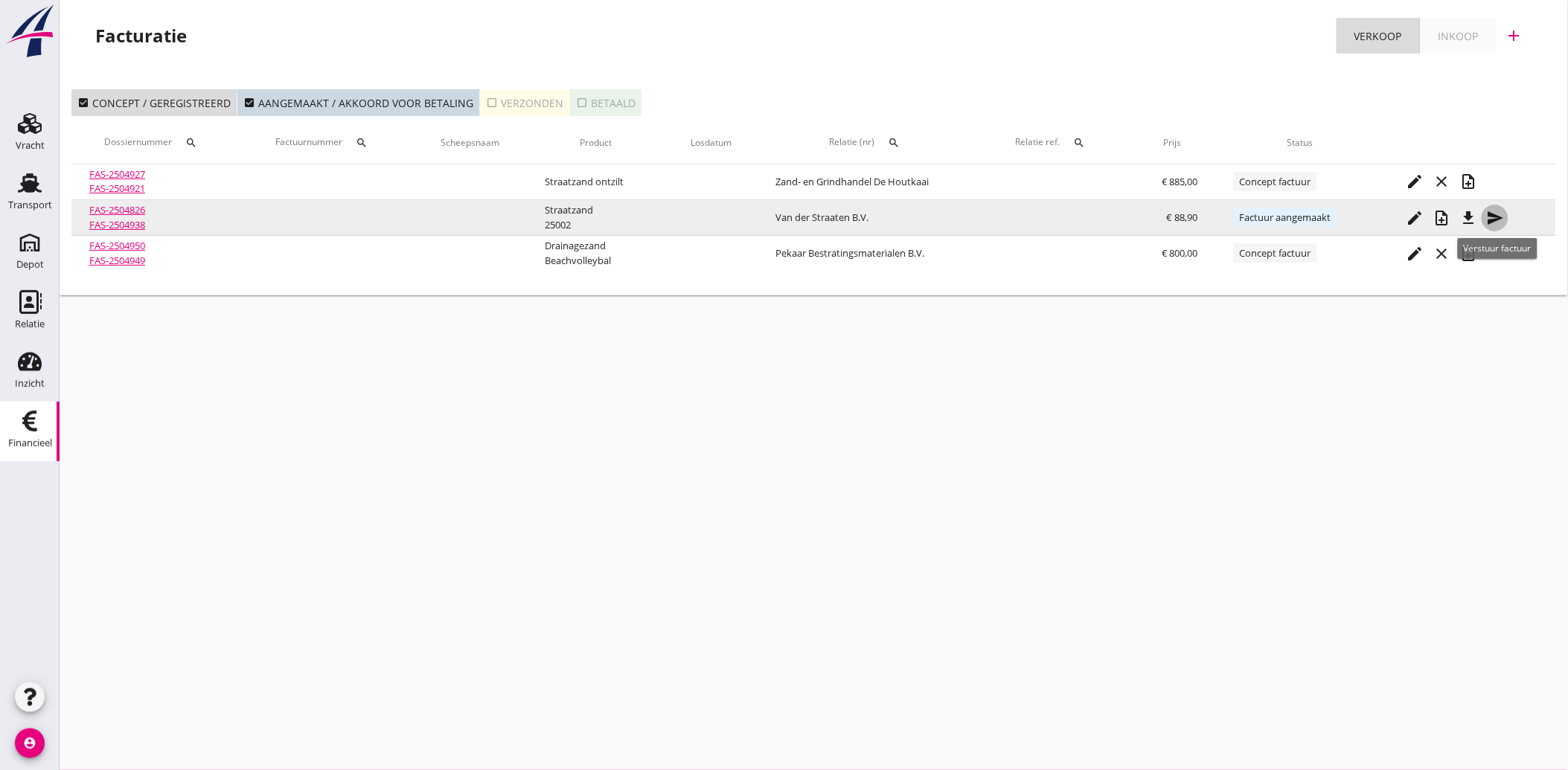
click at [1496, 218] on icon "send" at bounding box center [1495, 218] width 18 height 18
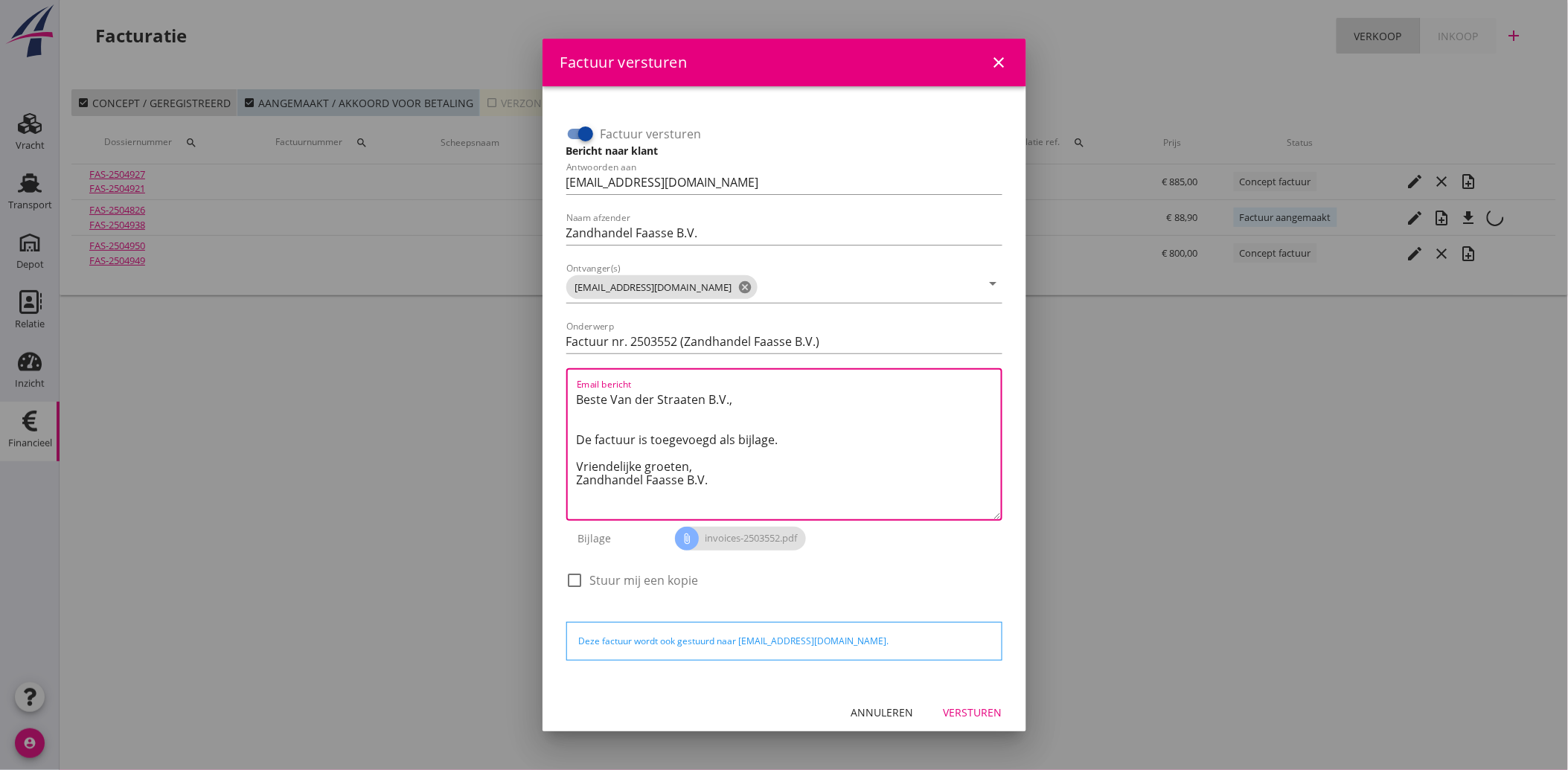
drag, startPoint x: 718, startPoint y: 487, endPoint x: 561, endPoint y: 399, distance: 180.0
click at [561, 399] on div "Factuur versturen Bericht naar klant Antwoorden aan [EMAIL_ADDRESS][DOMAIN_NAME…" at bounding box center [784, 358] width 448 height 509
paste textarea "Geachte heer/mevrouw, Hierbij zenden wij u onze factuur i.v.m. de door ons aan …"
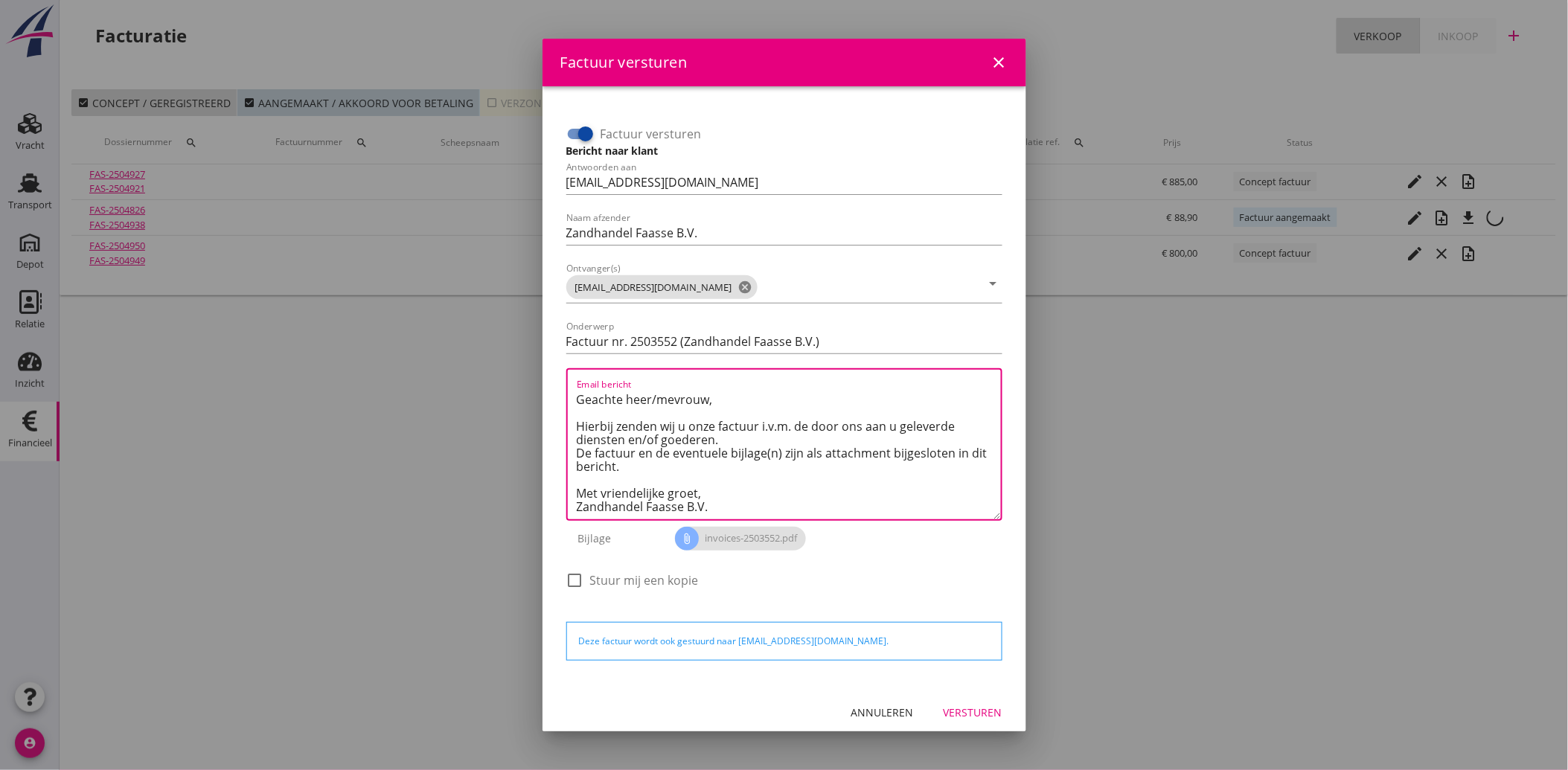
type textarea "Geachte heer/mevrouw, Hierbij zenden wij u onze factuur i.v.m. de door ons aan …"
click at [953, 705] on div "Versturen" at bounding box center [973, 712] width 59 height 15
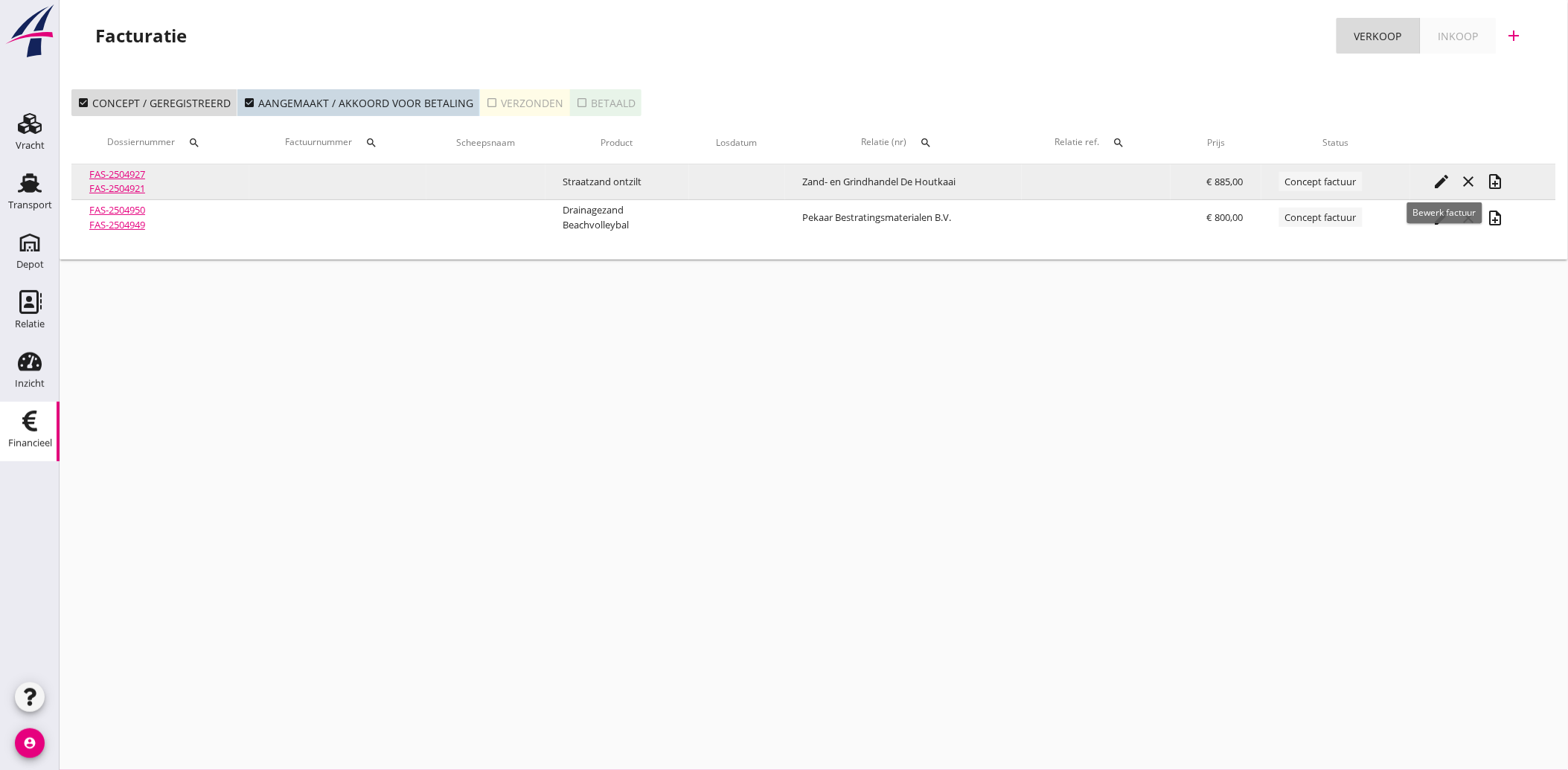
click at [1445, 175] on icon "edit" at bounding box center [1441, 181] width 18 height 18
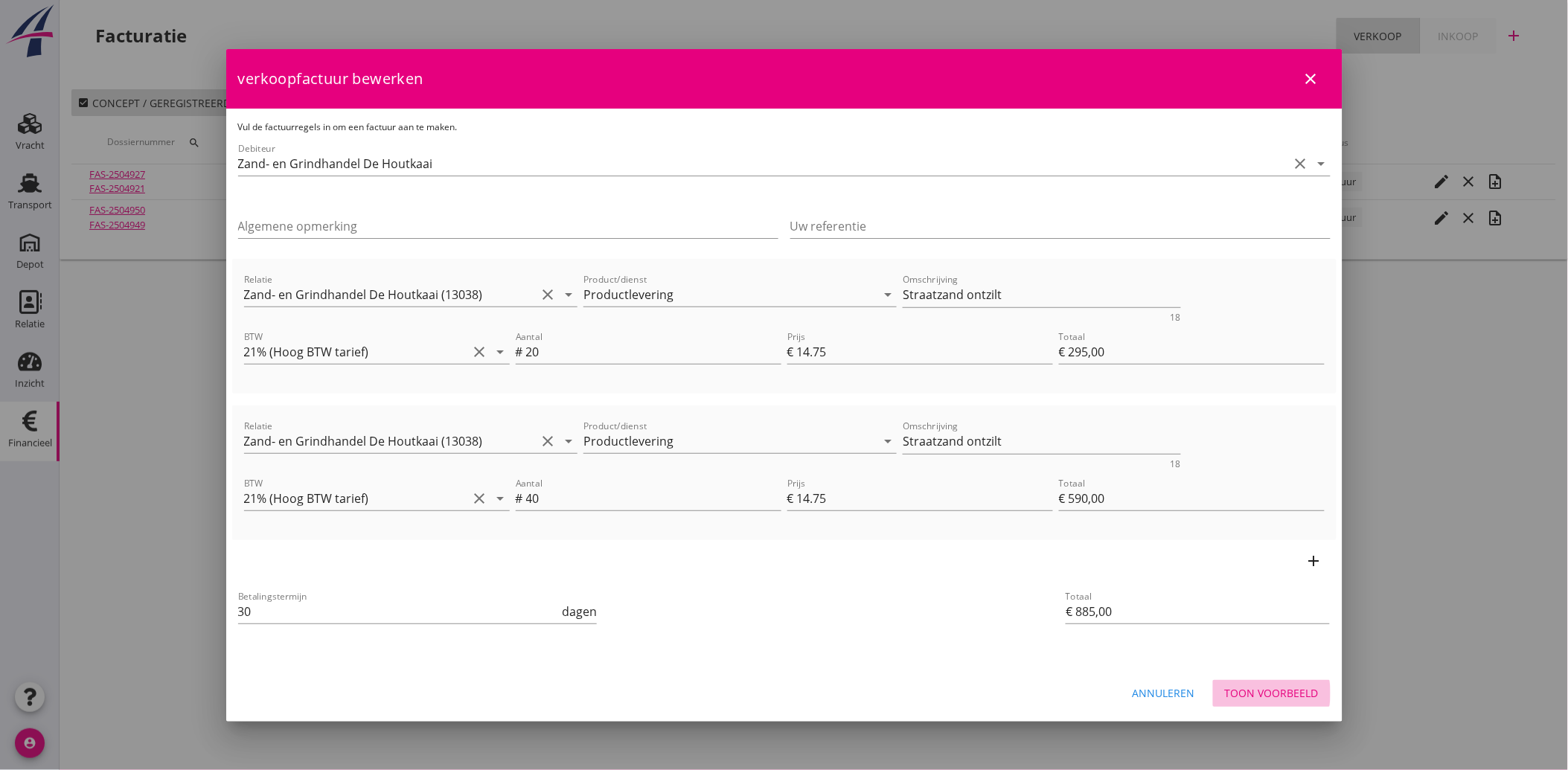
click at [1270, 690] on div "Toon voorbeeld" at bounding box center [1272, 693] width 94 height 15
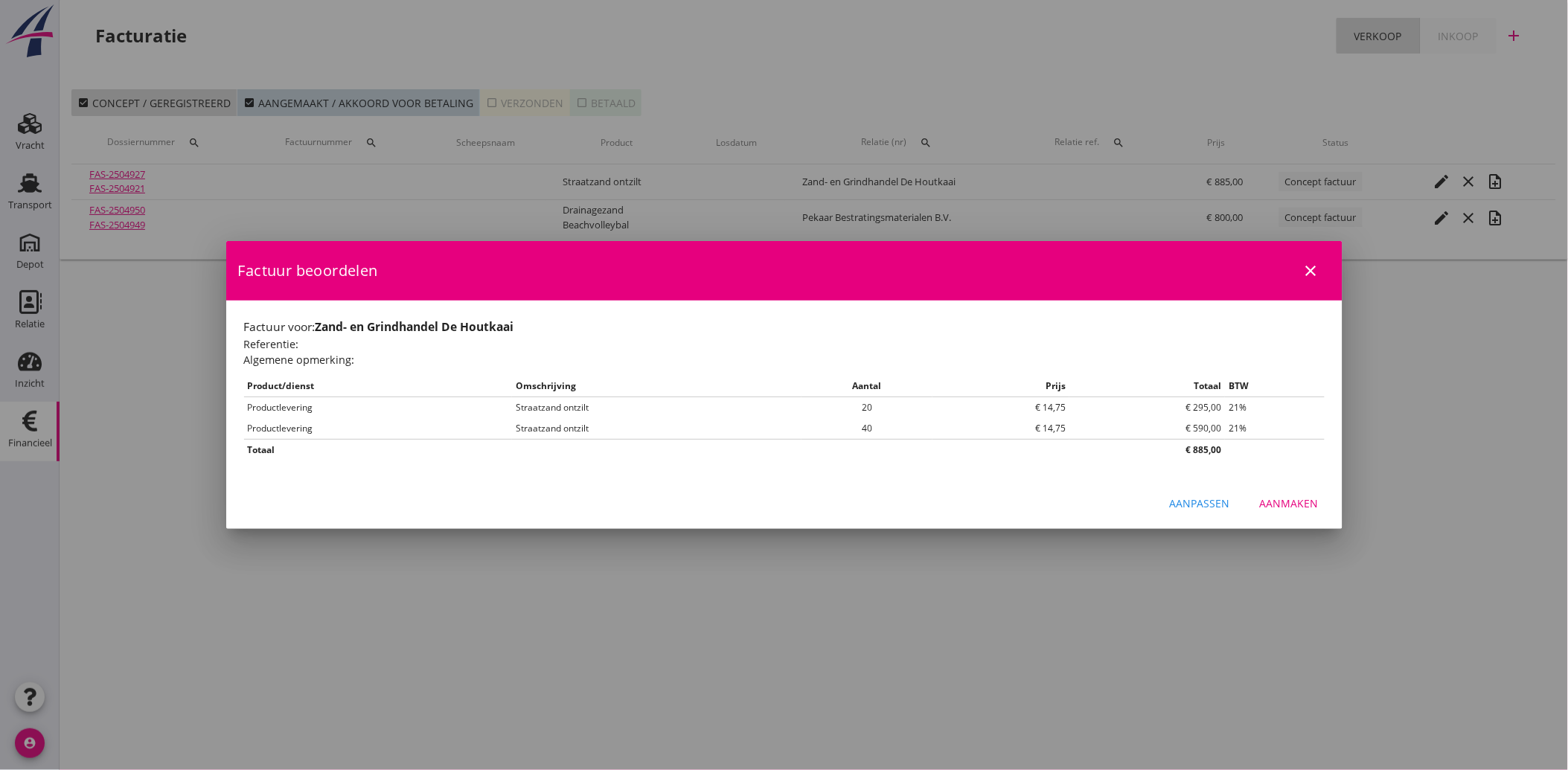
click at [1292, 486] on div "Aanpassen Aanmaken" at bounding box center [784, 504] width 1117 height 51
click at [1295, 502] on div "Aanmaken" at bounding box center [1289, 503] width 59 height 15
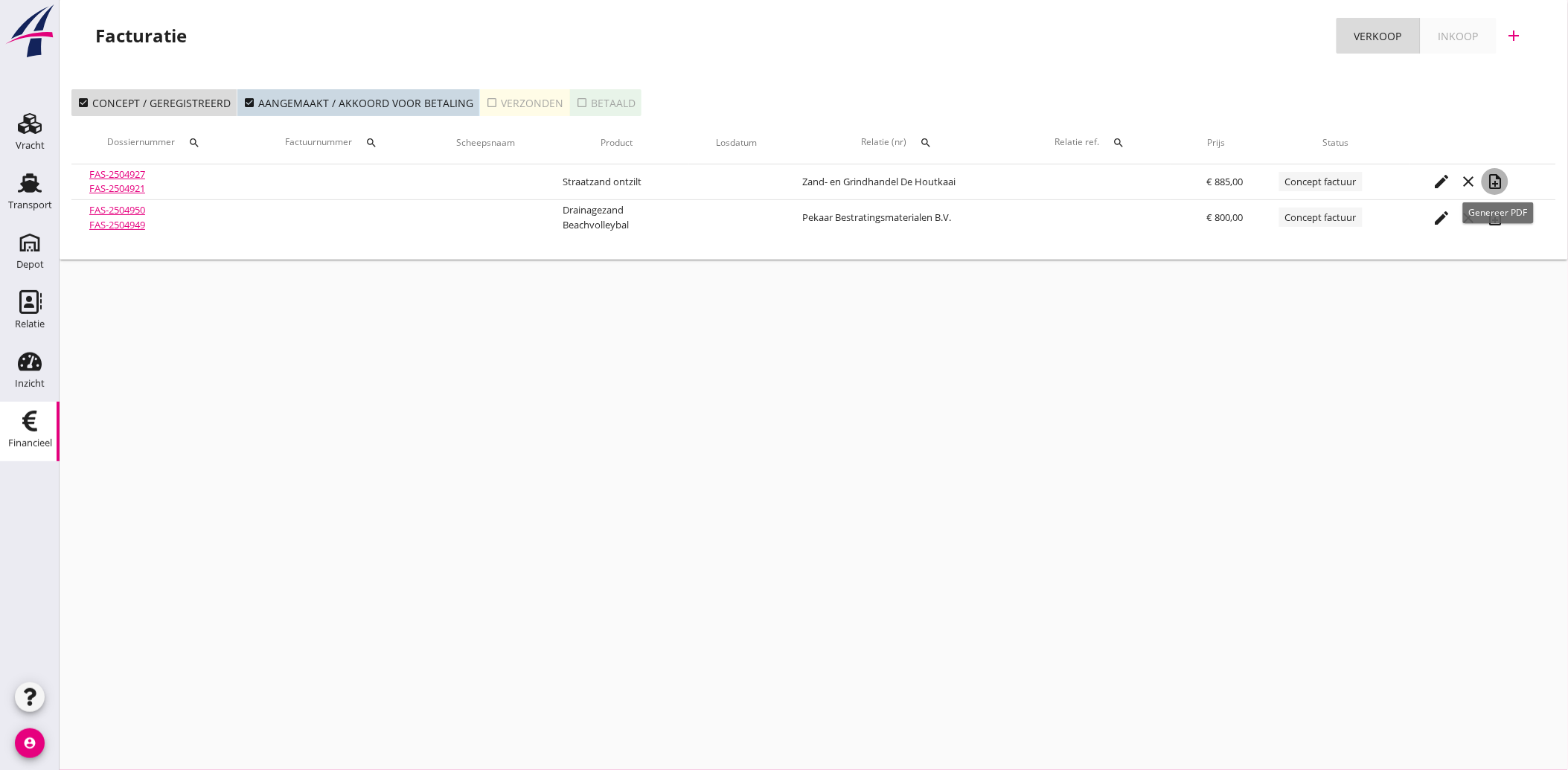
click at [1496, 182] on icon "note_add" at bounding box center [1495, 181] width 18 height 18
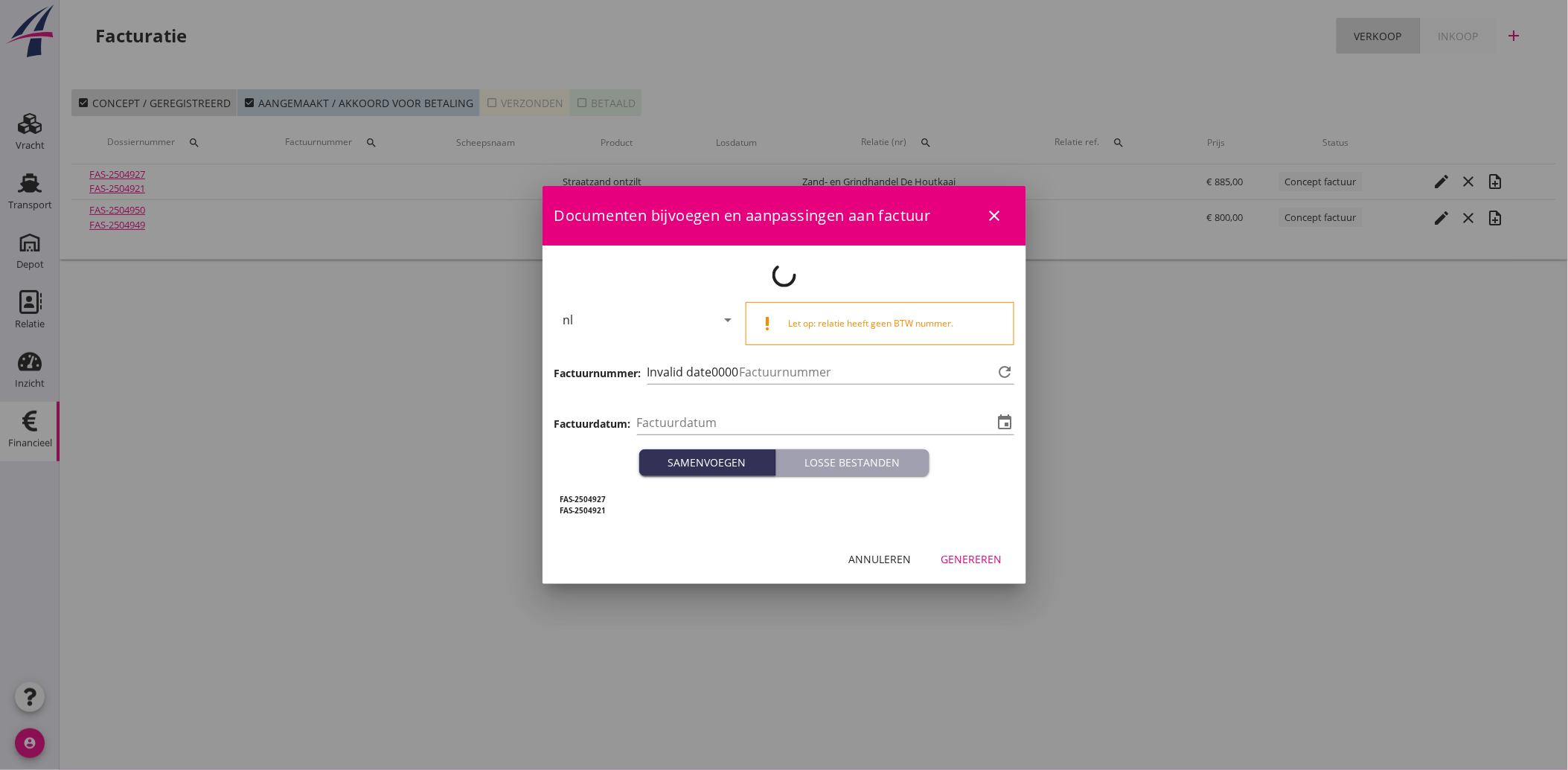
type input "[DATE]"
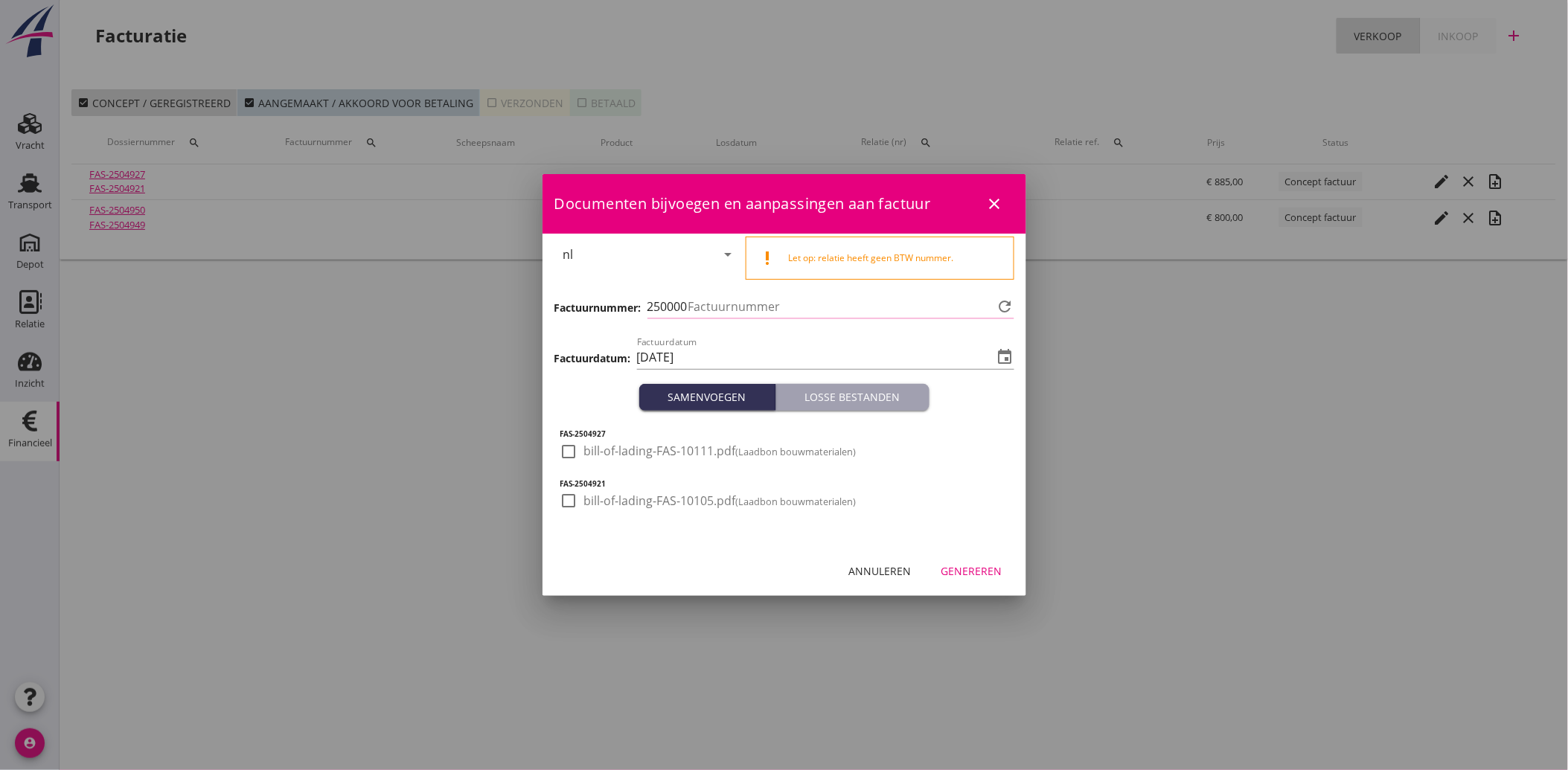
type input "3553"
click at [570, 451] on div at bounding box center [569, 452] width 25 height 25
checkbox input "true"
click at [564, 500] on div at bounding box center [569, 501] width 25 height 25
checkbox input "true"
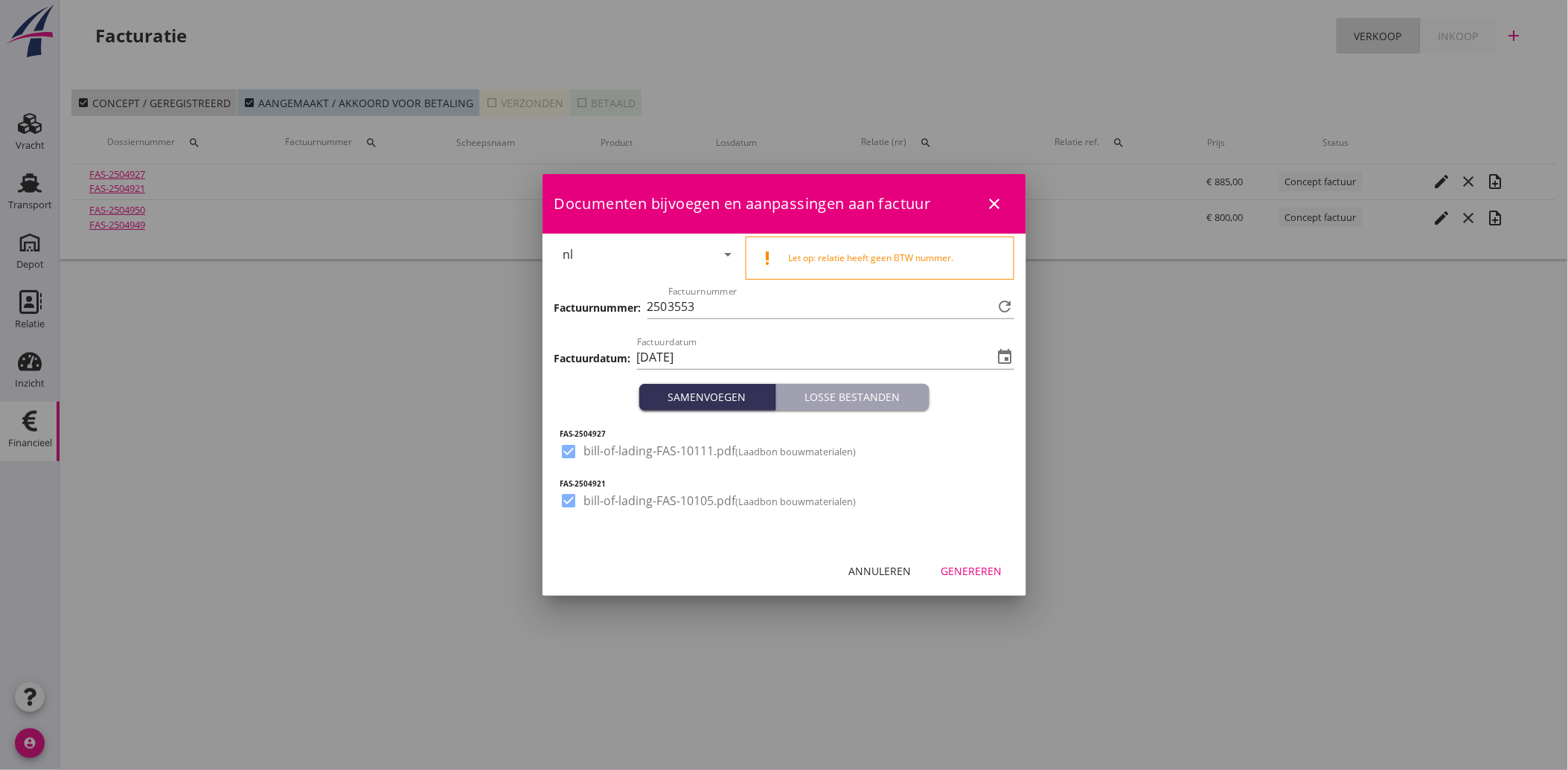
click at [981, 574] on div "Genereren" at bounding box center [972, 571] width 61 height 15
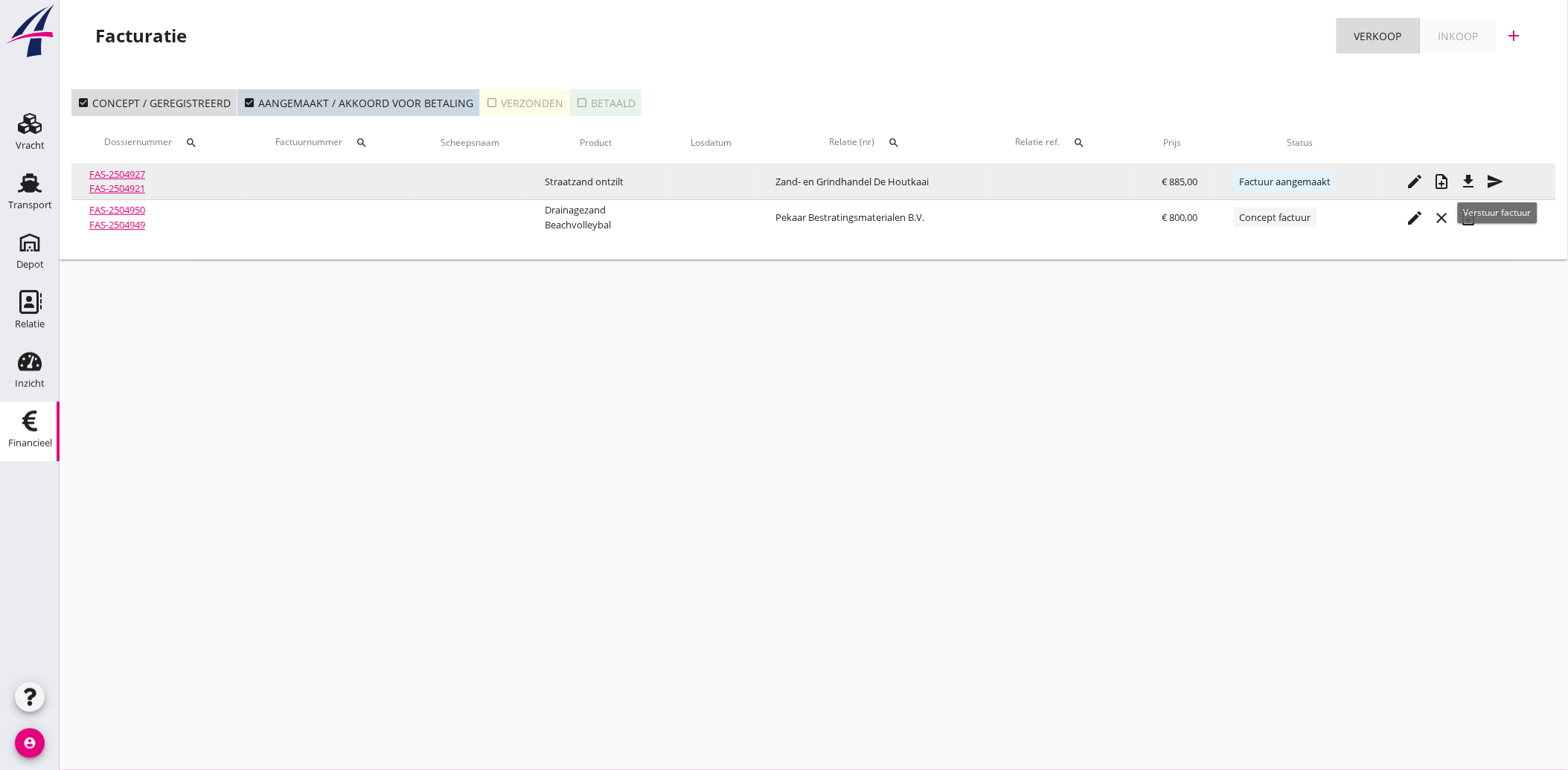
click at [1489, 181] on icon "send" at bounding box center [1495, 181] width 18 height 18
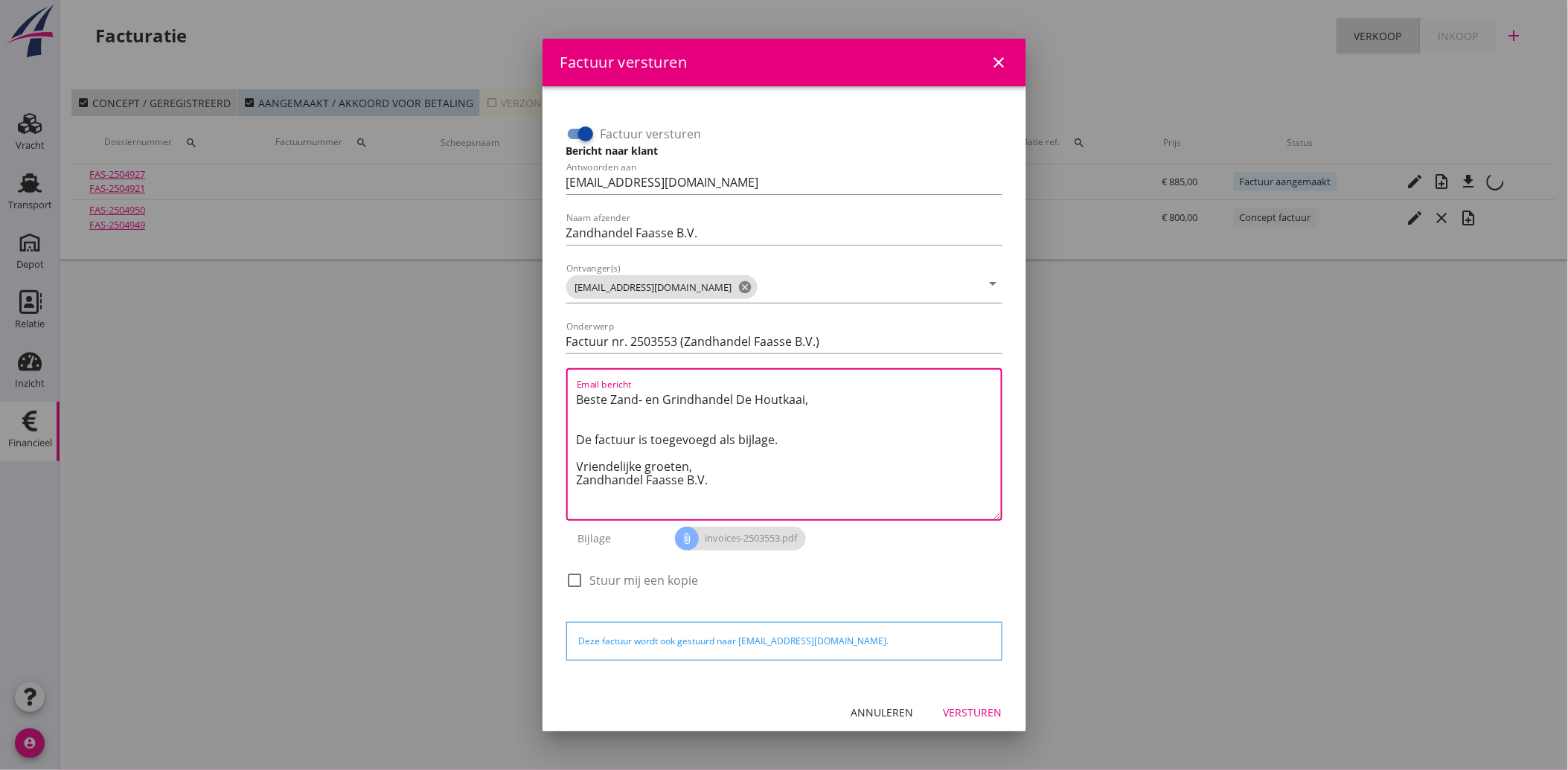
drag, startPoint x: 718, startPoint y: 491, endPoint x: 568, endPoint y: 396, distance: 177.6
click at [568, 396] on div "Email bericht Beste Zand- en Grindhandel De Houtkaai, De factuur is toegevoegd …" at bounding box center [784, 444] width 436 height 152
paste textarea "Geachte heer/mevrouw, Hierbij zenden wij u onze factuur i.v.m. de door ons aan …"
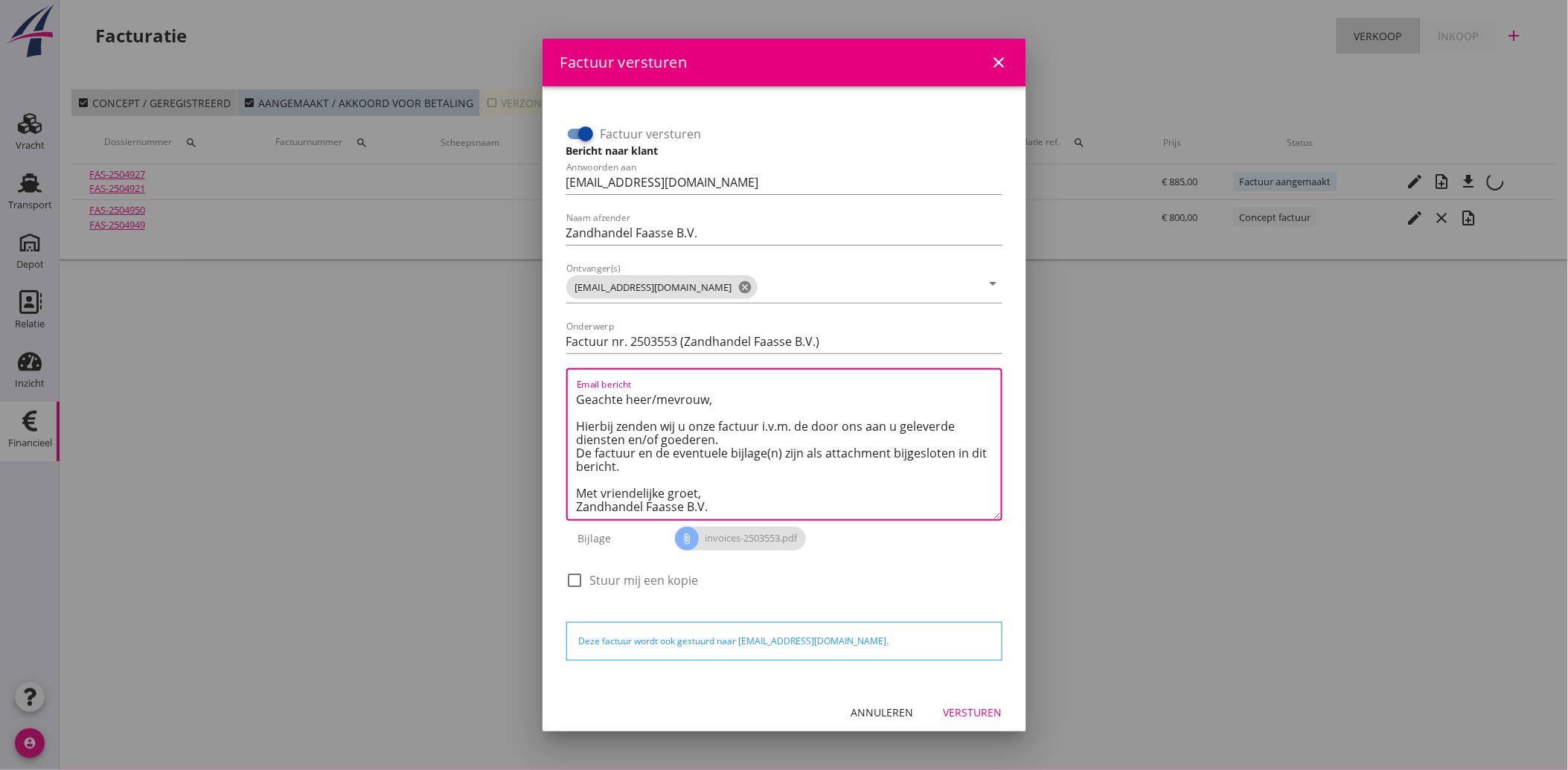
type textarea "Geachte heer/mevrouw, Hierbij zenden wij u onze factuur i.v.m. de door ons aan …"
click at [963, 717] on div "Versturen" at bounding box center [973, 712] width 59 height 15
